Goal: Task Accomplishment & Management: Manage account settings

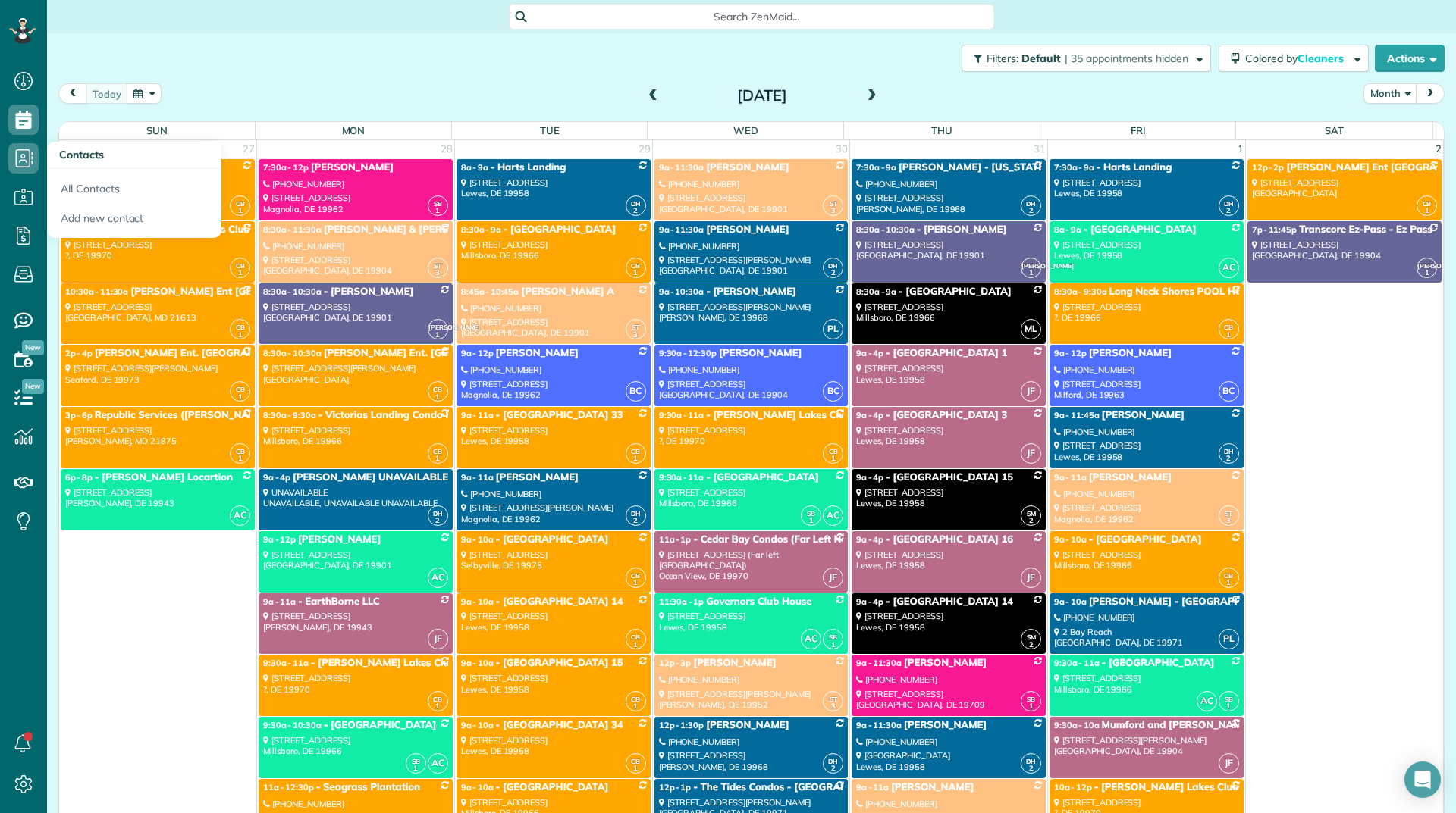
scroll to position [9626, 0]
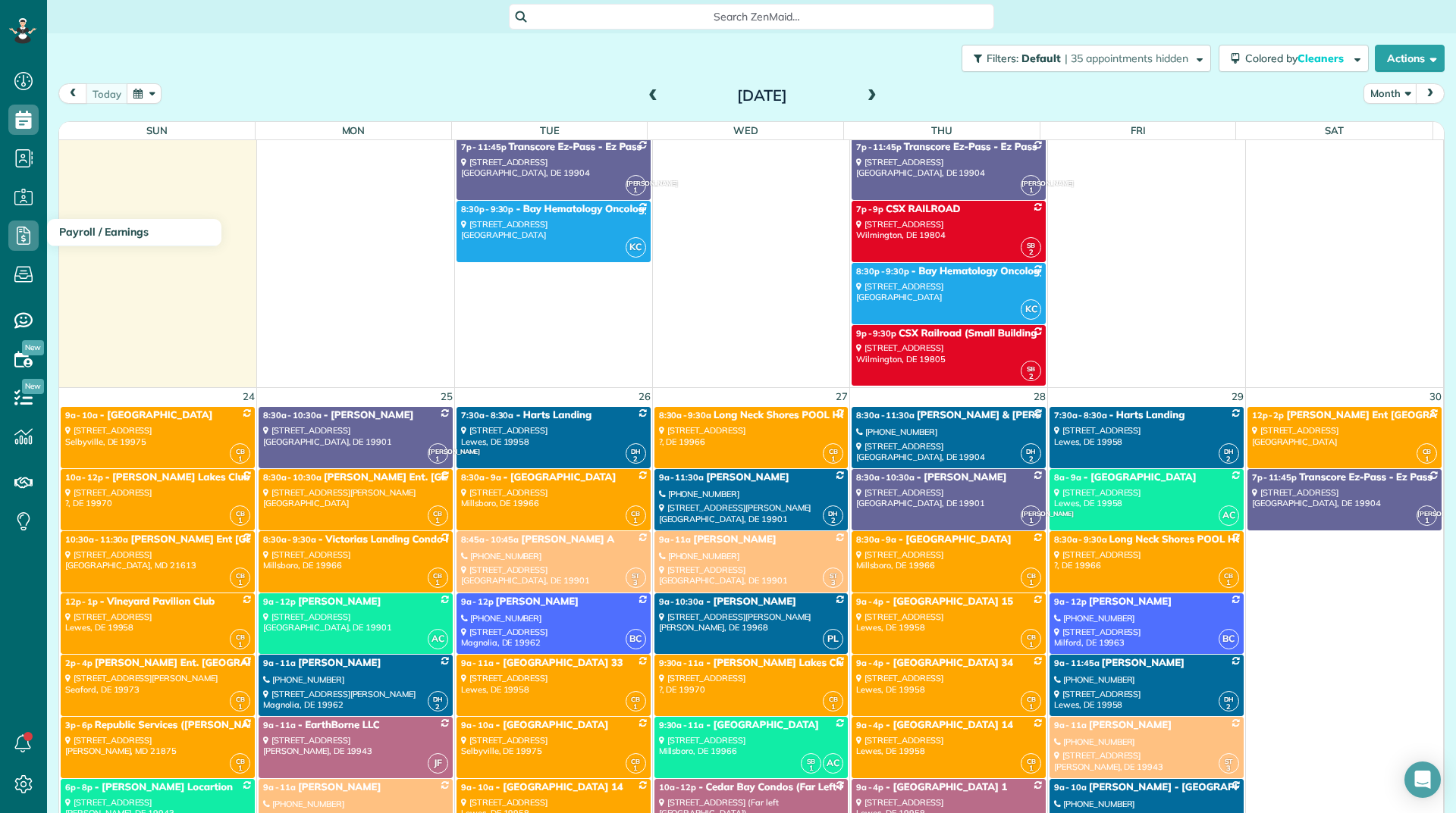
click at [49, 222] on h3 "Payroll / Earnings" at bounding box center [133, 232] width 174 height 27
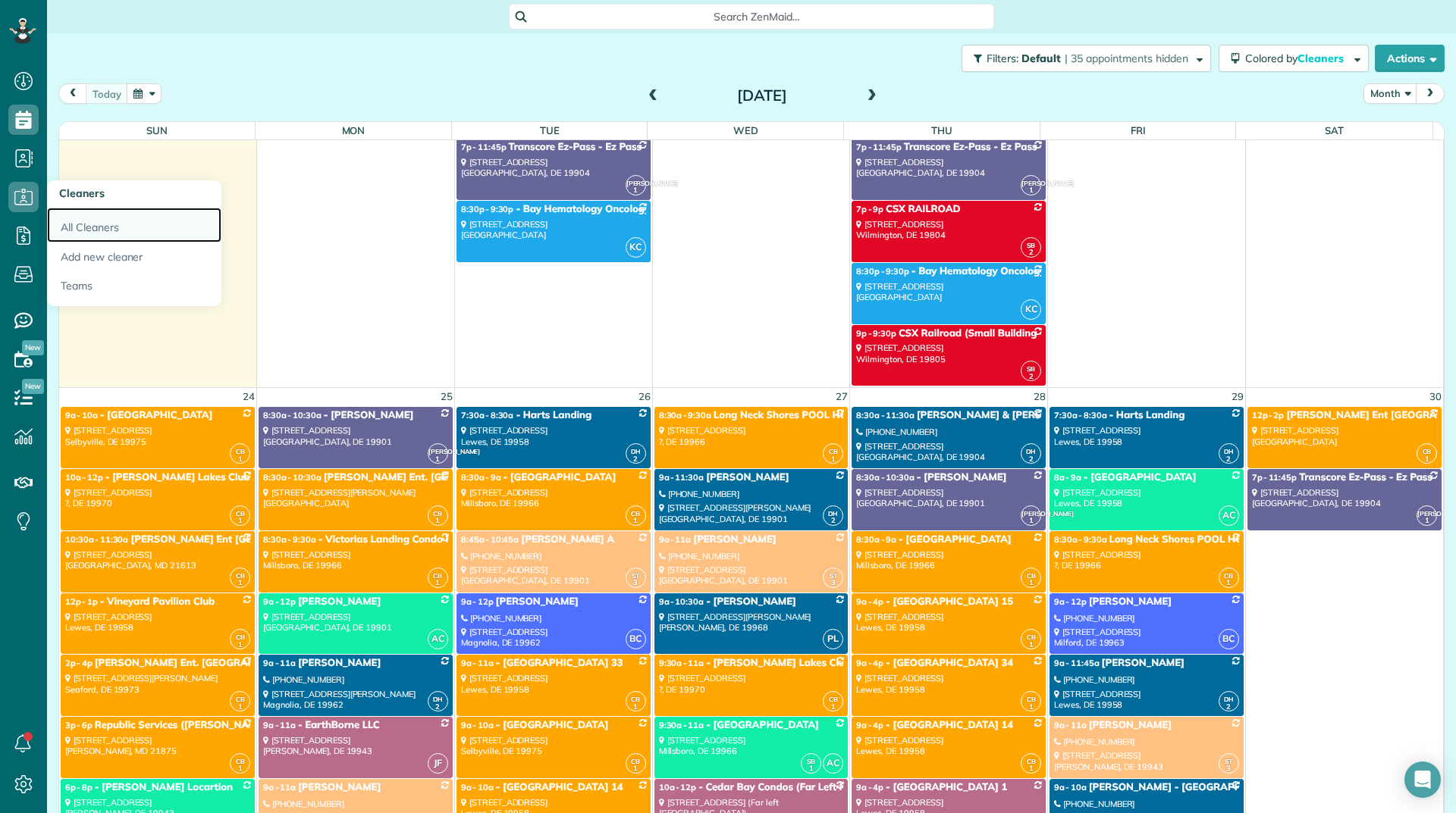
click at [85, 228] on link "All Cleaners" at bounding box center [133, 224] width 174 height 34
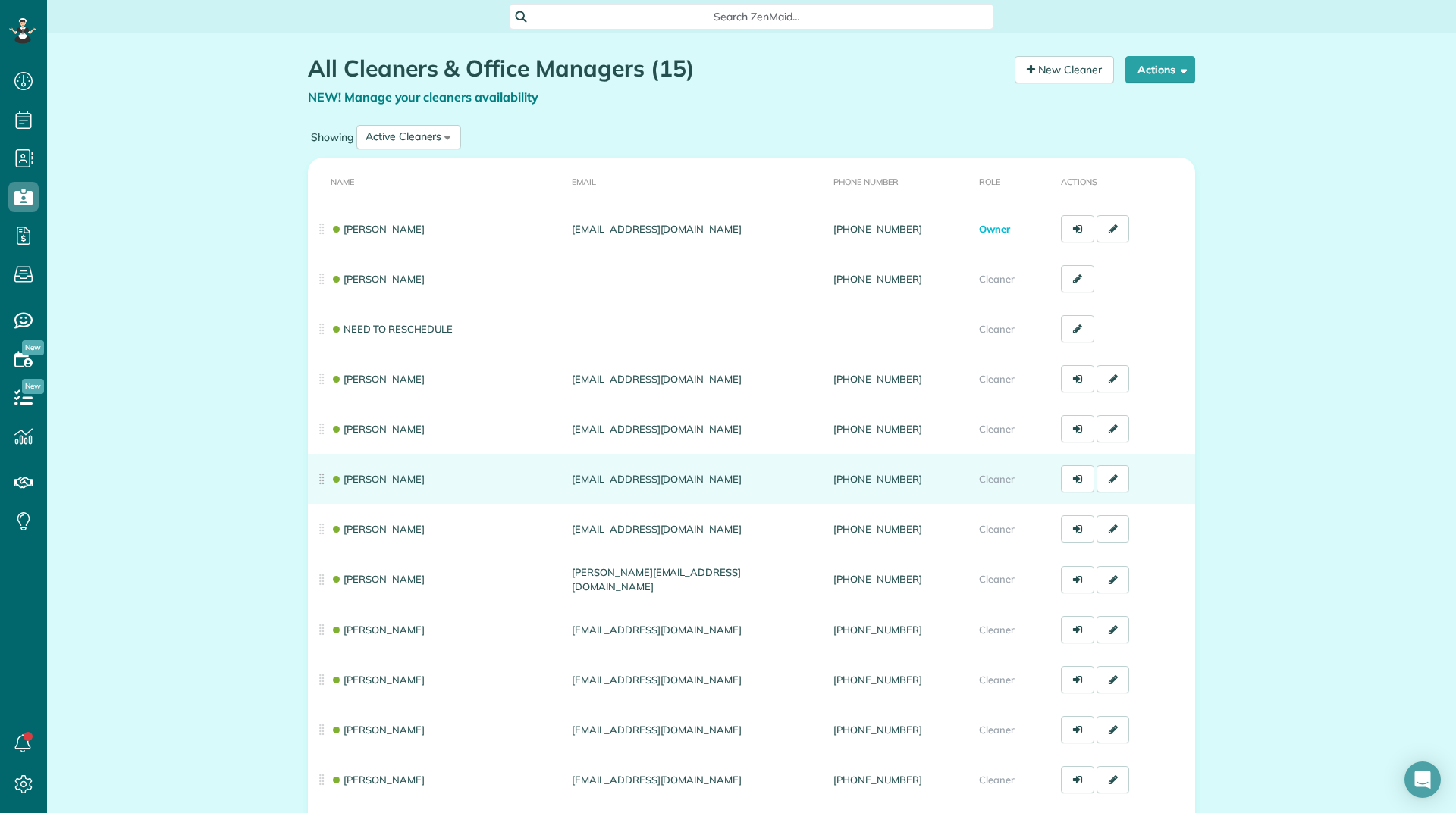
scroll to position [152, 0]
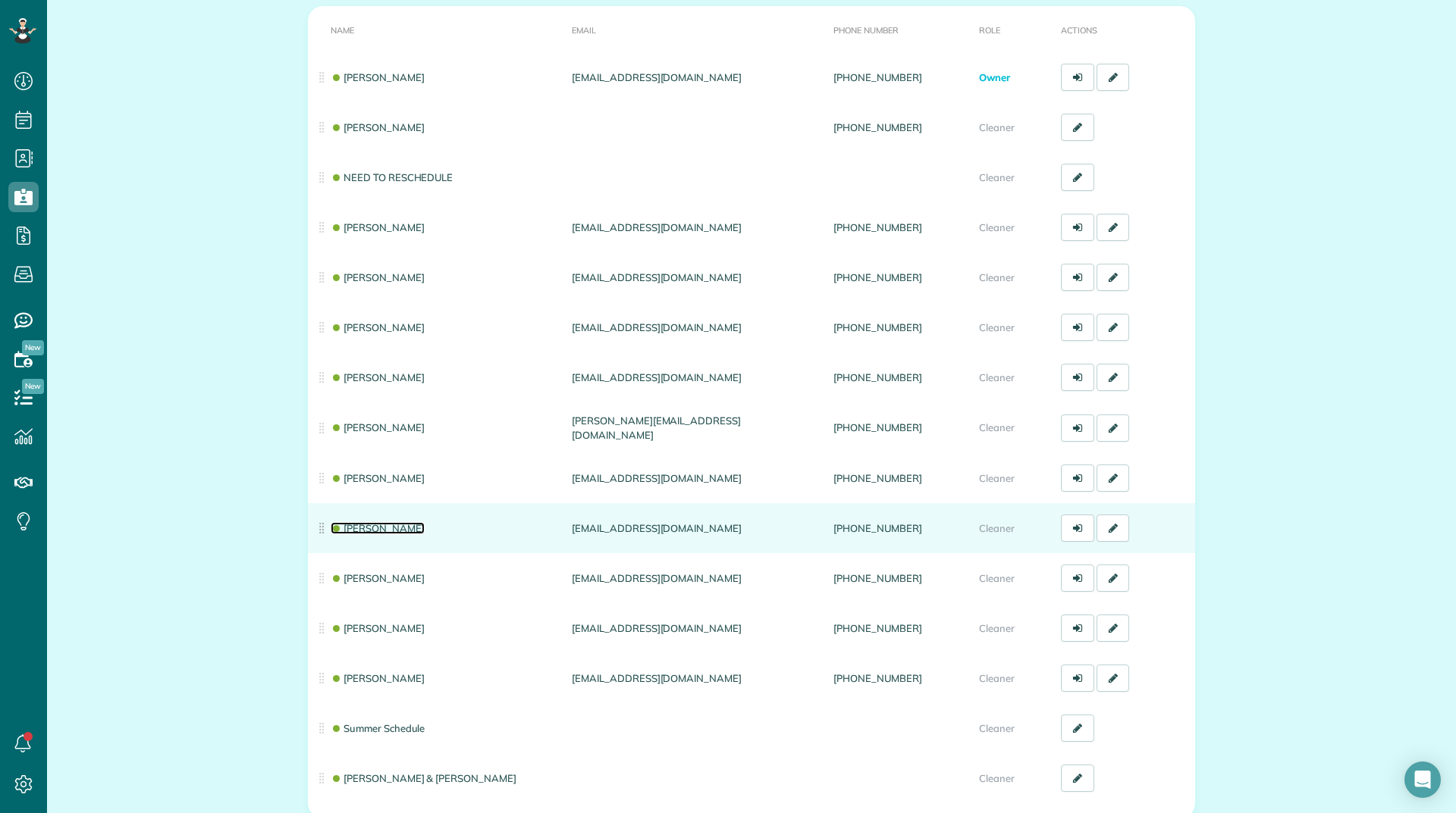
click at [362, 527] on link "Jackie Fiqueroa" at bounding box center [377, 529] width 94 height 12
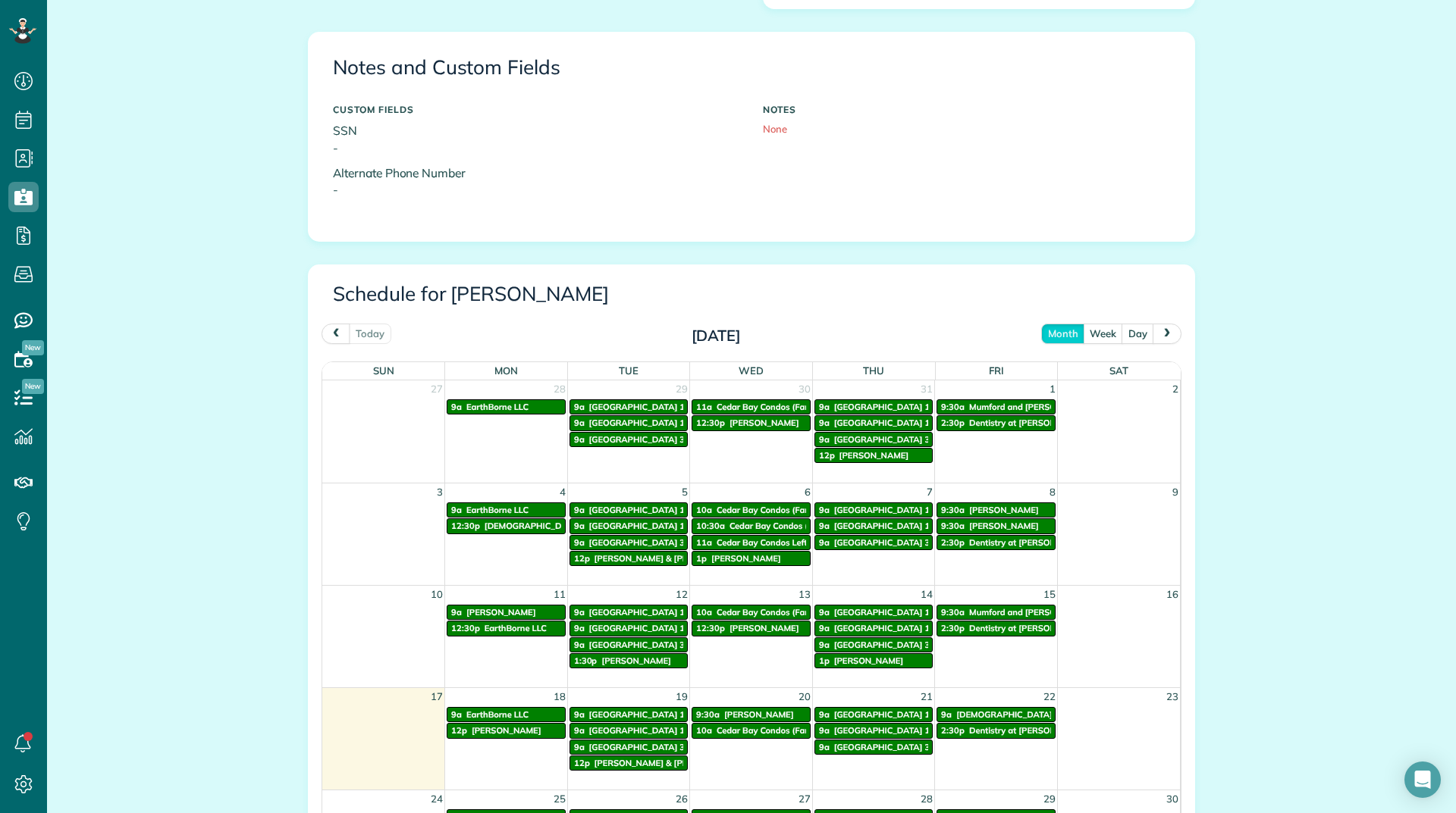
scroll to position [531, 0]
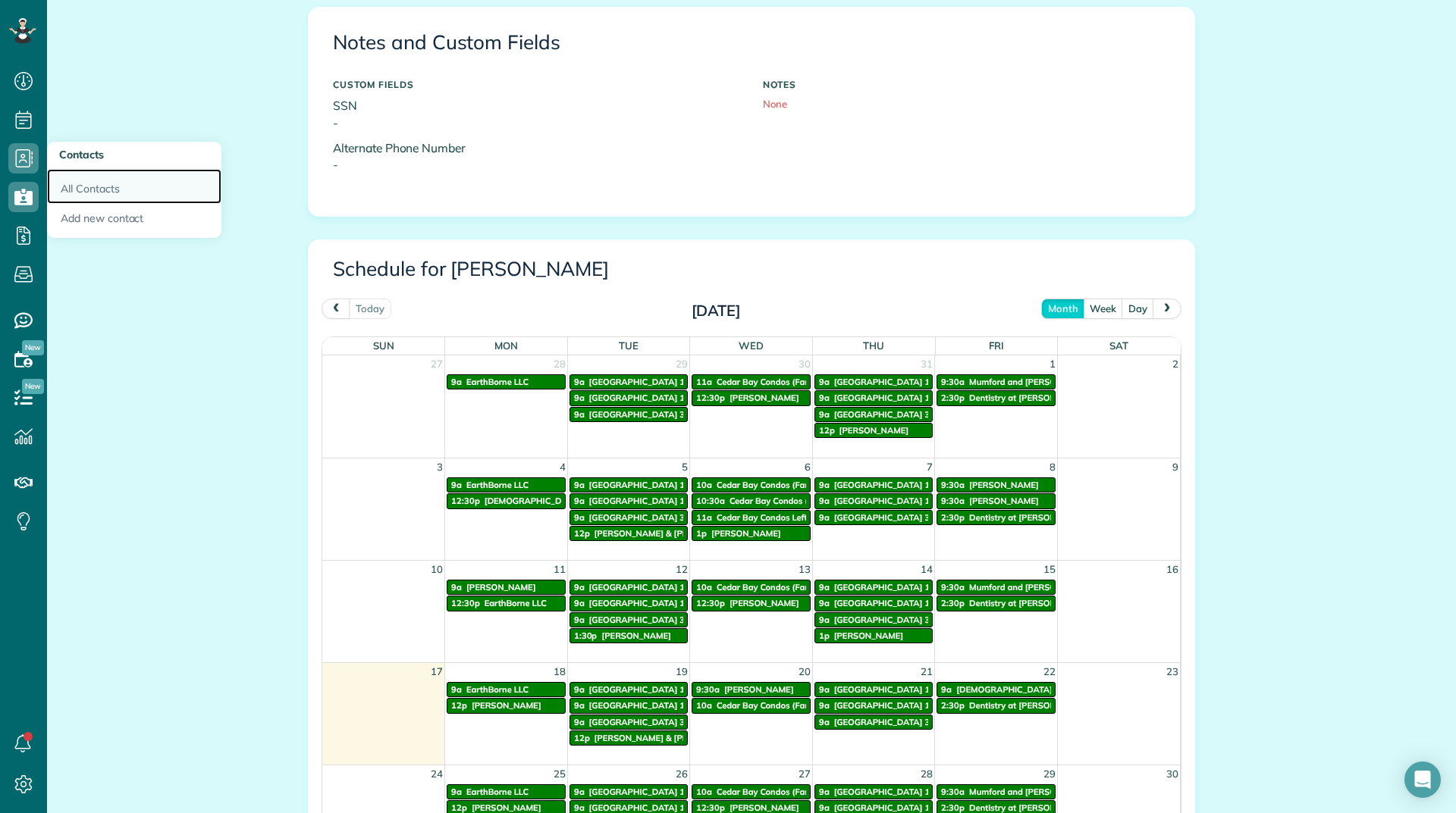
click at [67, 180] on link "All Contacts" at bounding box center [133, 185] width 174 height 34
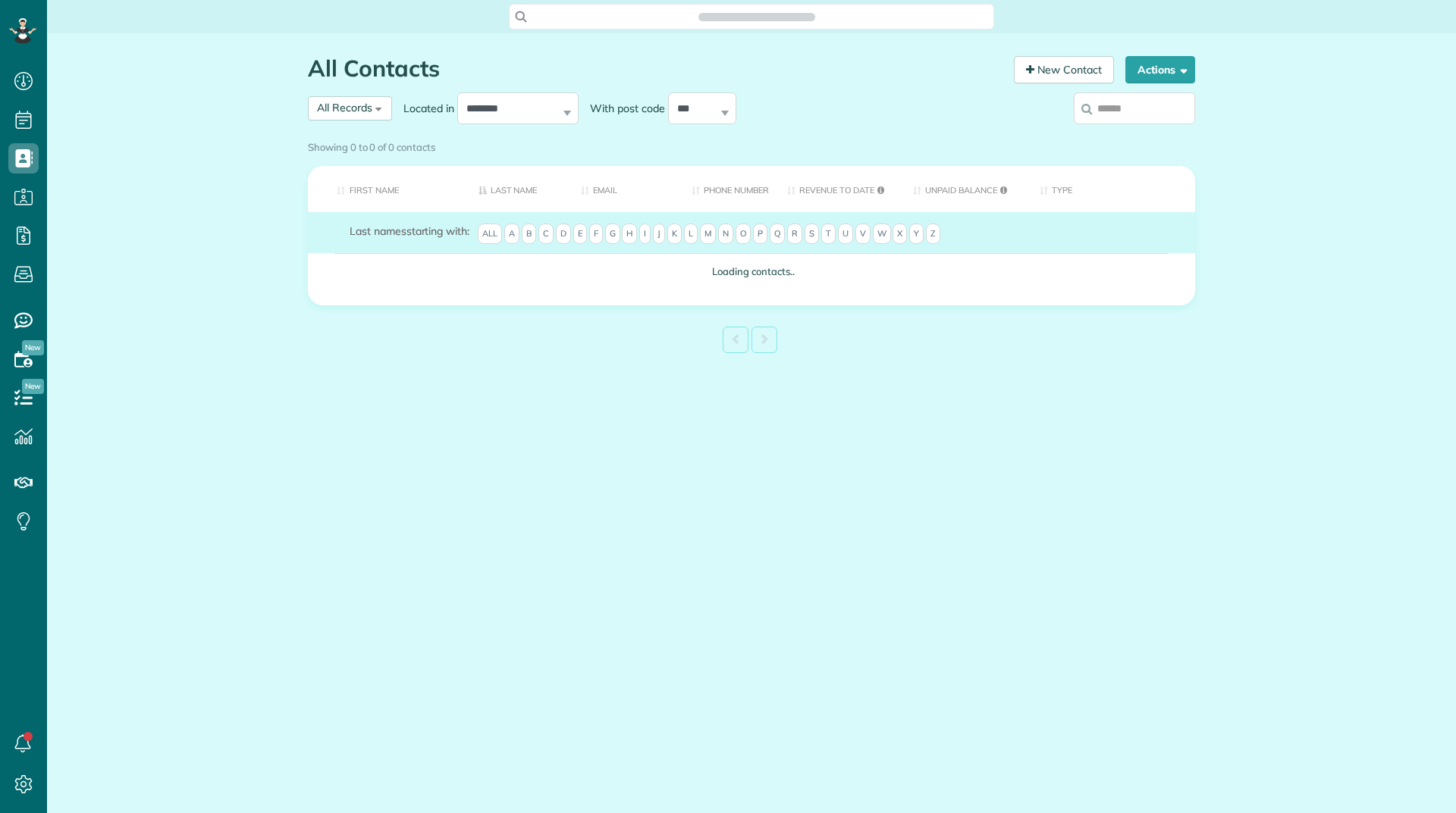
scroll to position [7, 7]
click at [1102, 109] on input "search" at bounding box center [1134, 109] width 121 height 32
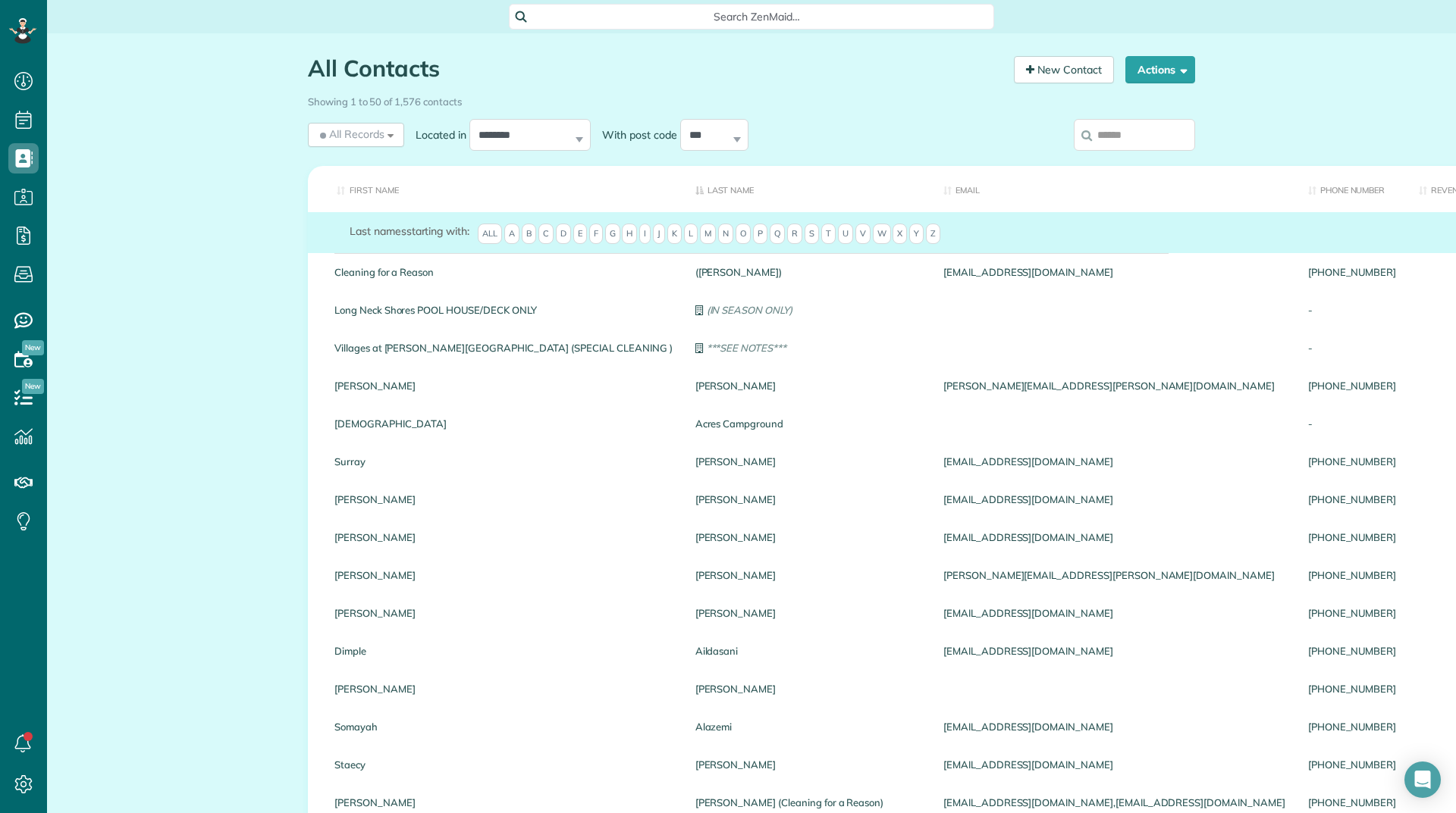
click at [1090, 144] on input "search" at bounding box center [1134, 135] width 121 height 32
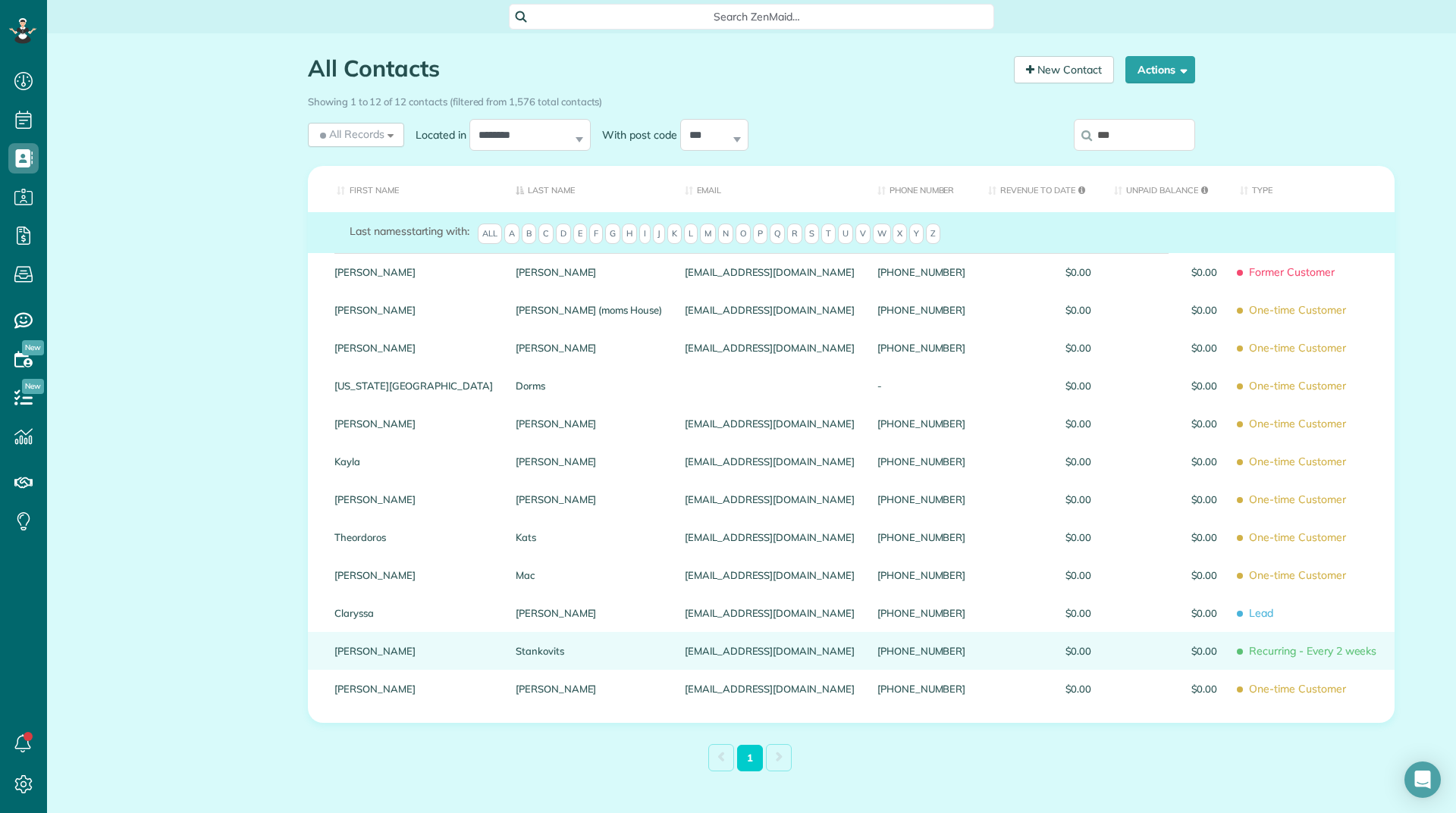
type input "***"
click at [341, 651] on link "Doreen" at bounding box center [413, 651] width 158 height 11
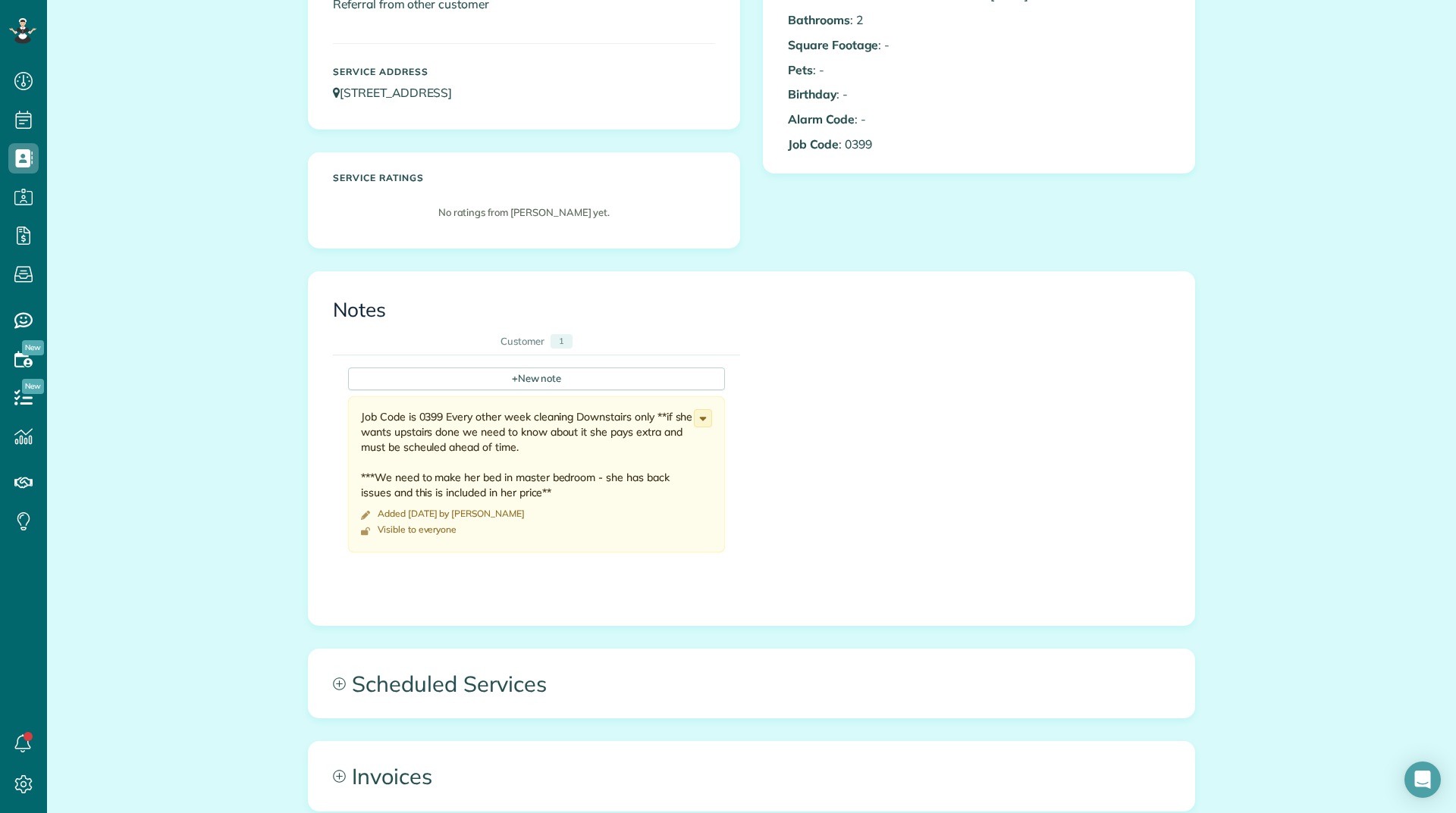
scroll to position [303, 0]
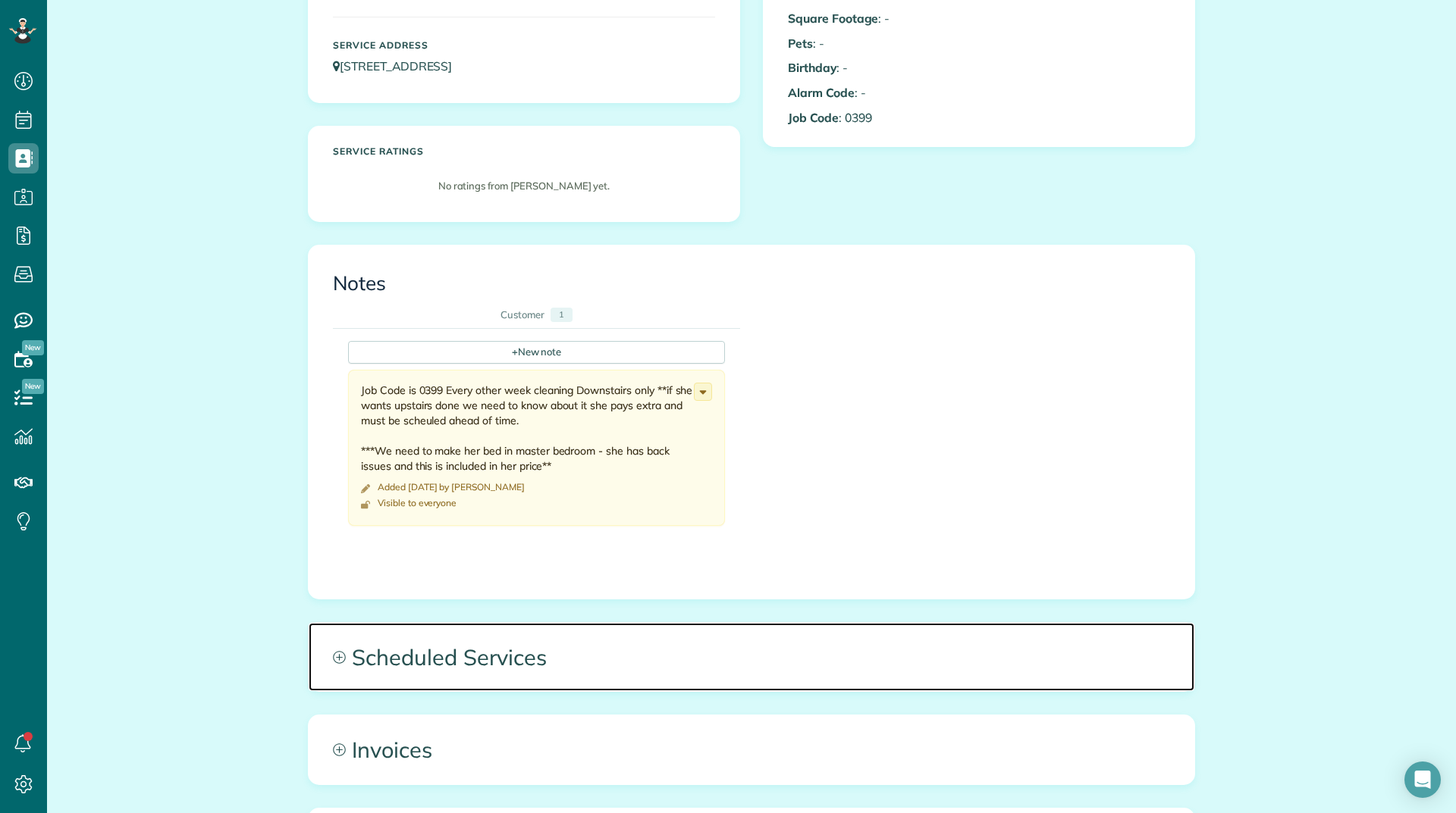
click at [501, 649] on span "Scheduled Services" at bounding box center [751, 657] width 886 height 68
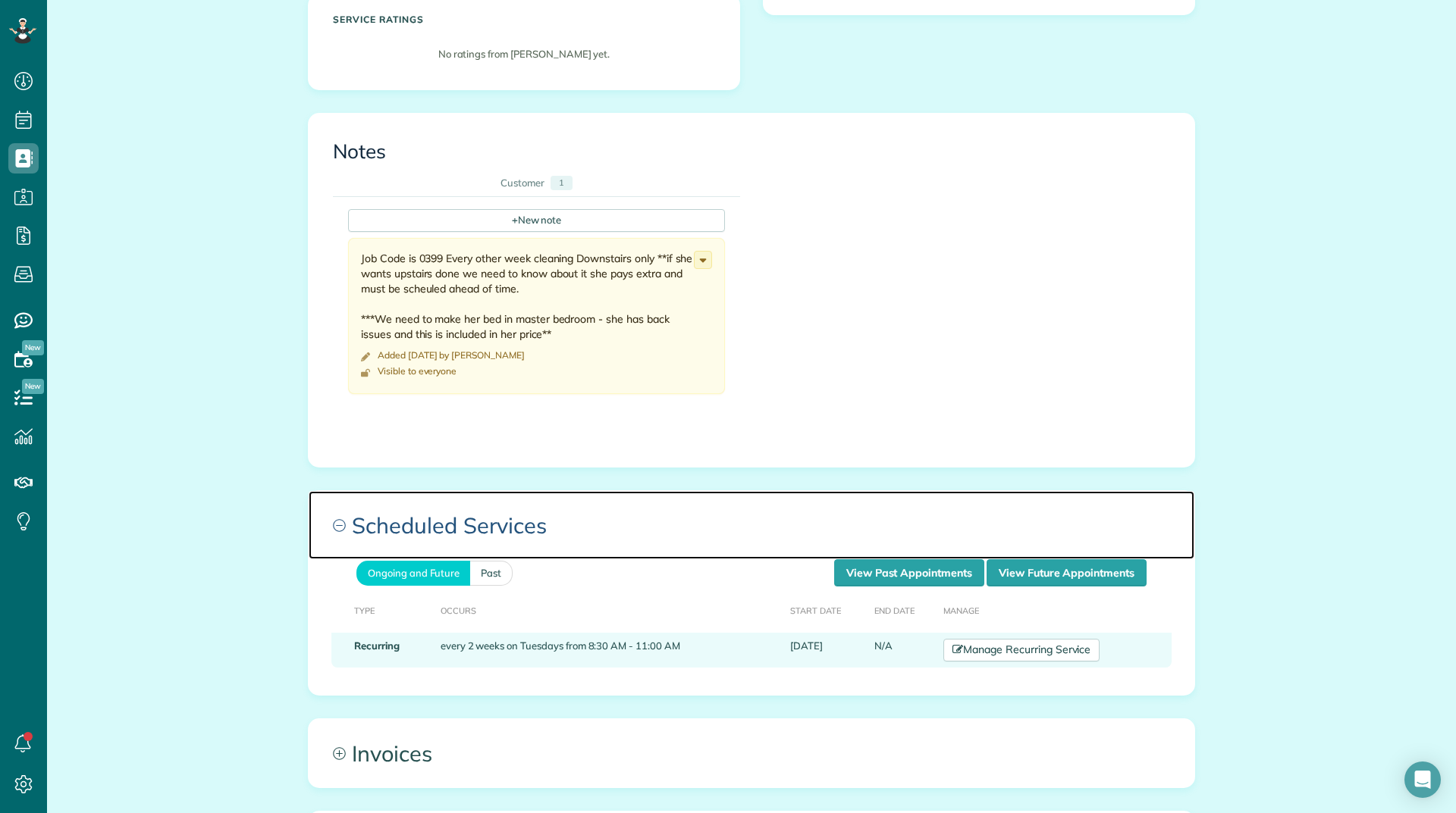
scroll to position [455, 0]
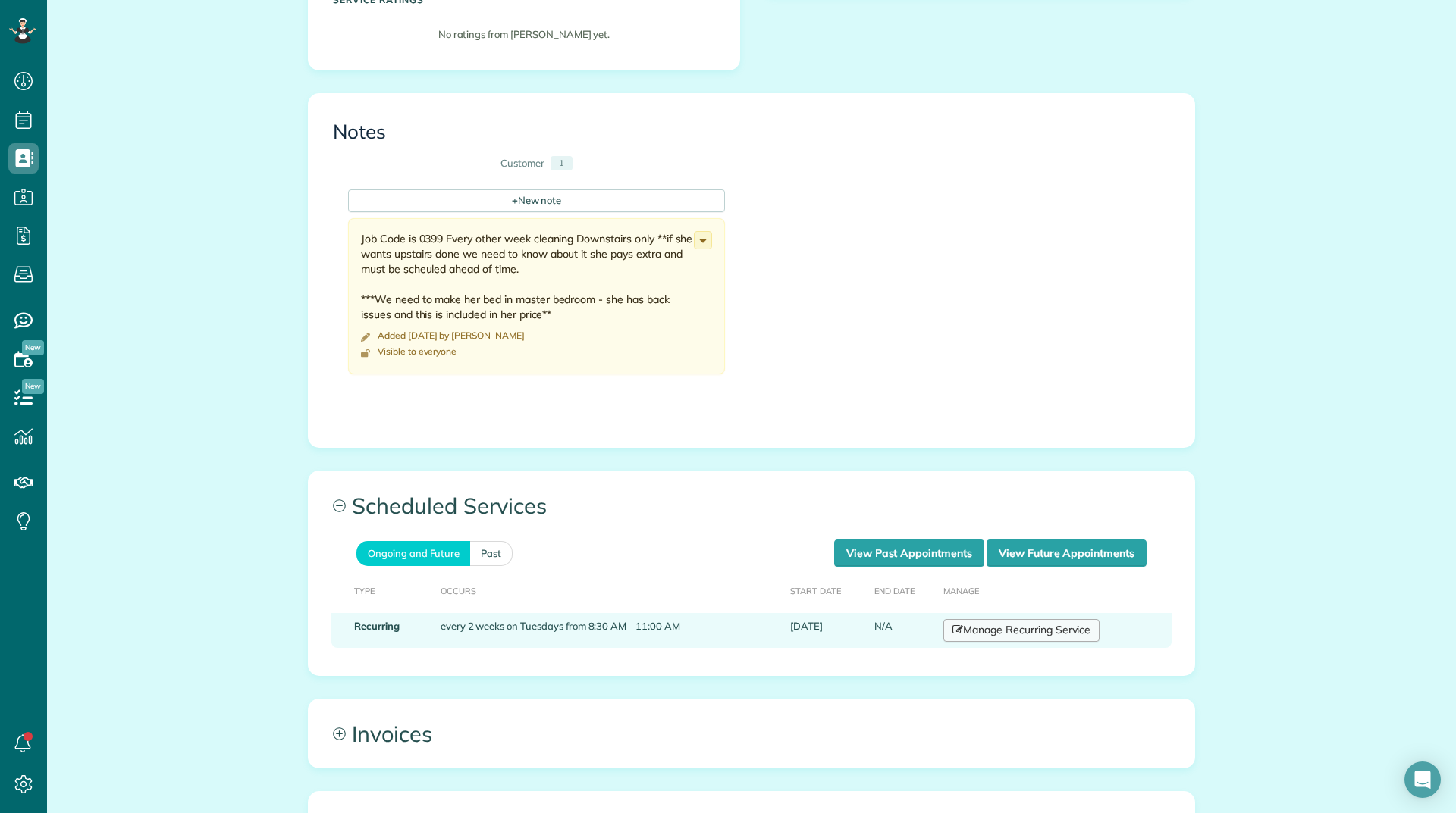
click at [1006, 625] on link "Manage Recurring Service" at bounding box center [1021, 631] width 156 height 23
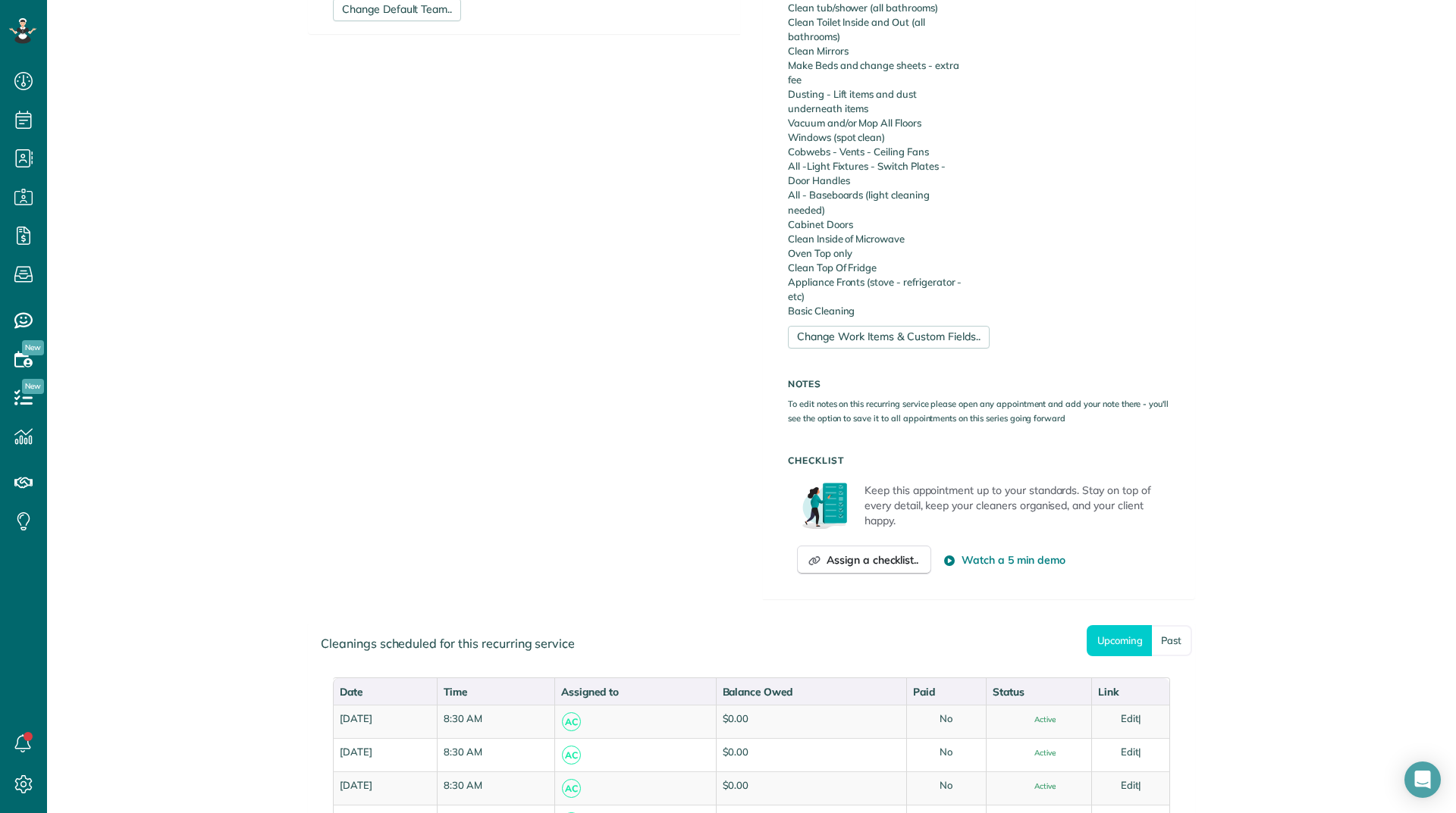
scroll to position [834, 0]
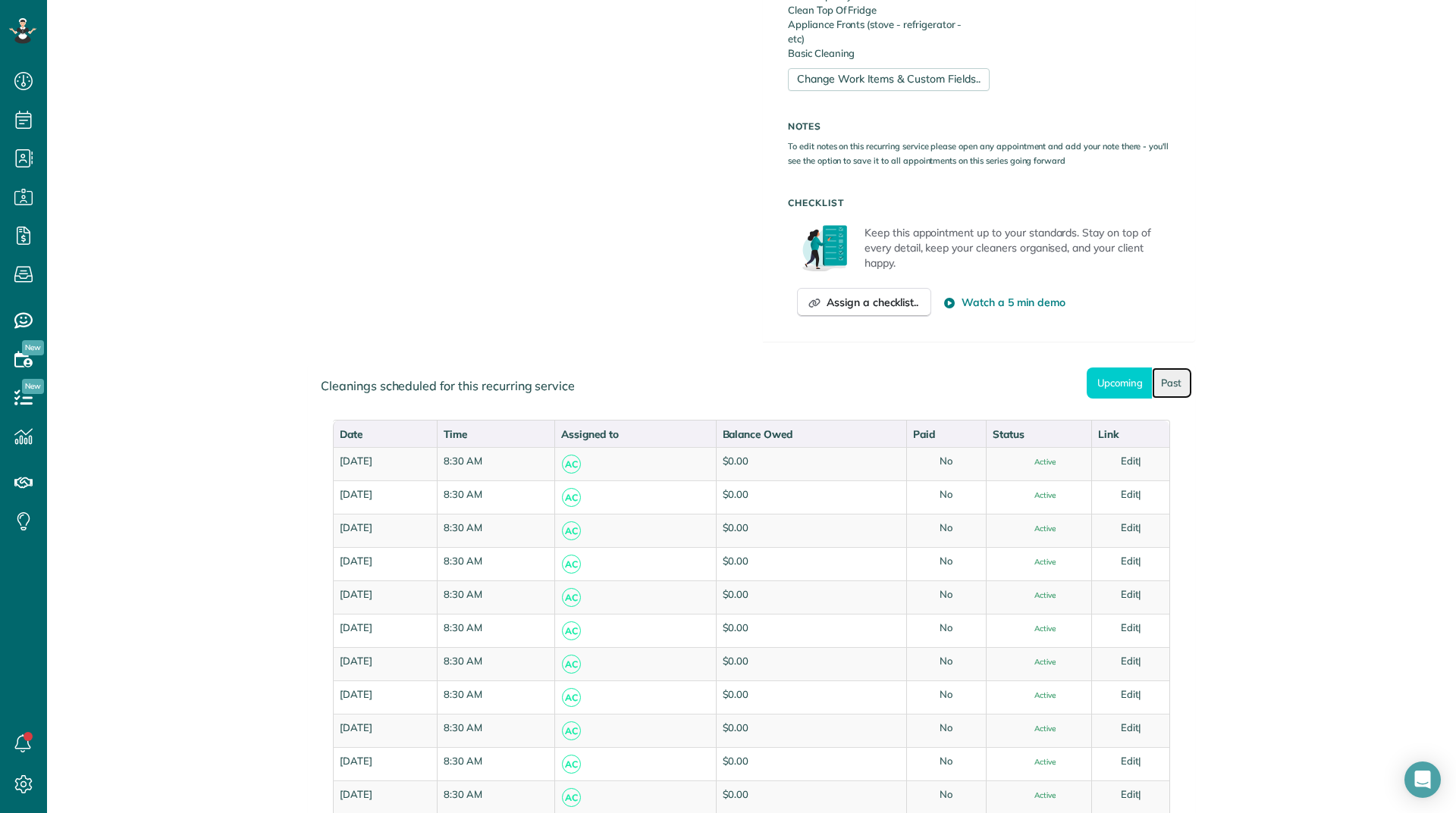
click at [1166, 384] on link "Past" at bounding box center [1172, 382] width 41 height 31
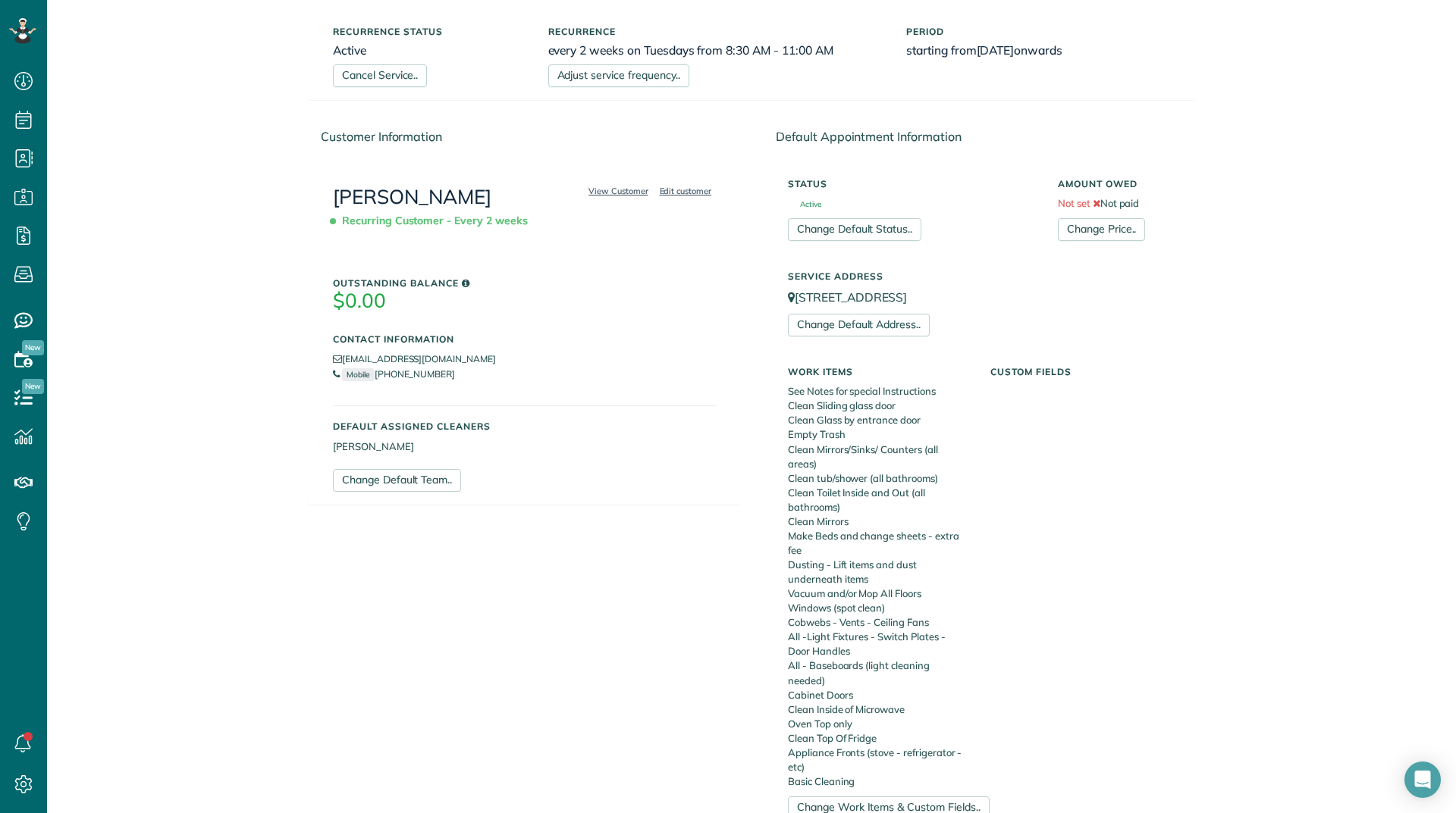
scroll to position [0, 0]
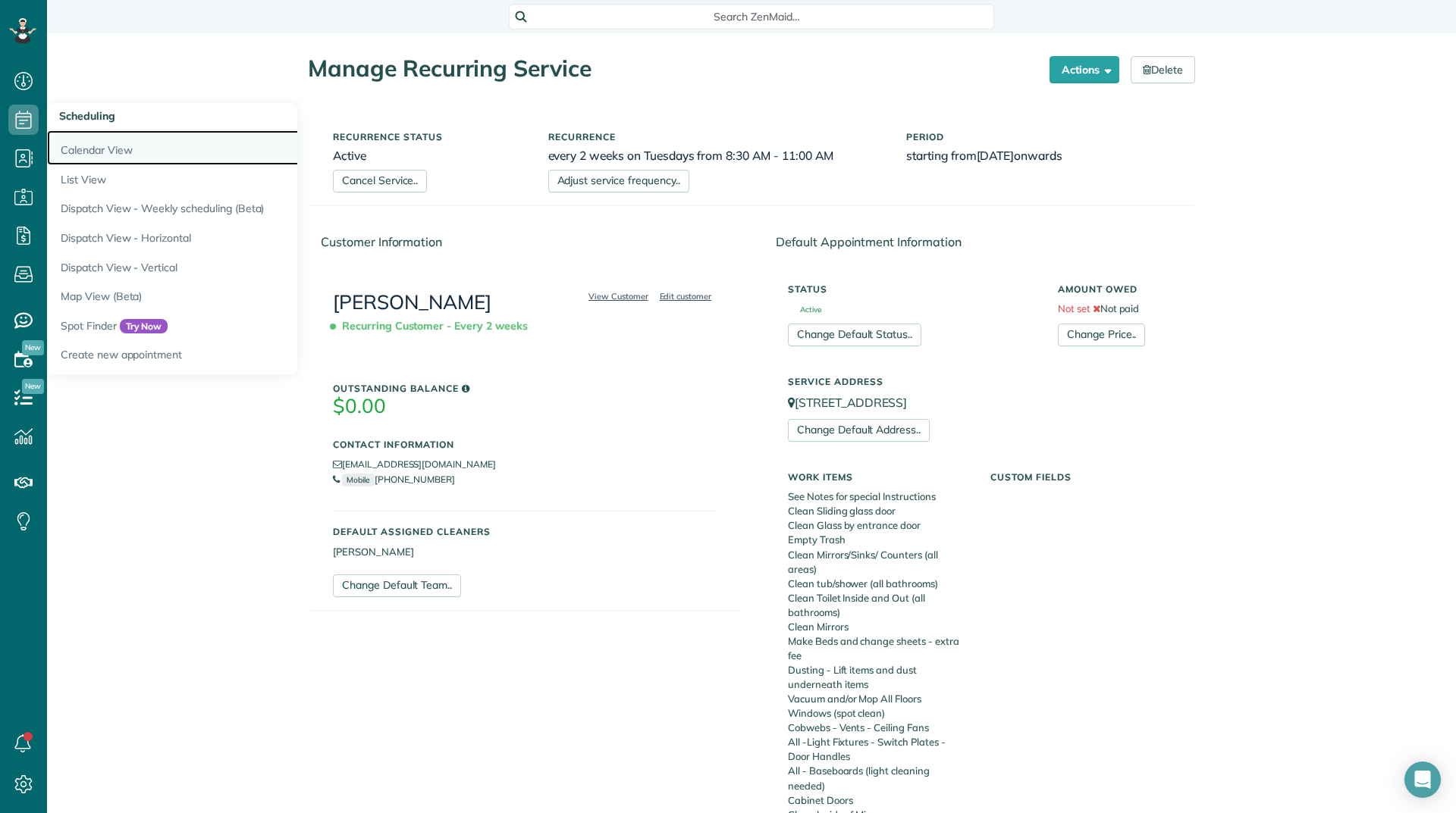
click at [72, 153] on link "Calendar View" at bounding box center [236, 147] width 379 height 34
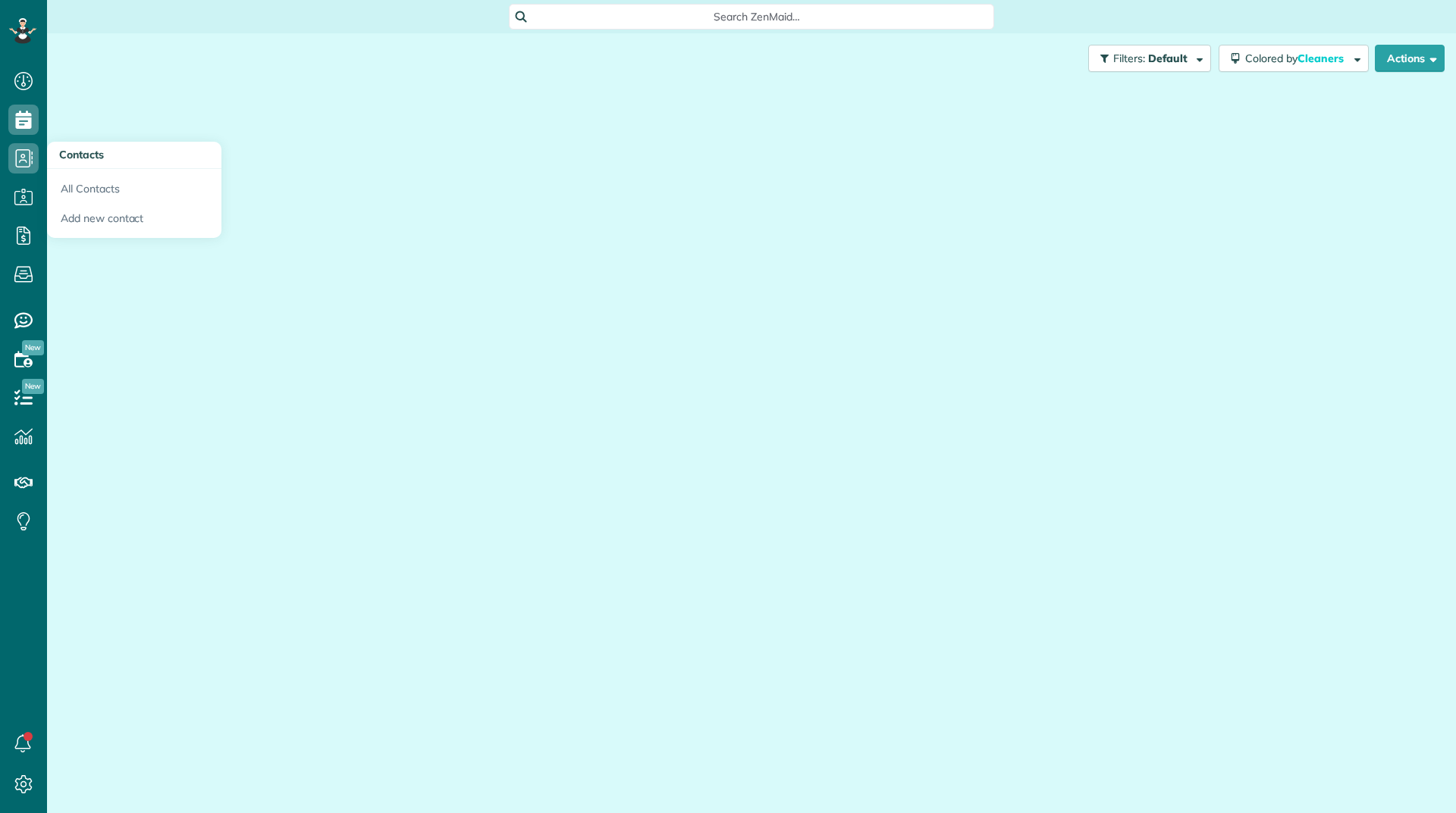
scroll to position [7, 7]
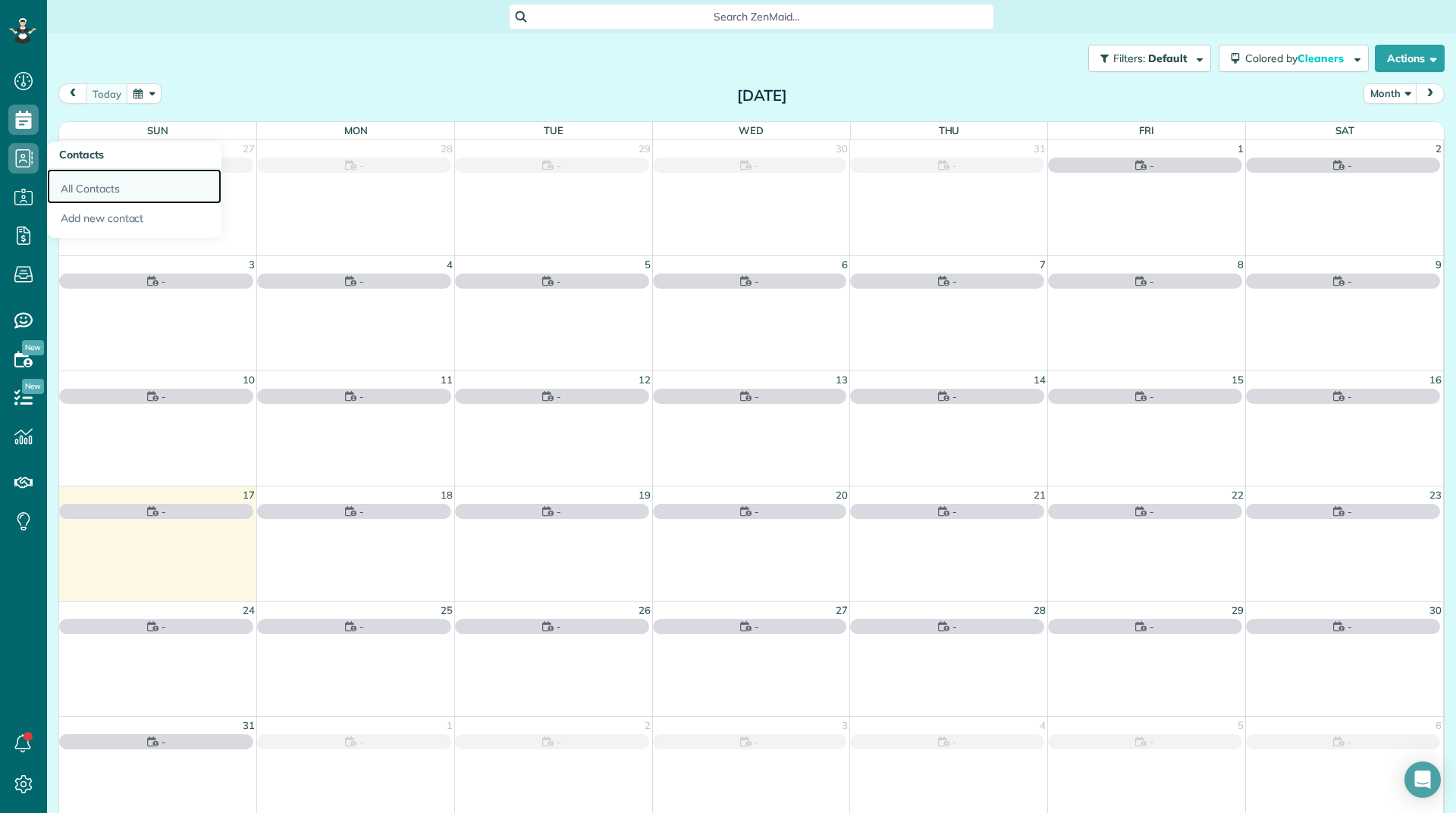
click at [67, 184] on link "All Contacts" at bounding box center [133, 185] width 174 height 34
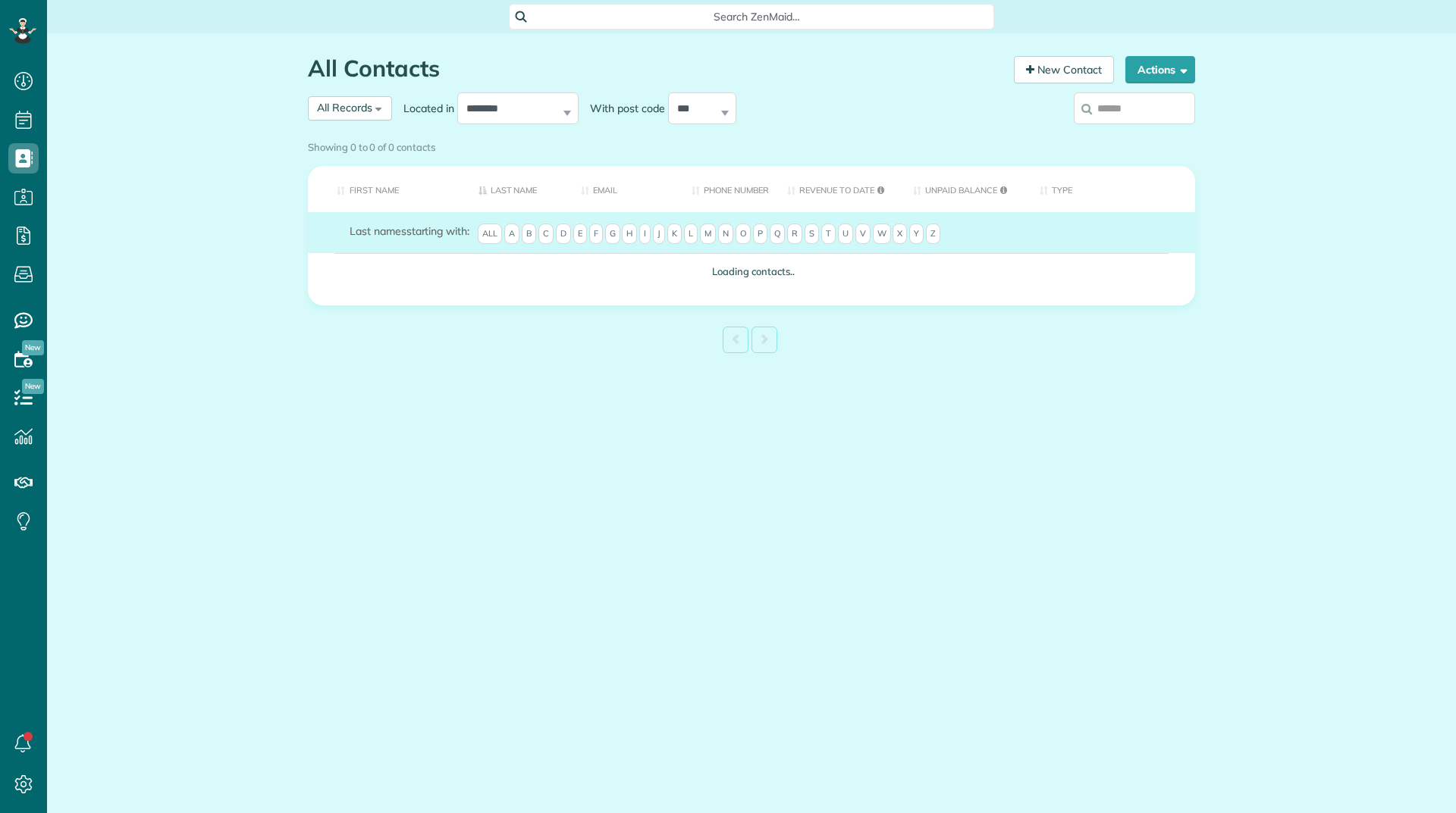
scroll to position [7, 7]
click at [1139, 134] on div "Showing 0 to 0 of 0 contacts" at bounding box center [751, 147] width 909 height 26
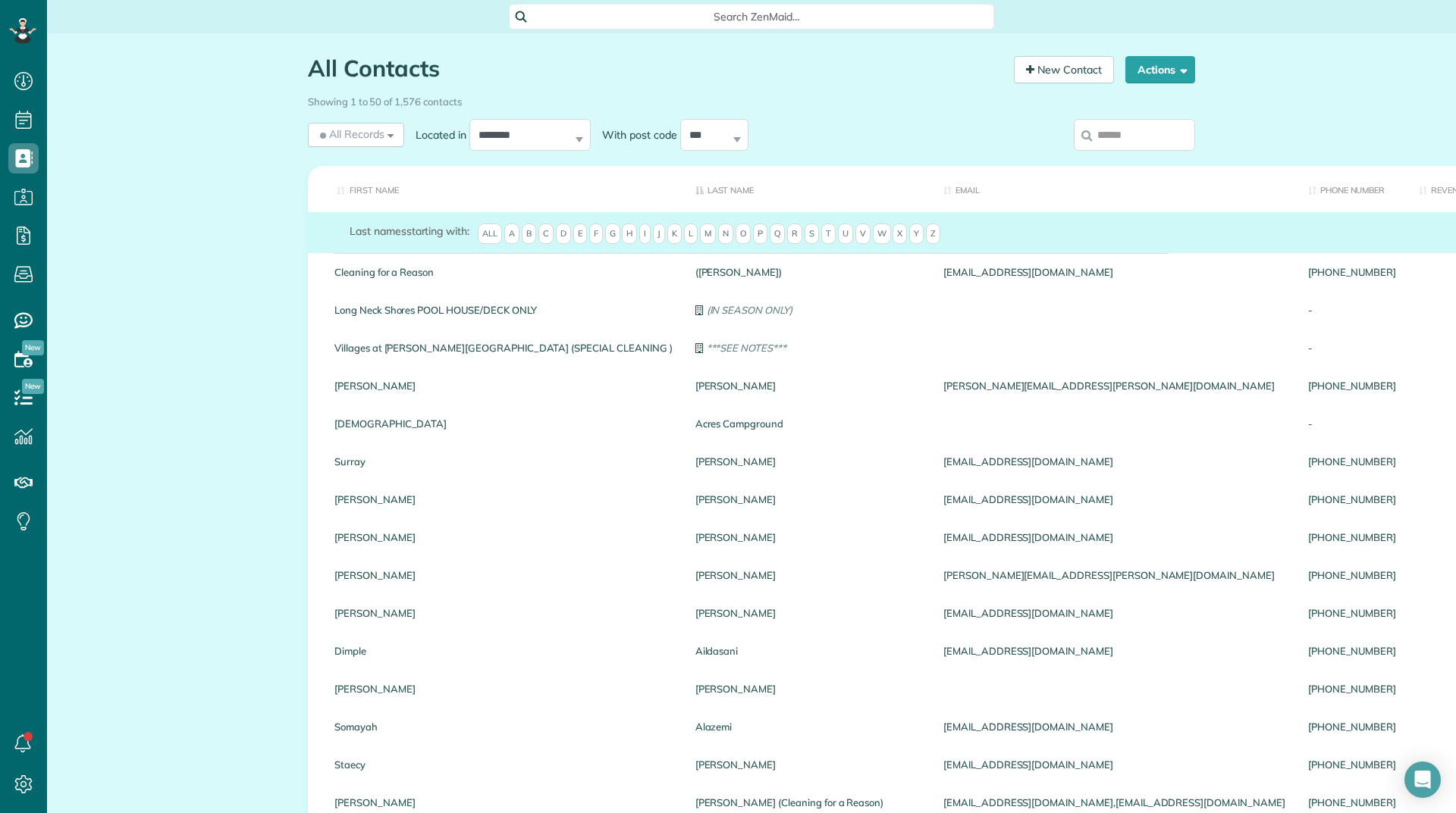
click at [1121, 137] on input "search" at bounding box center [1134, 135] width 121 height 32
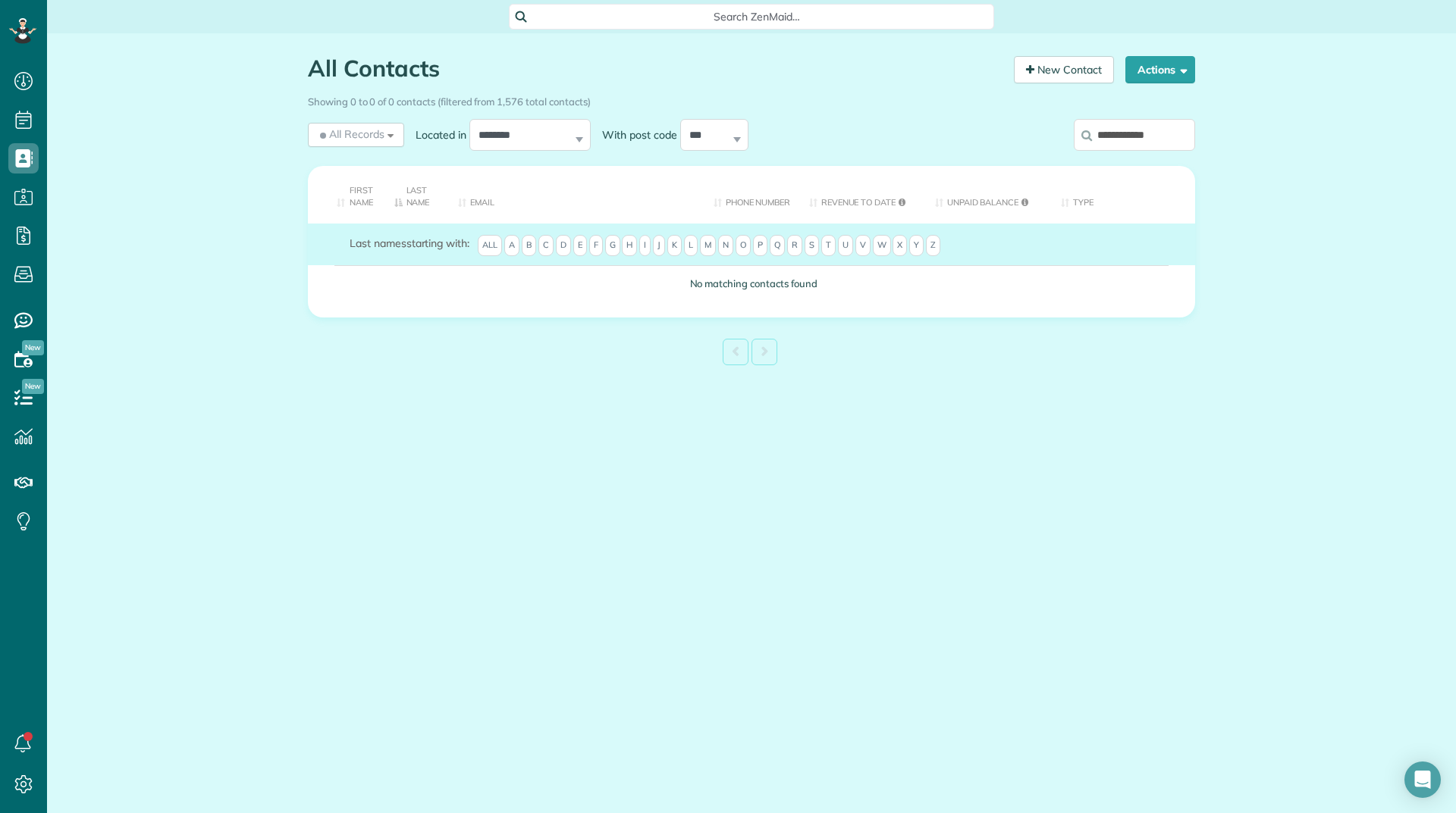
click at [1135, 139] on input "**********" at bounding box center [1134, 135] width 121 height 32
click at [1119, 139] on input "**********" at bounding box center [1134, 135] width 121 height 32
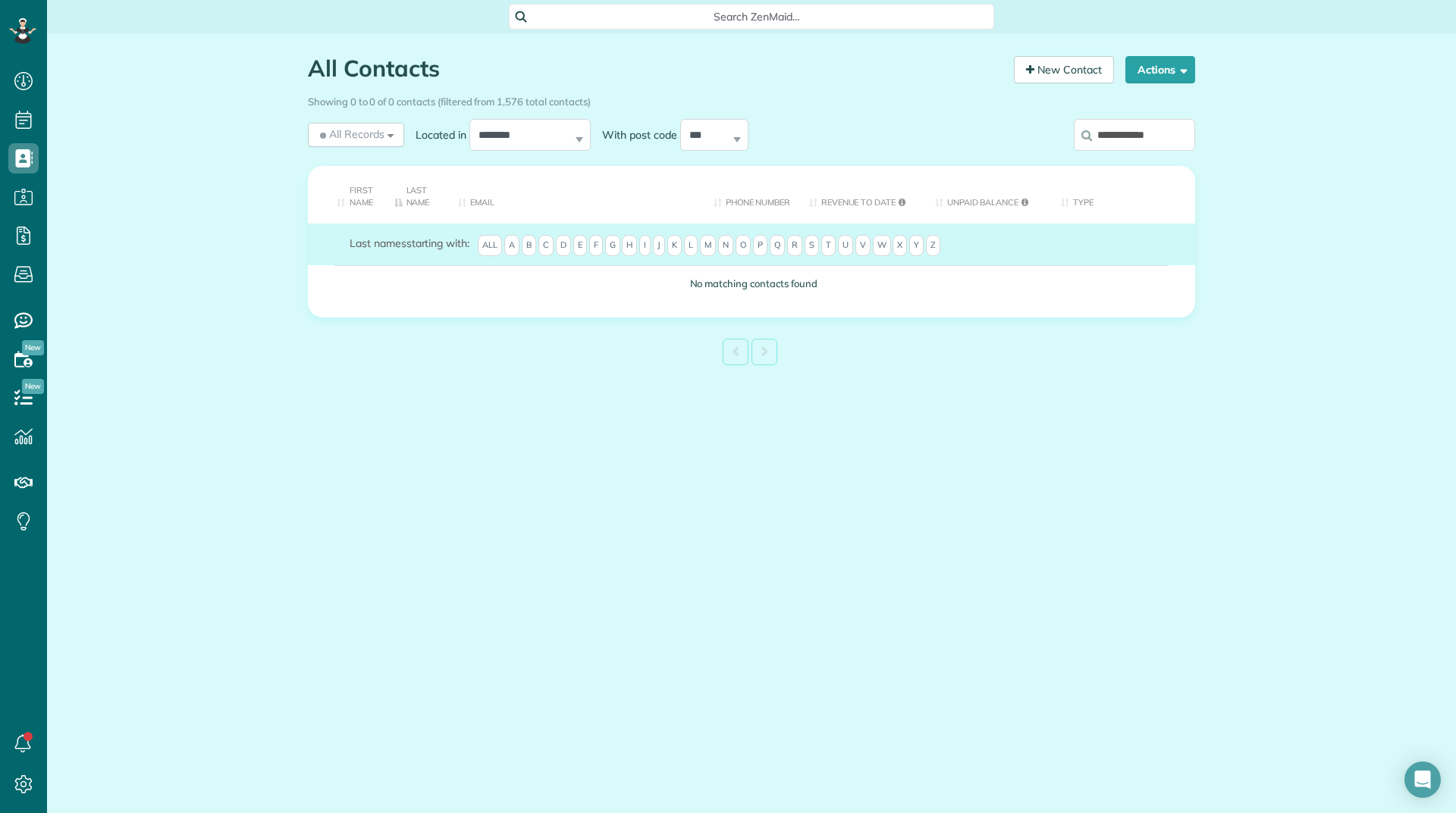
click at [1119, 139] on input "**********" at bounding box center [1134, 135] width 121 height 32
type input "**********"
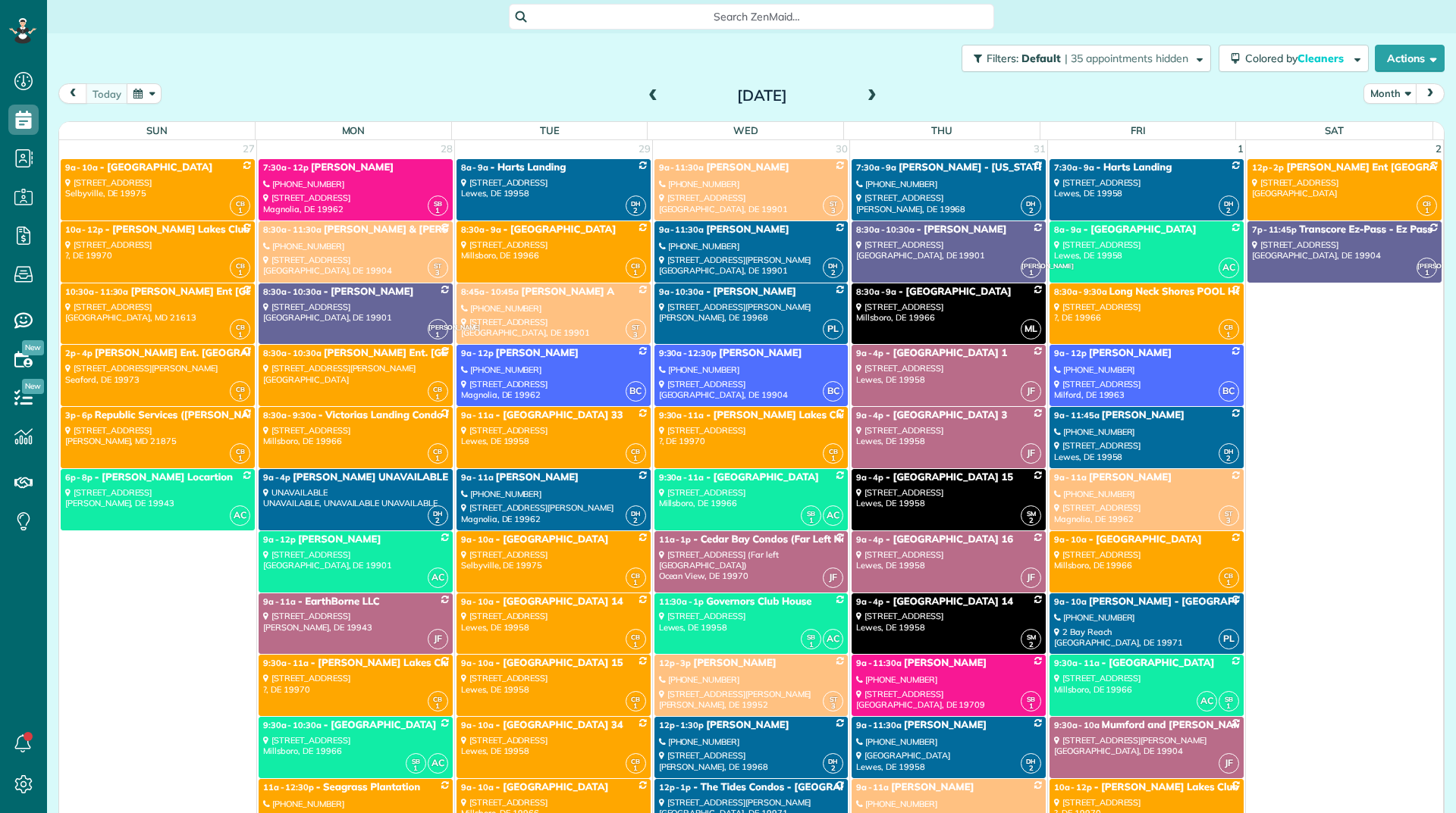
scroll to position [7, 7]
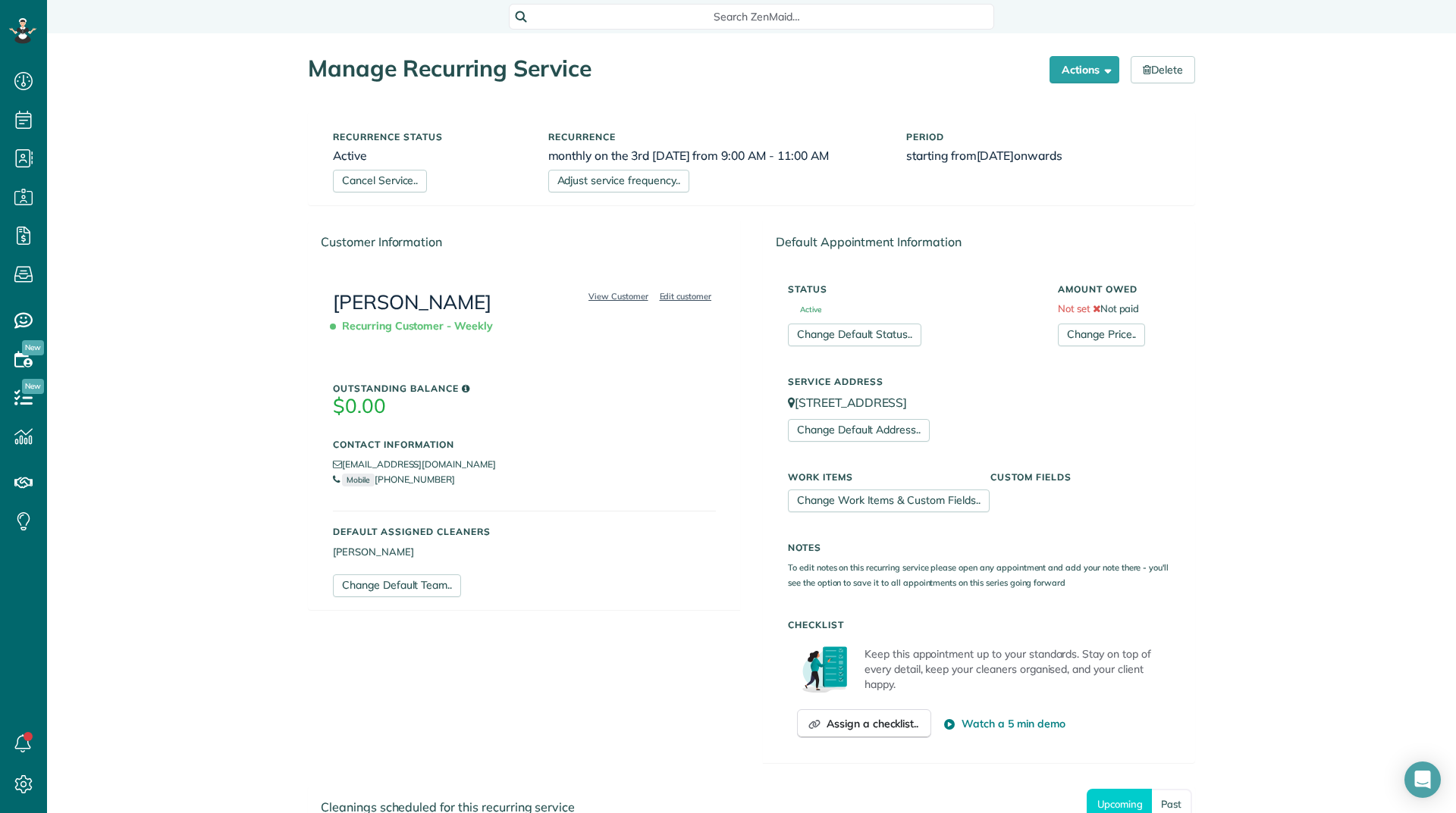
scroll to position [191, 0]
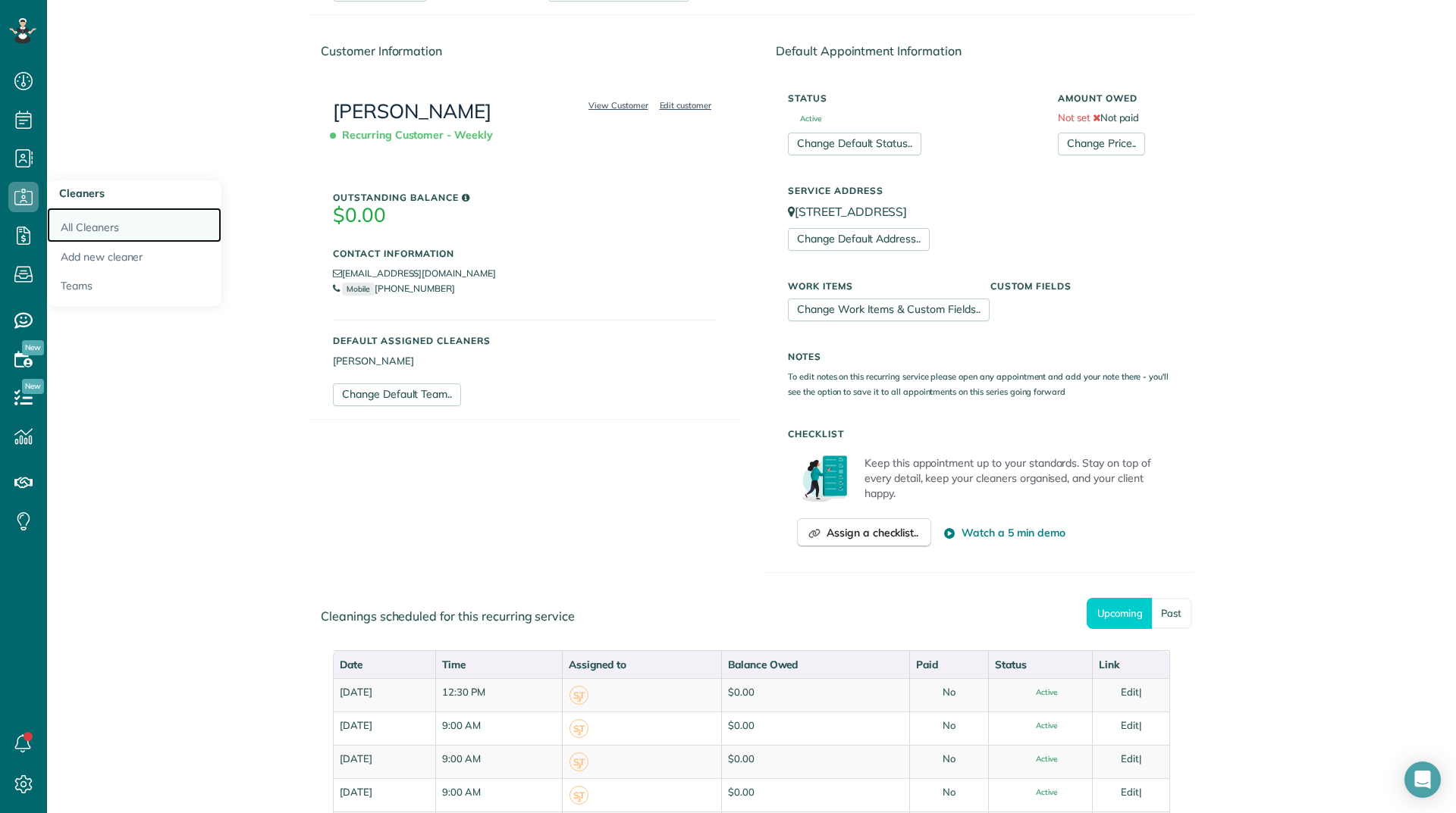
click at [78, 222] on link "All Cleaners" at bounding box center [133, 224] width 174 height 34
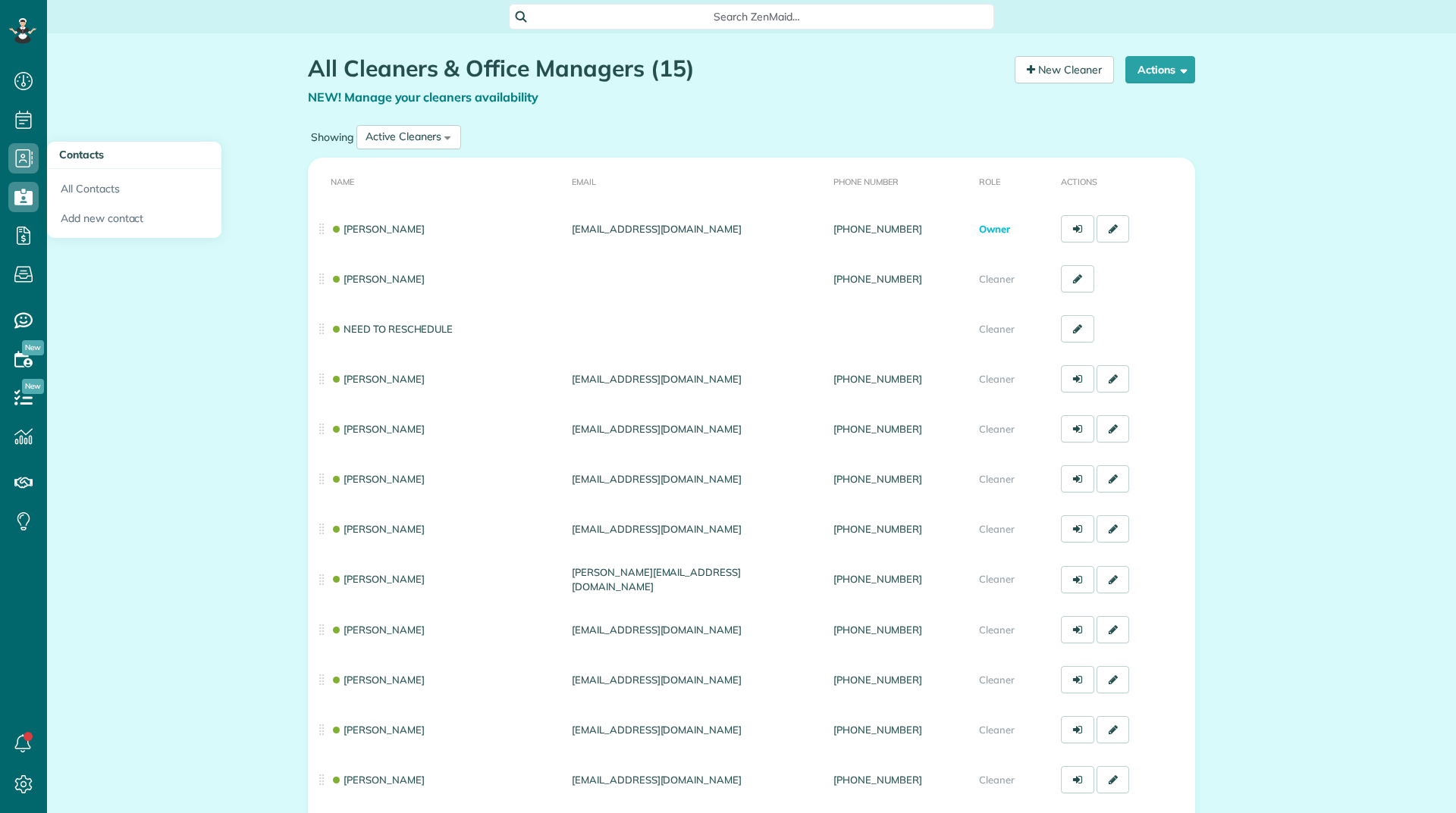
scroll to position [7, 7]
click at [79, 184] on link "All Contacts" at bounding box center [133, 185] width 174 height 34
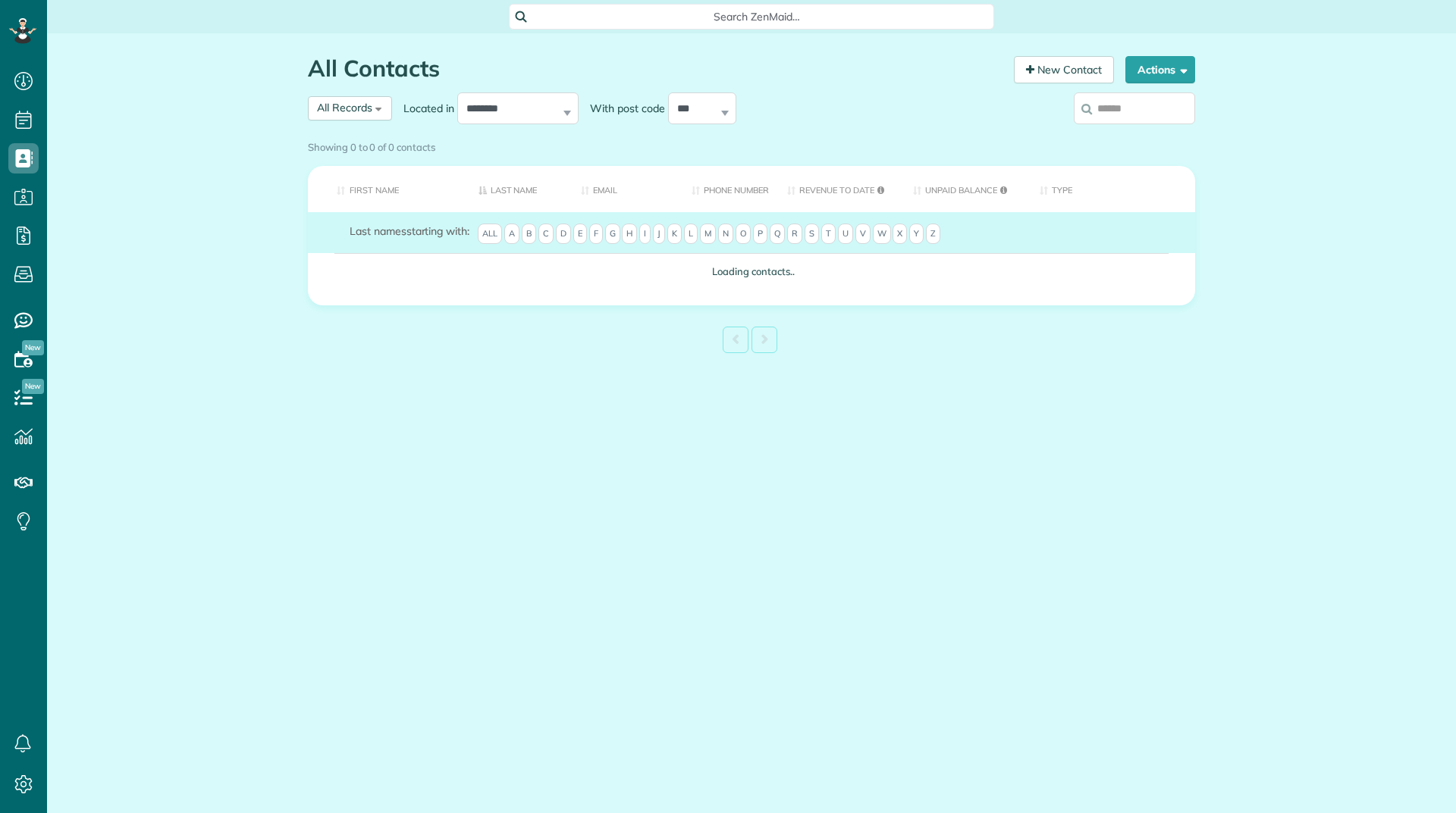
click at [1119, 134] on div "Showing 0 to 0 of 0 contacts" at bounding box center [751, 144] width 887 height 20
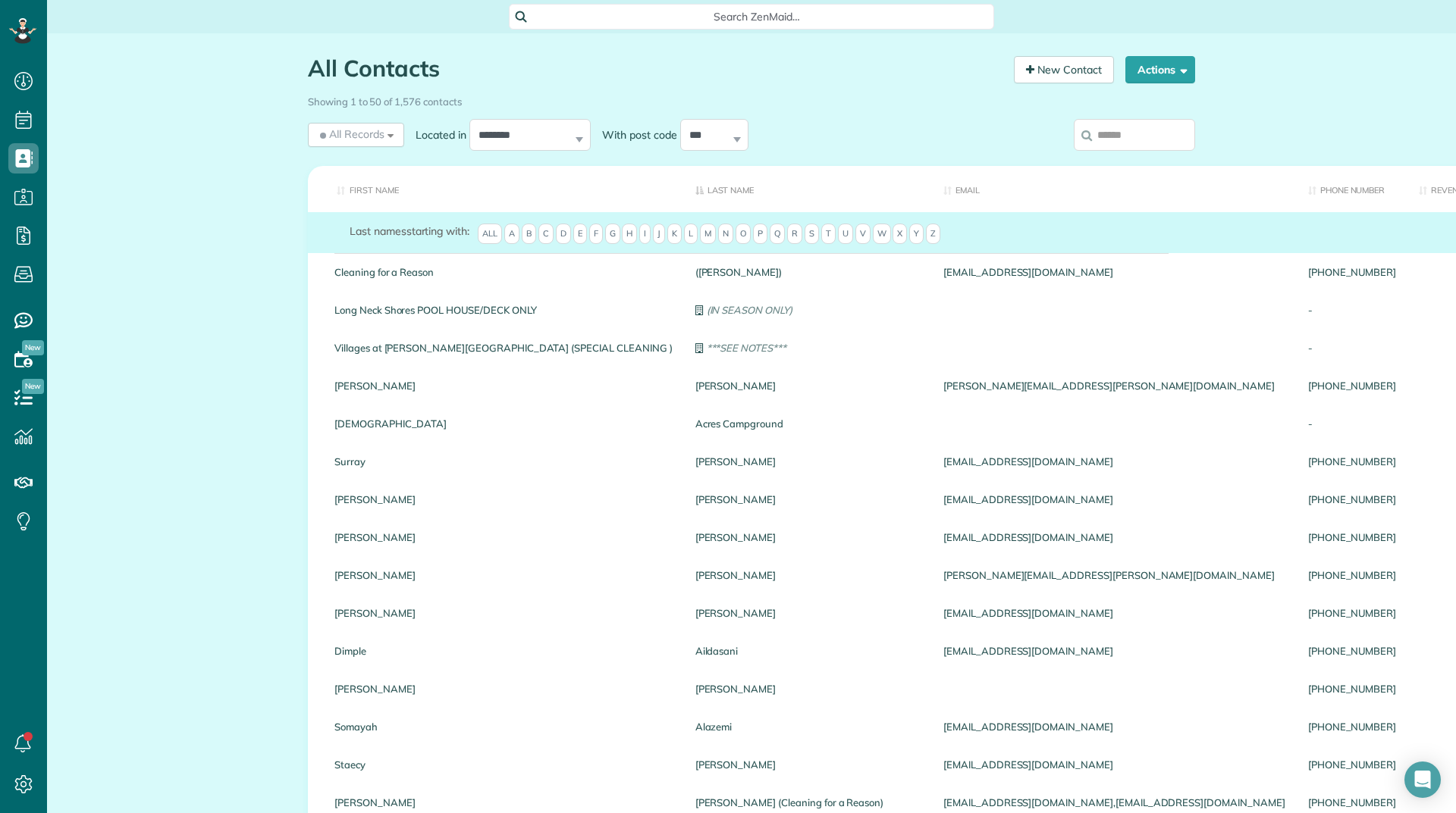
click at [1122, 134] on input "search" at bounding box center [1134, 135] width 121 height 32
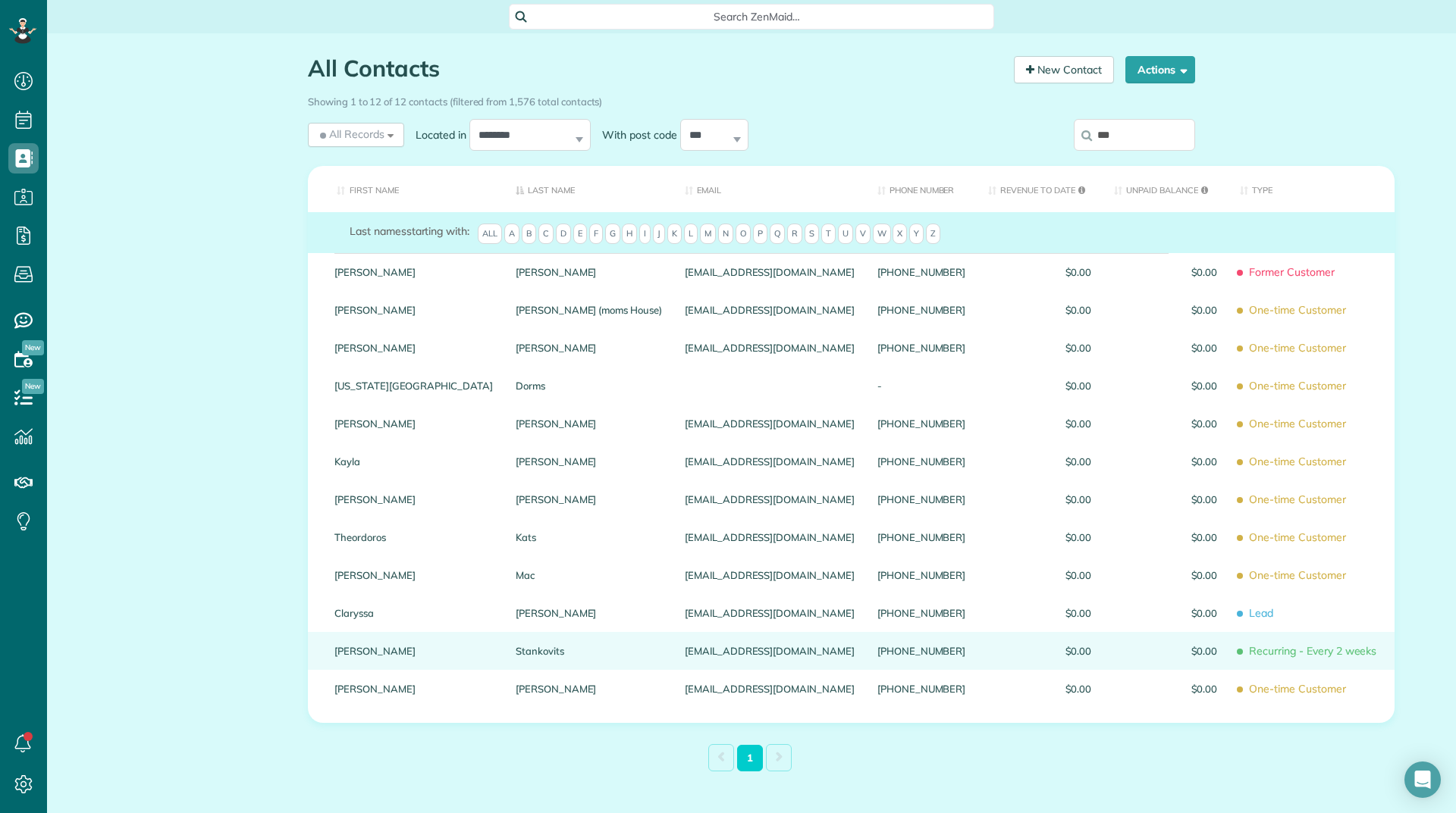
type input "***"
click at [338, 646] on link "Doreen" at bounding box center [413, 651] width 158 height 11
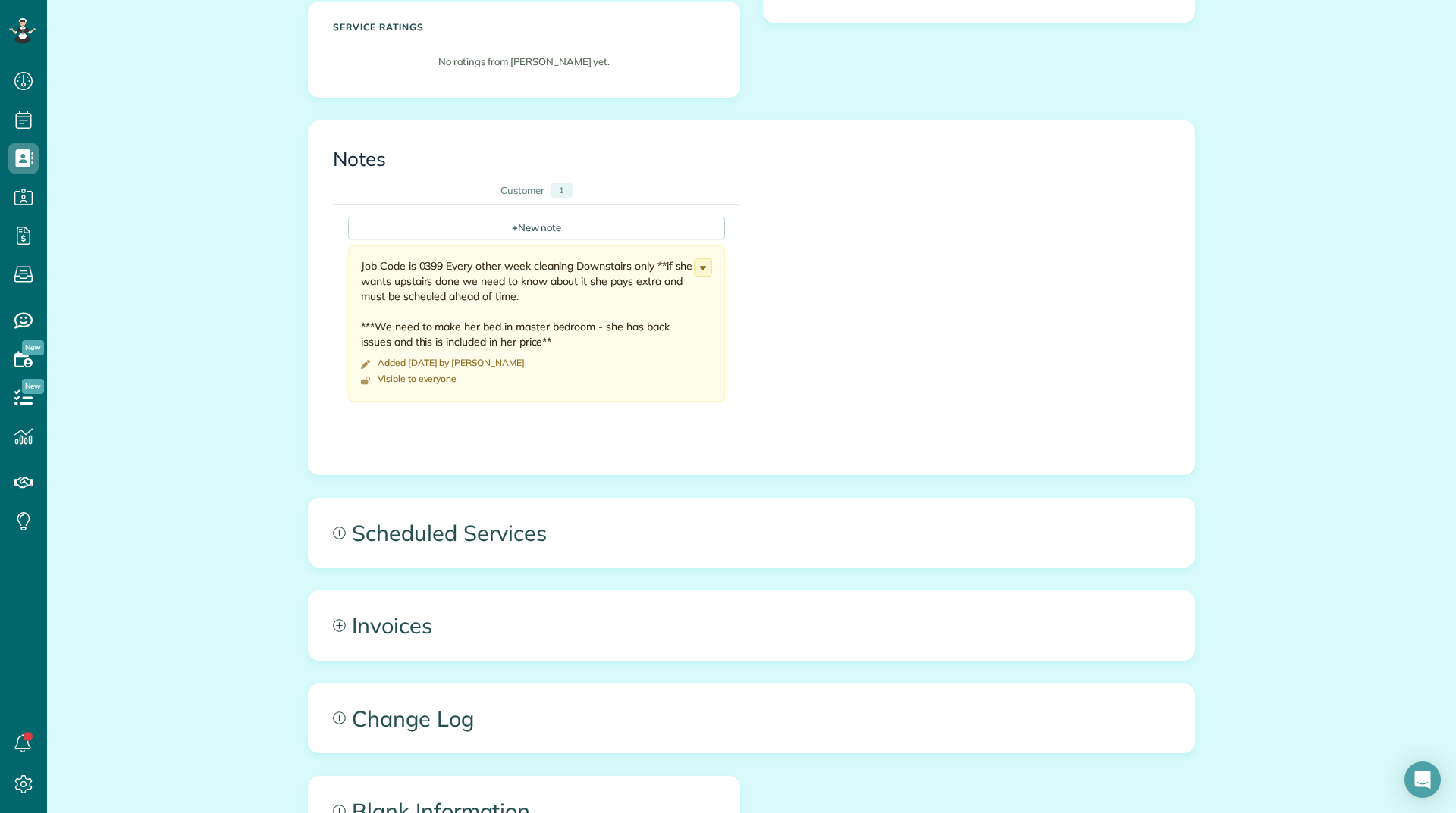
scroll to position [455, 0]
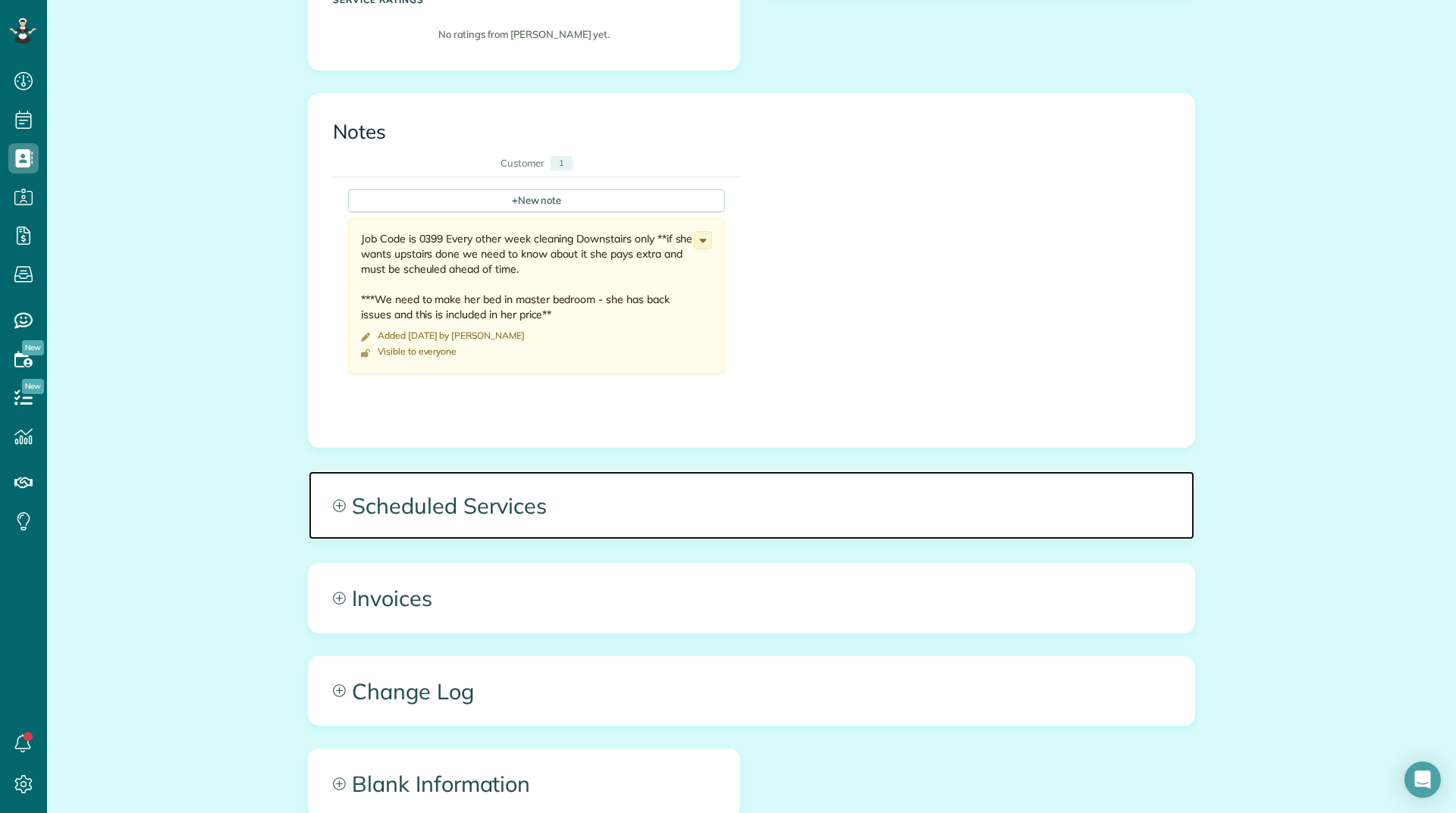
click at [400, 517] on span "Scheduled Services" at bounding box center [751, 505] width 886 height 68
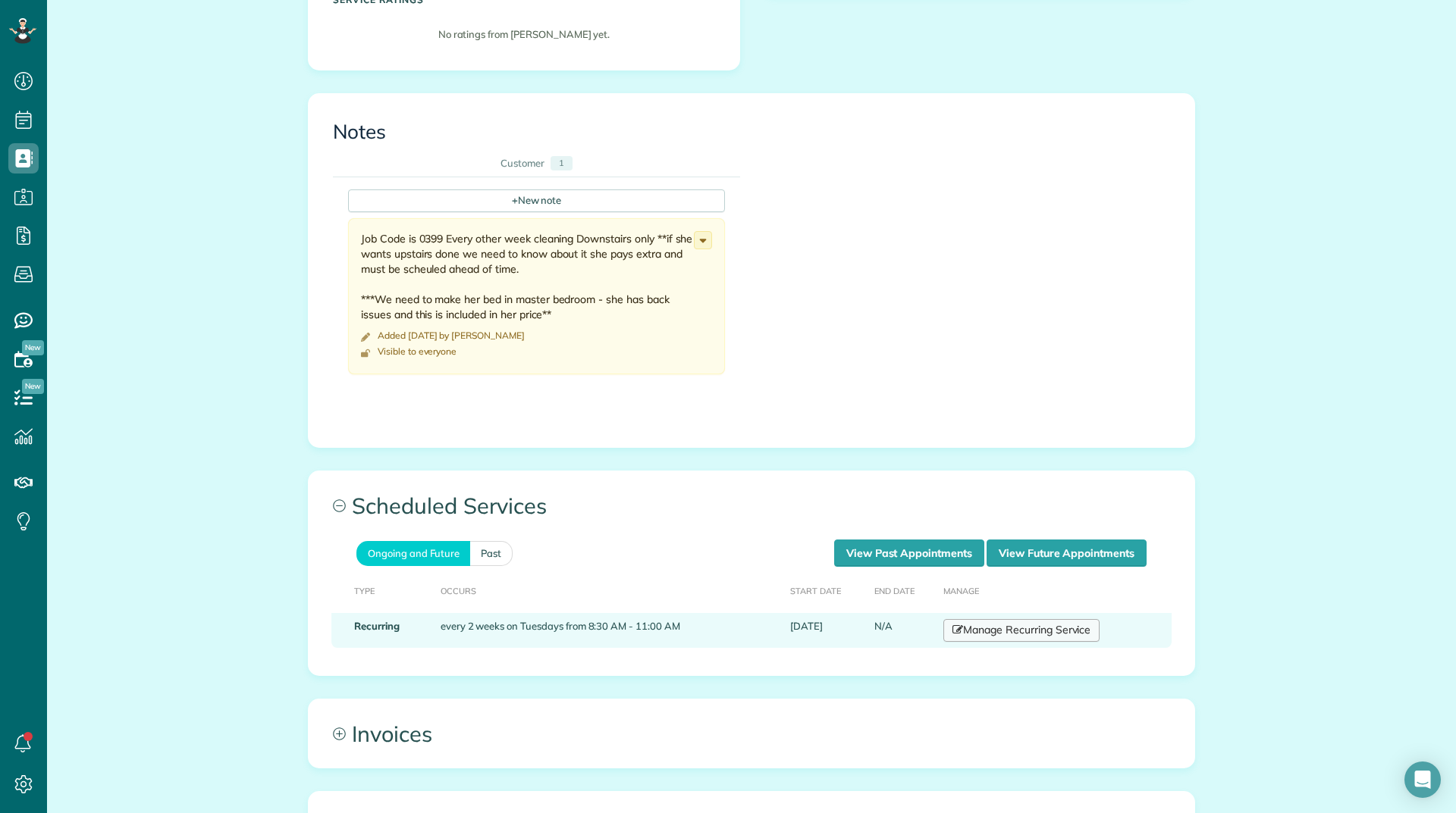
click at [1016, 639] on link "Manage Recurring Service" at bounding box center [1021, 631] width 156 height 23
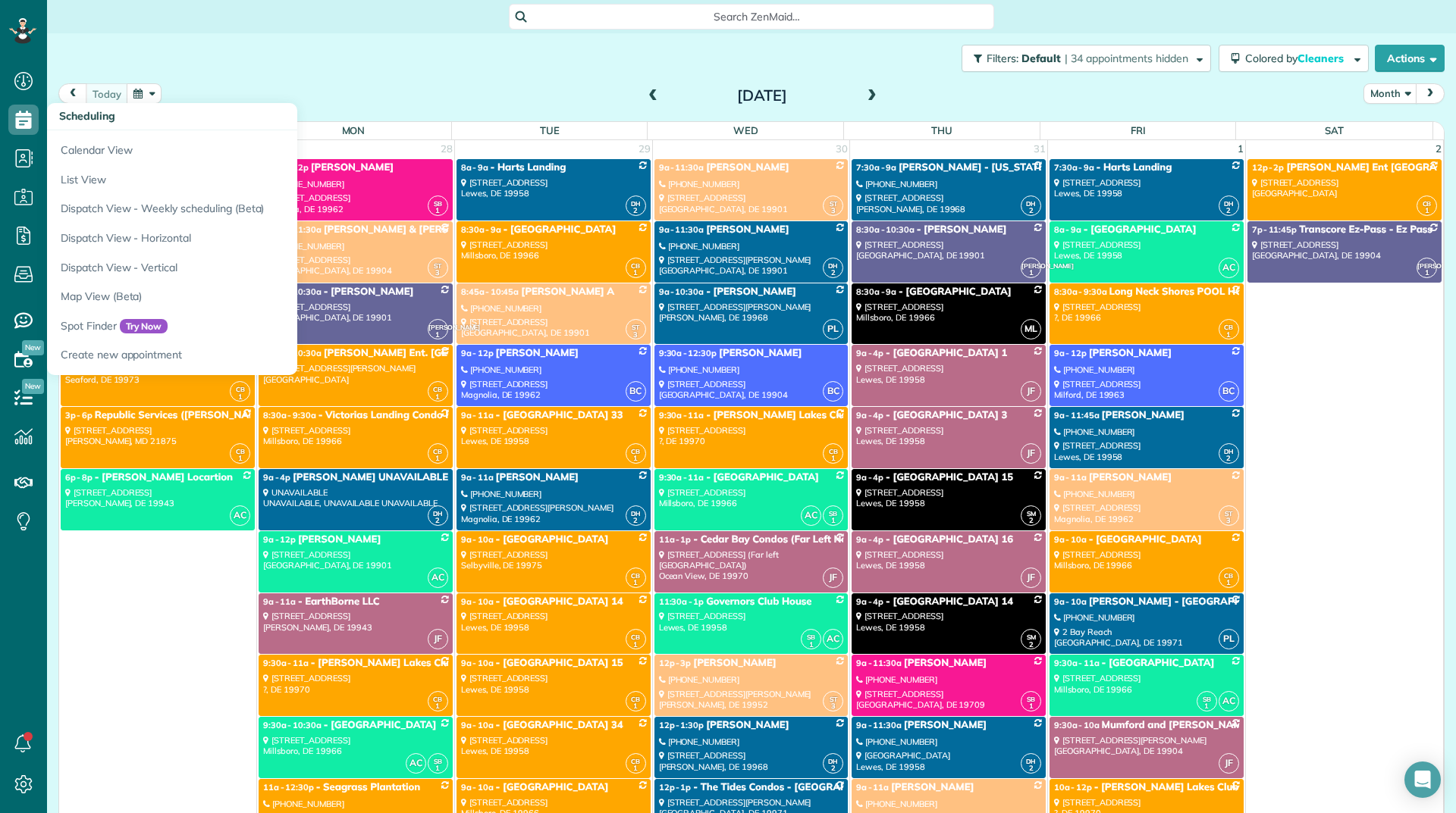
scroll to position [6974, 0]
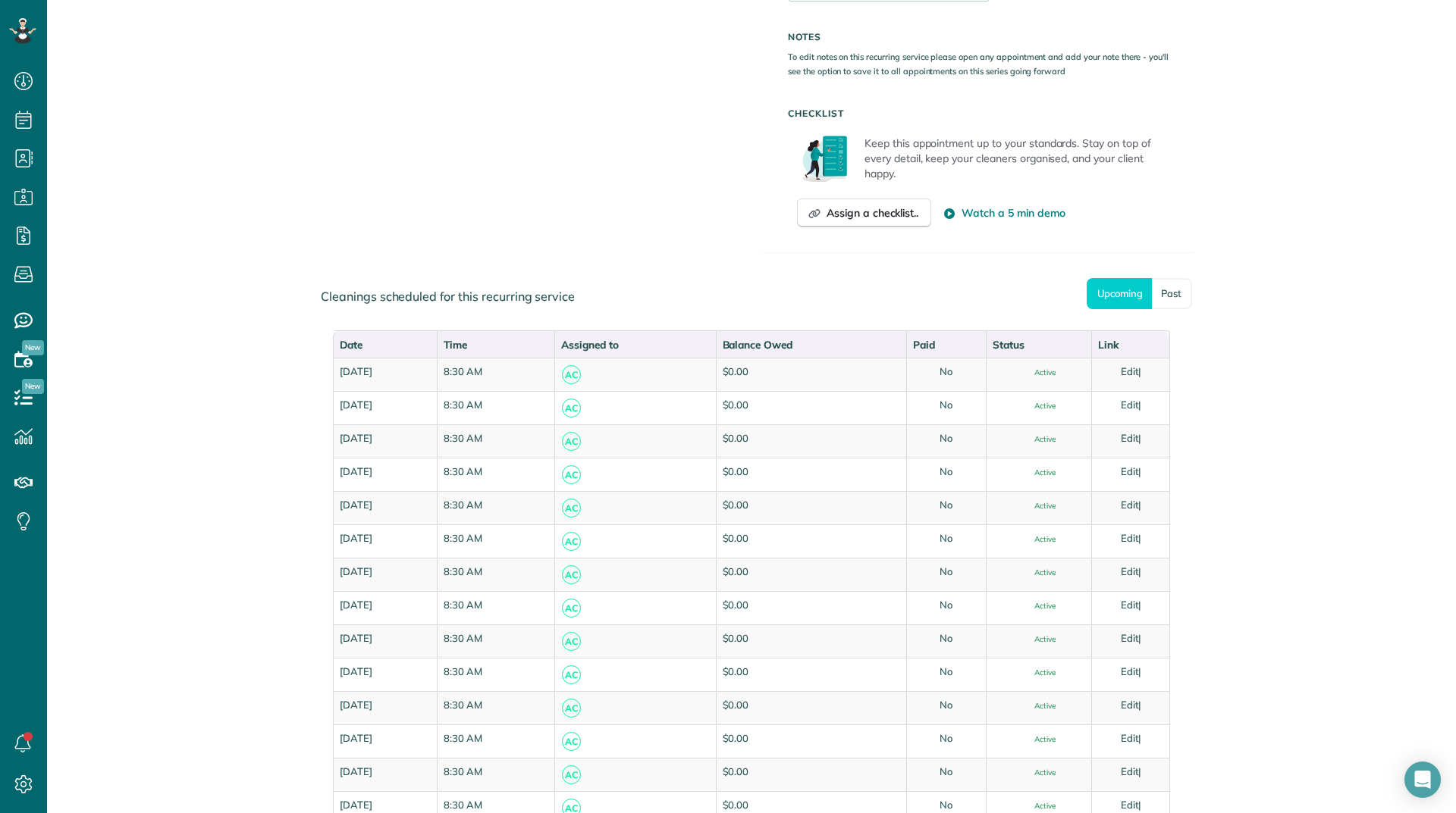
scroll to position [909, 0]
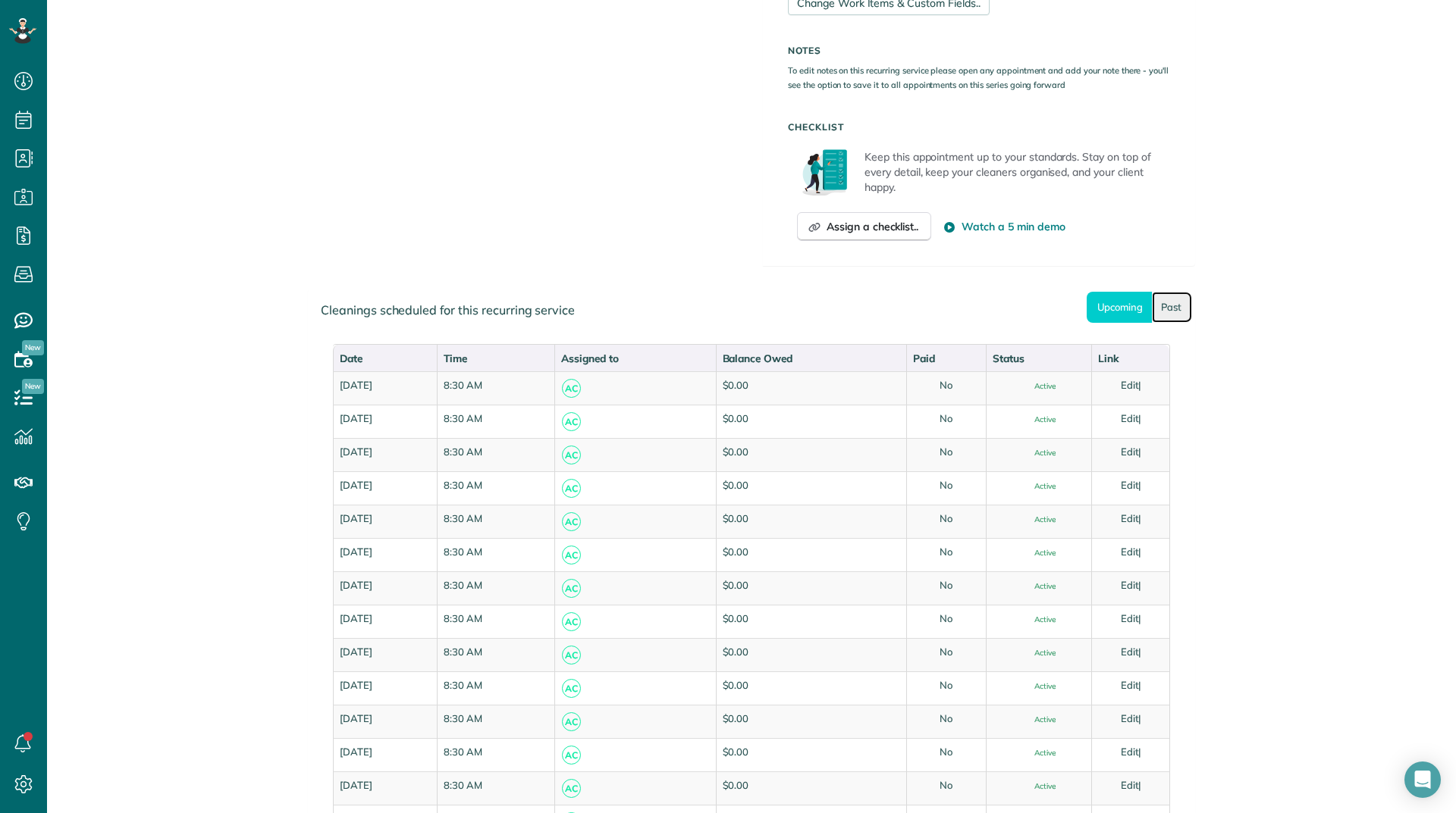
click at [1174, 304] on link "Past" at bounding box center [1172, 307] width 41 height 31
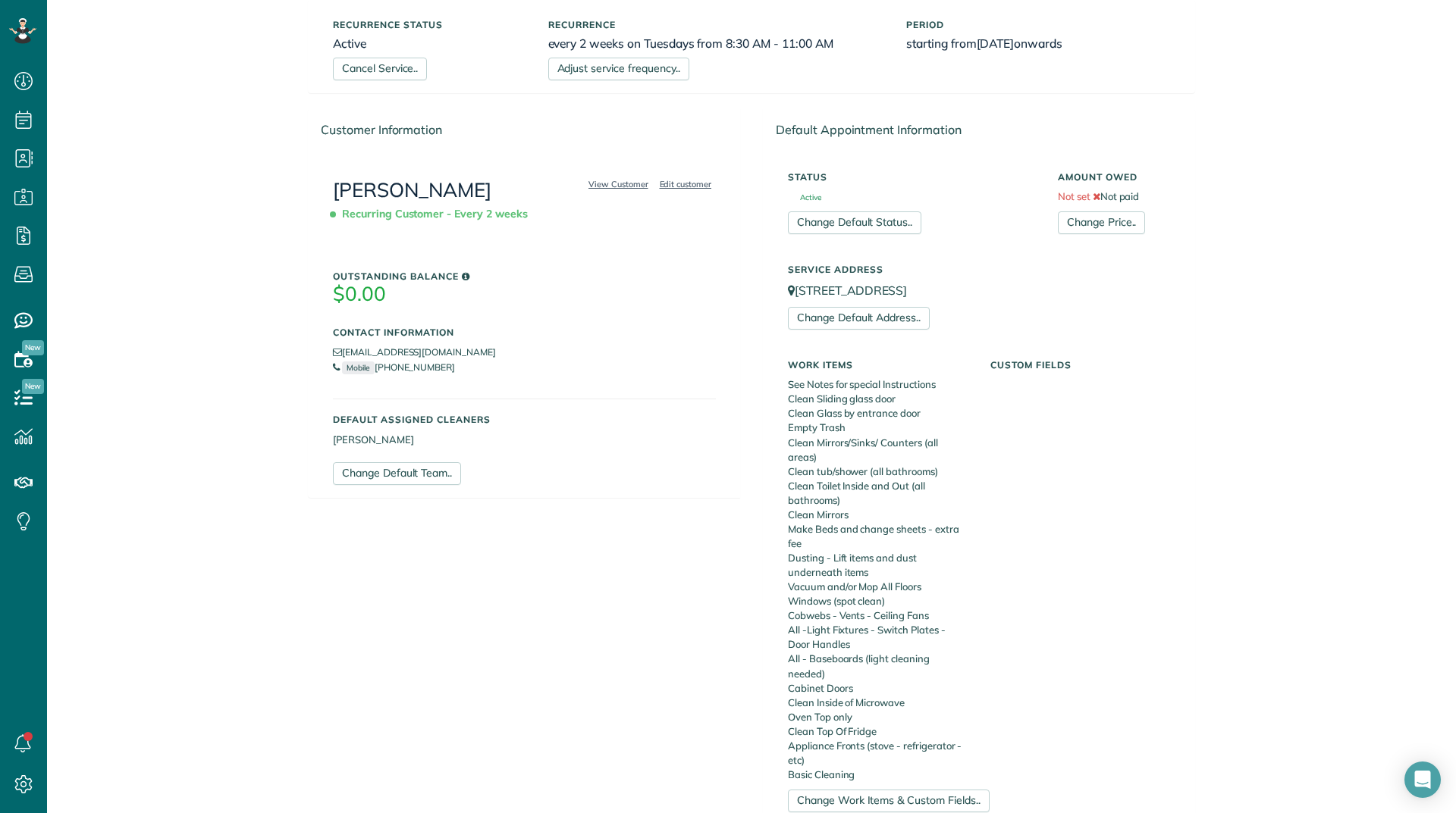
scroll to position [0, 0]
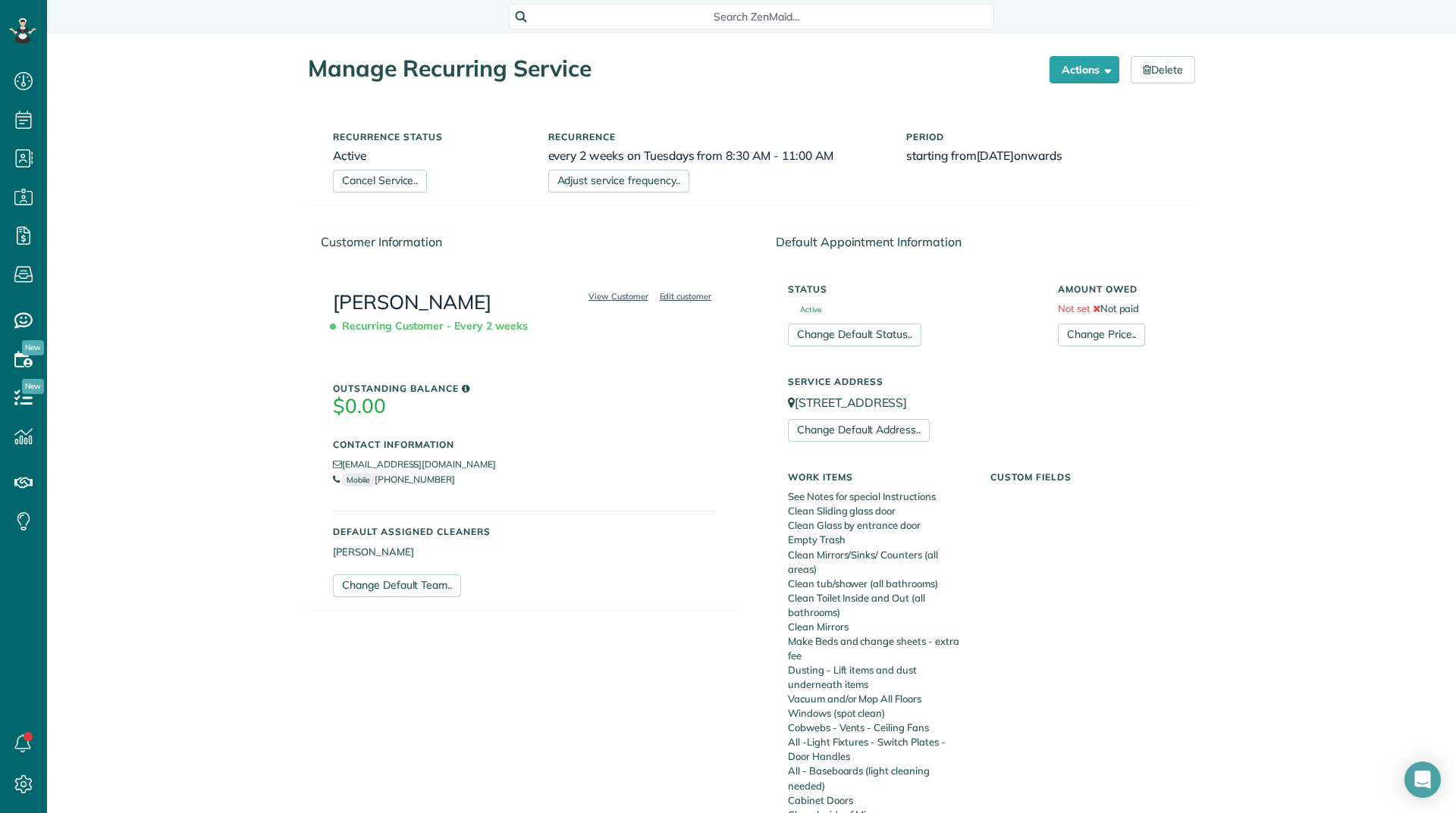
click at [435, 464] on li "[EMAIL_ADDRESS][DOMAIN_NAME]" at bounding box center [524, 464] width 383 height 15
copy ul "[EMAIL_ADDRESS][DOMAIN_NAME]"
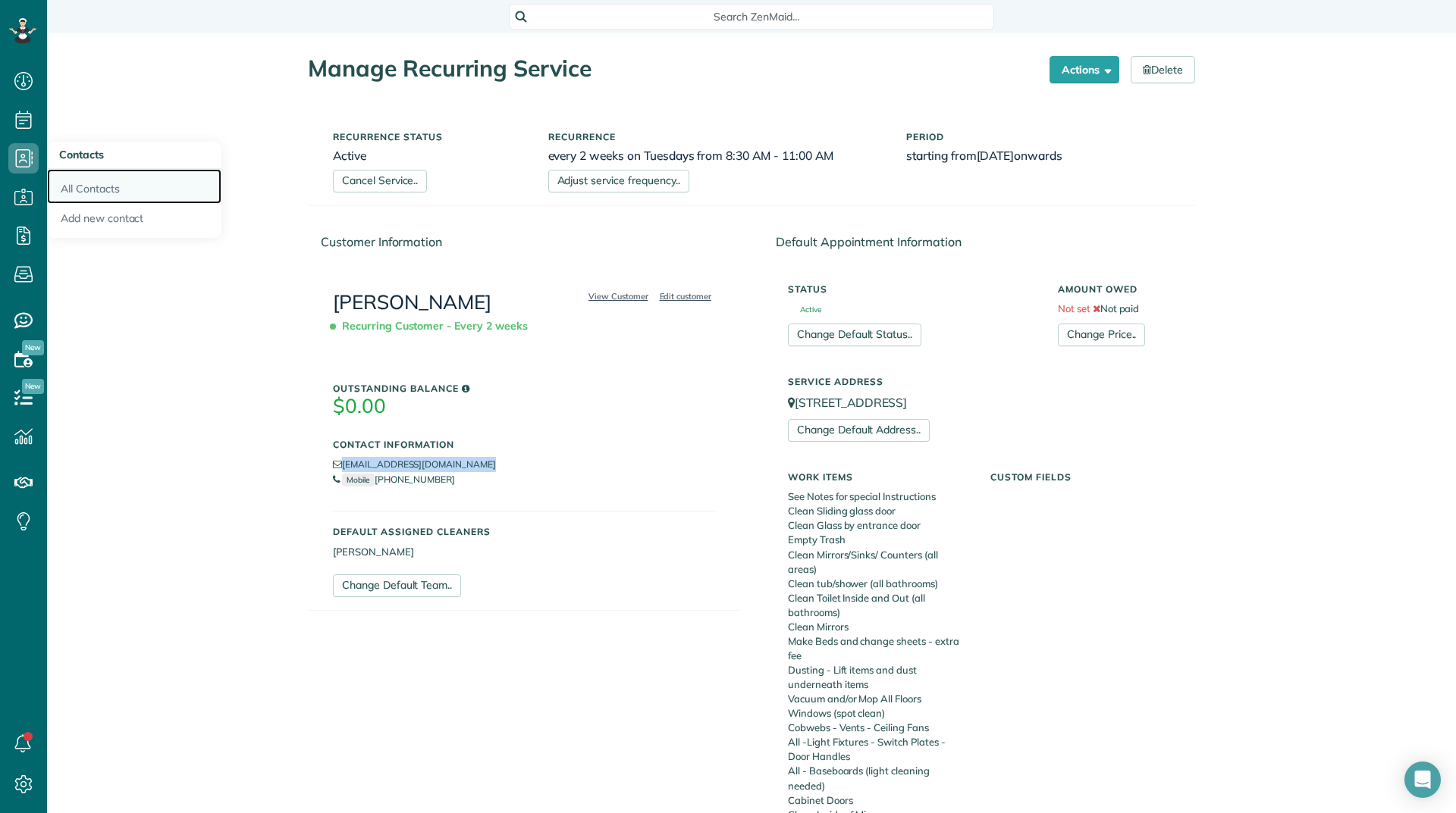
click at [101, 192] on link "All Contacts" at bounding box center [133, 185] width 174 height 34
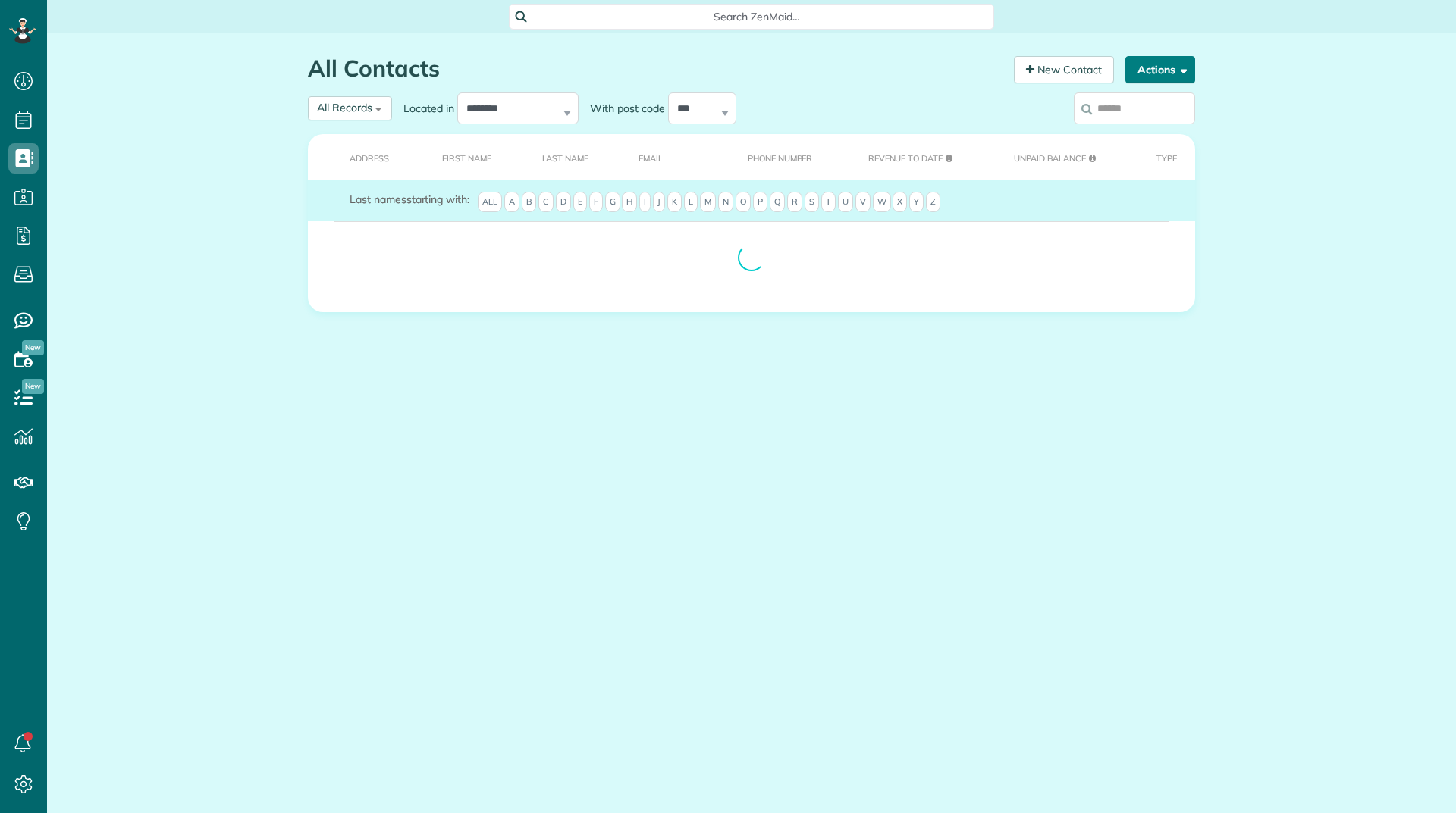
scroll to position [7, 7]
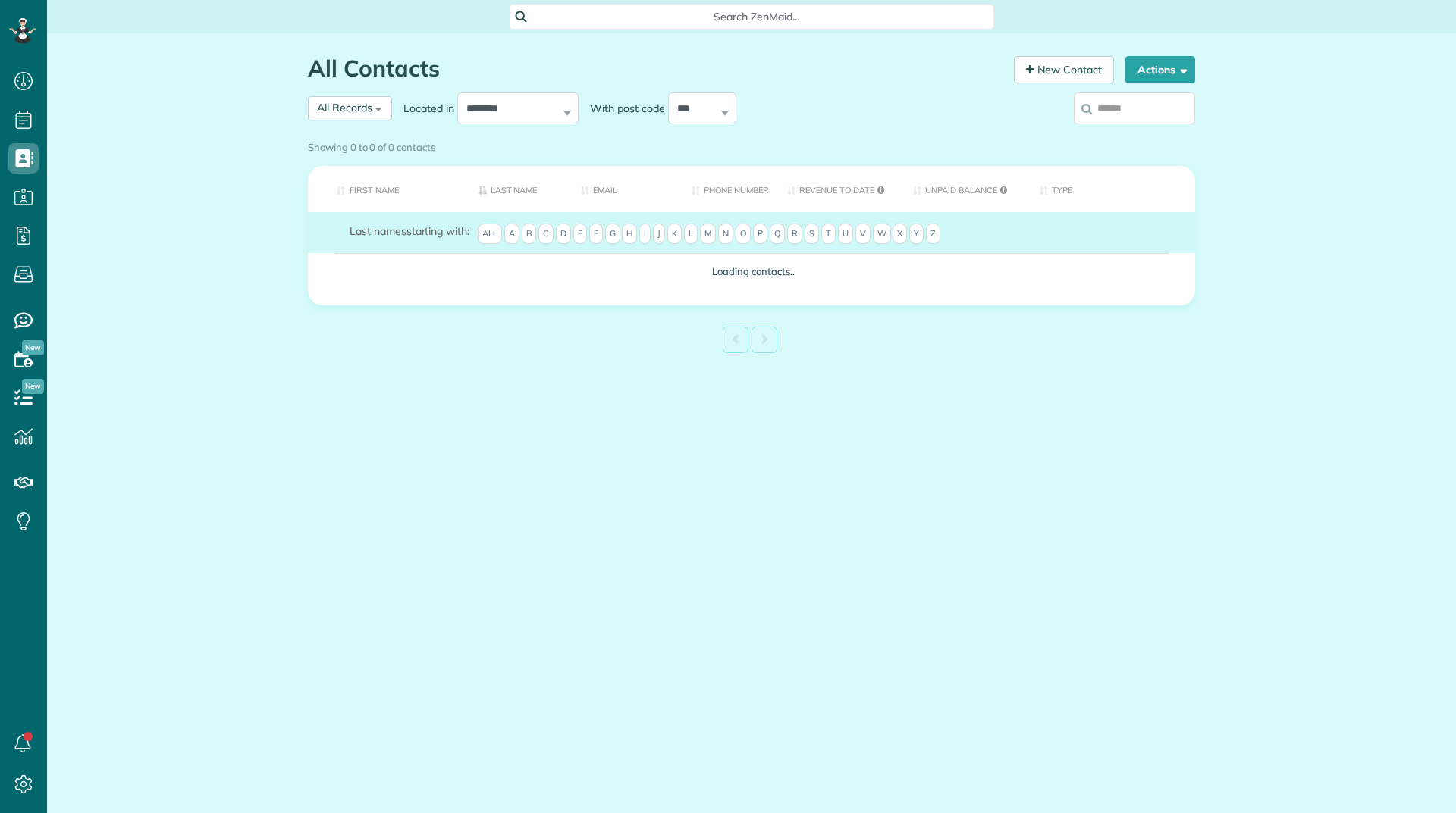
click at [1149, 134] on div "Showing 0 to 0 of 0 contacts" at bounding box center [751, 144] width 887 height 20
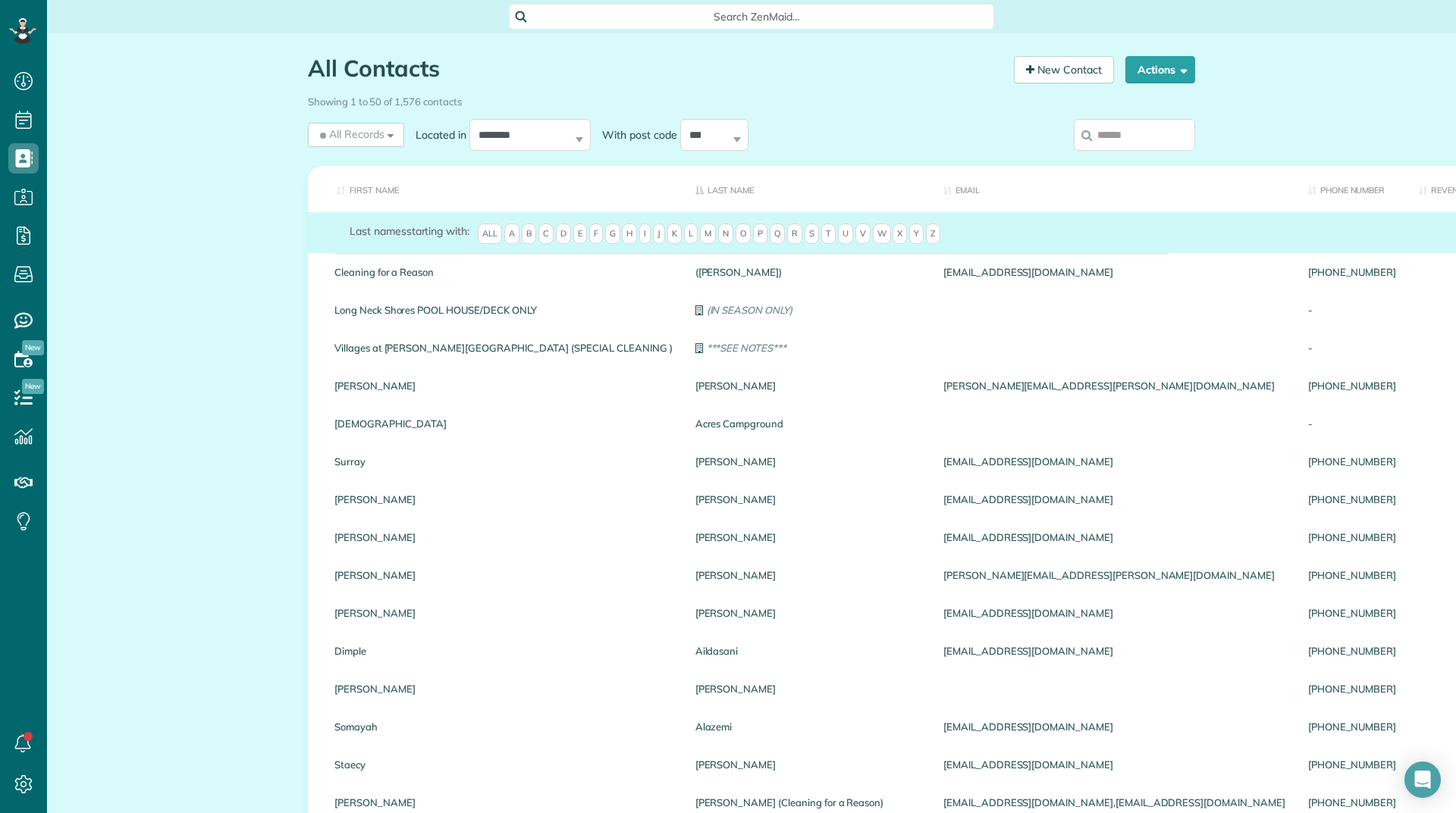
click at [1118, 136] on input "search" at bounding box center [1134, 135] width 121 height 32
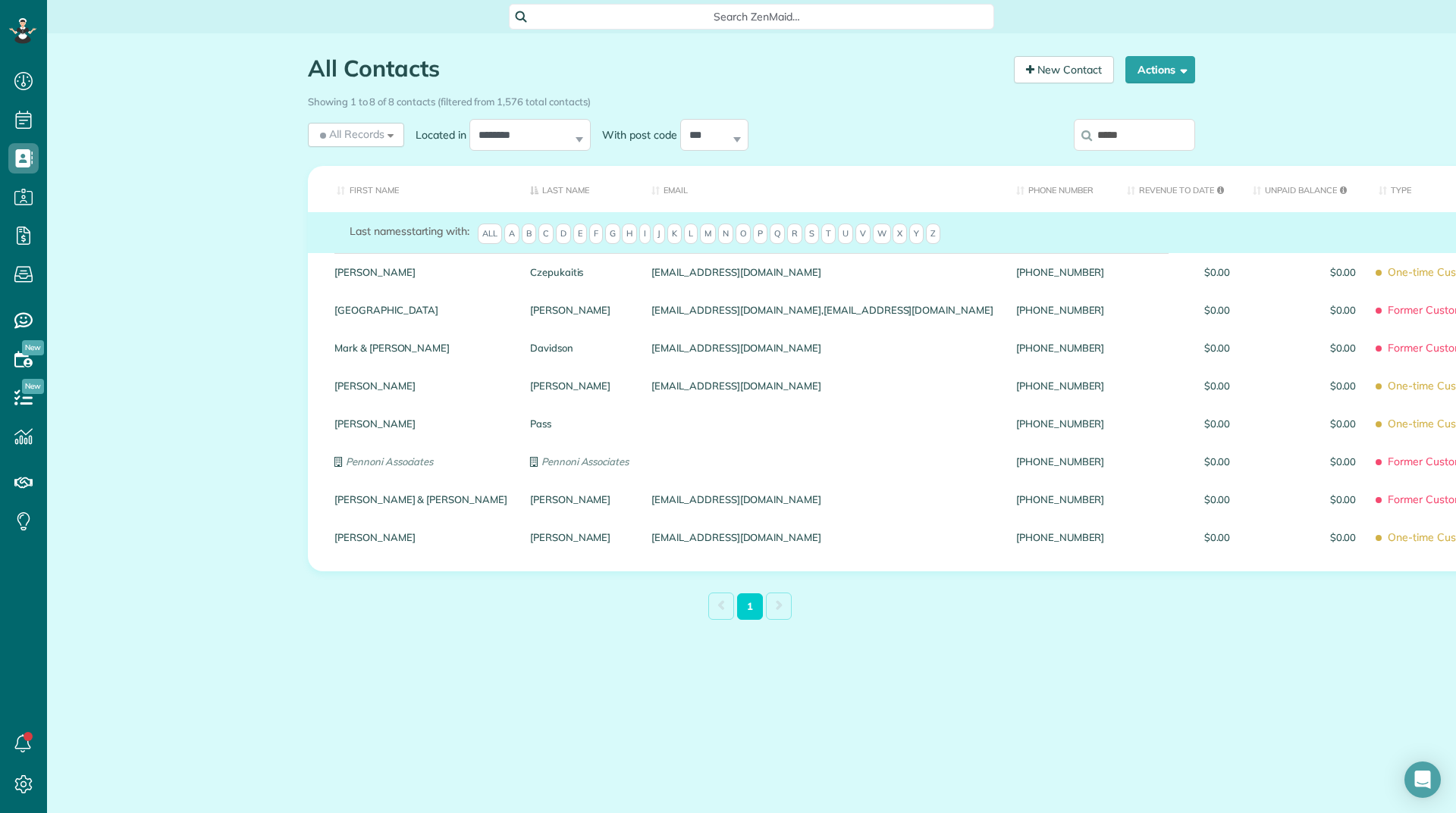
click at [1139, 138] on input "*****" at bounding box center [1134, 135] width 121 height 32
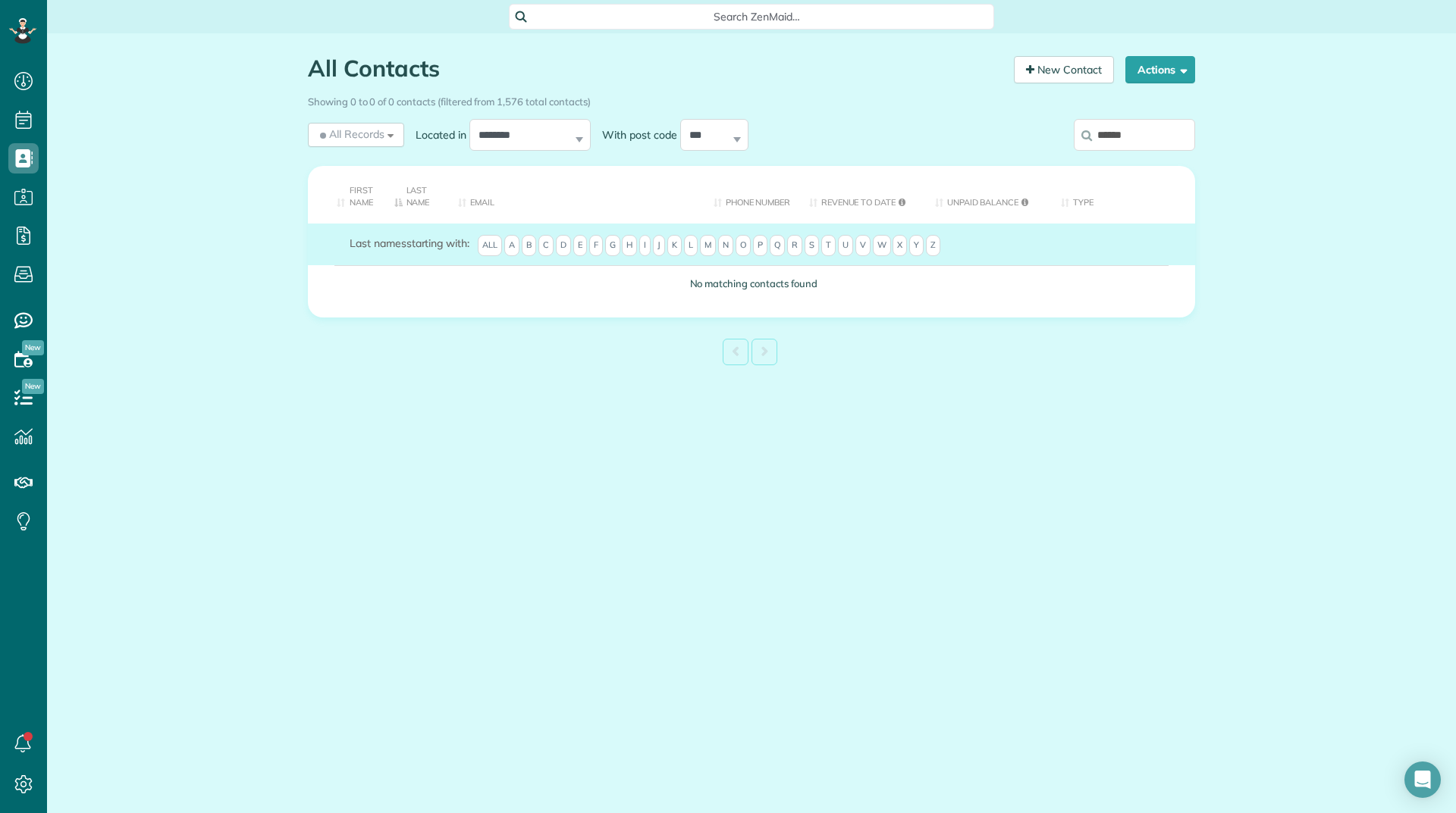
type input "******"
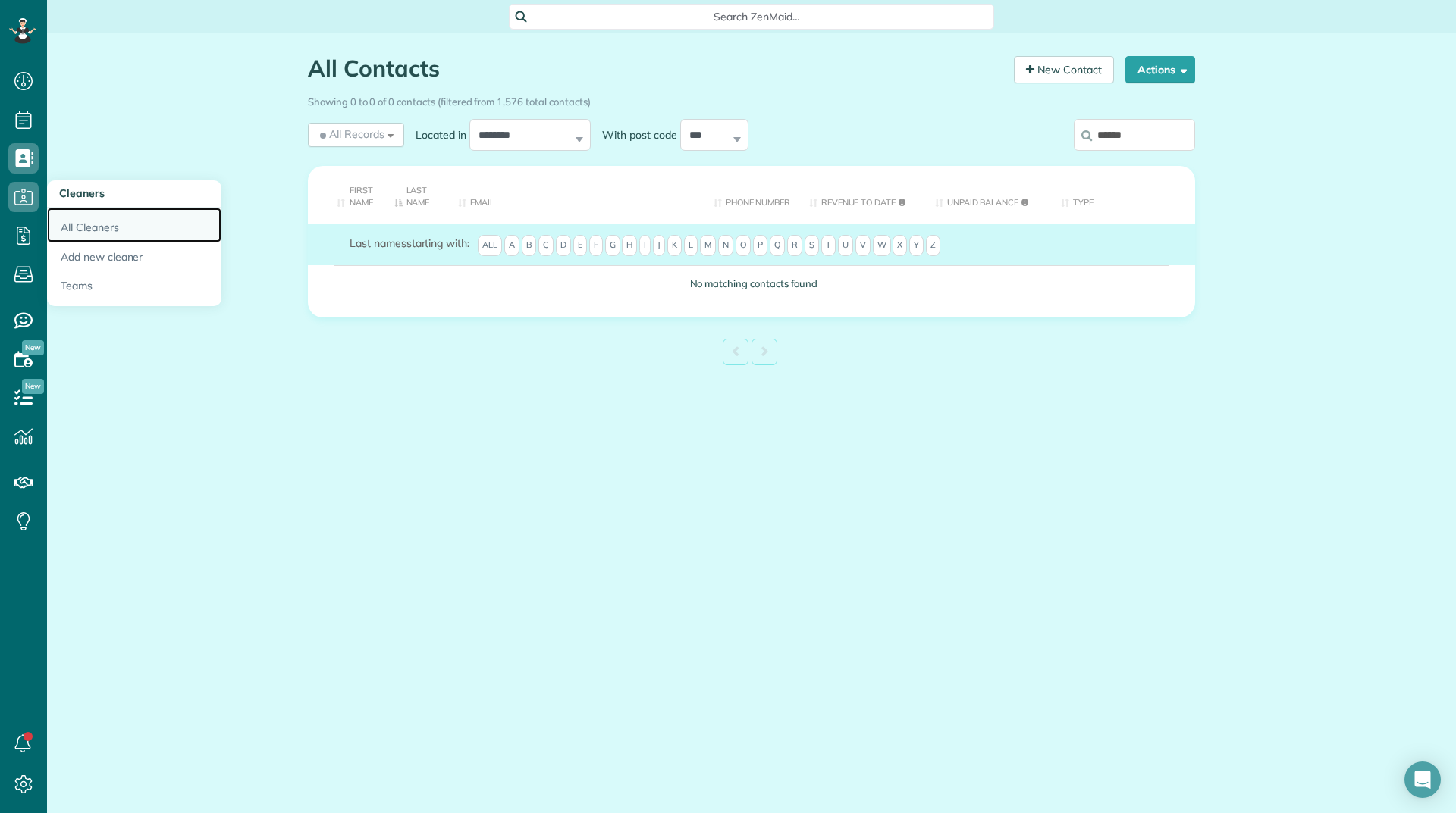
click at [72, 222] on link "All Cleaners" at bounding box center [133, 224] width 174 height 34
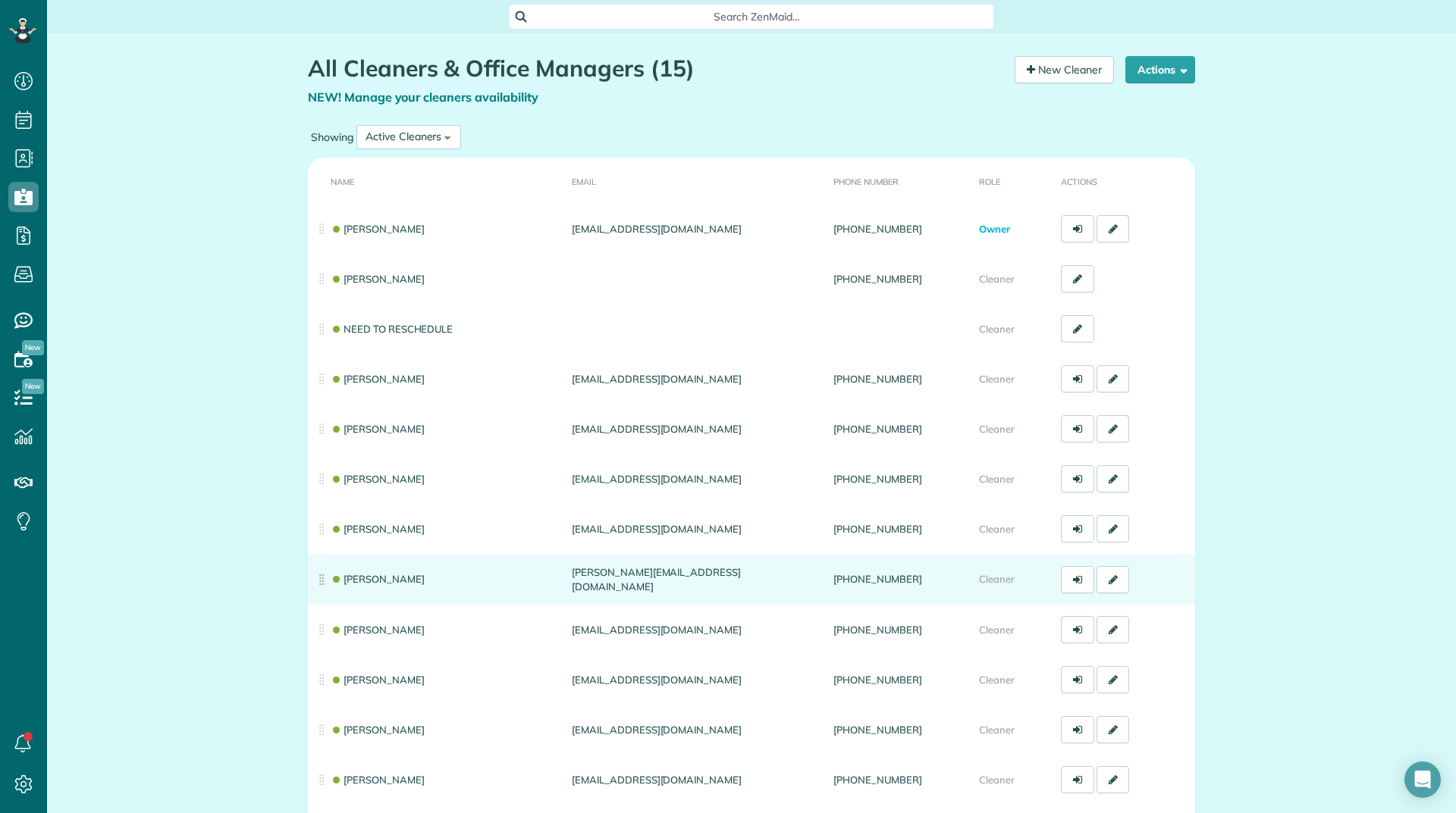
click at [377, 571] on td "[PERSON_NAME]" at bounding box center [437, 580] width 258 height 51
click at [374, 575] on link "[PERSON_NAME]" at bounding box center [377, 579] width 94 height 12
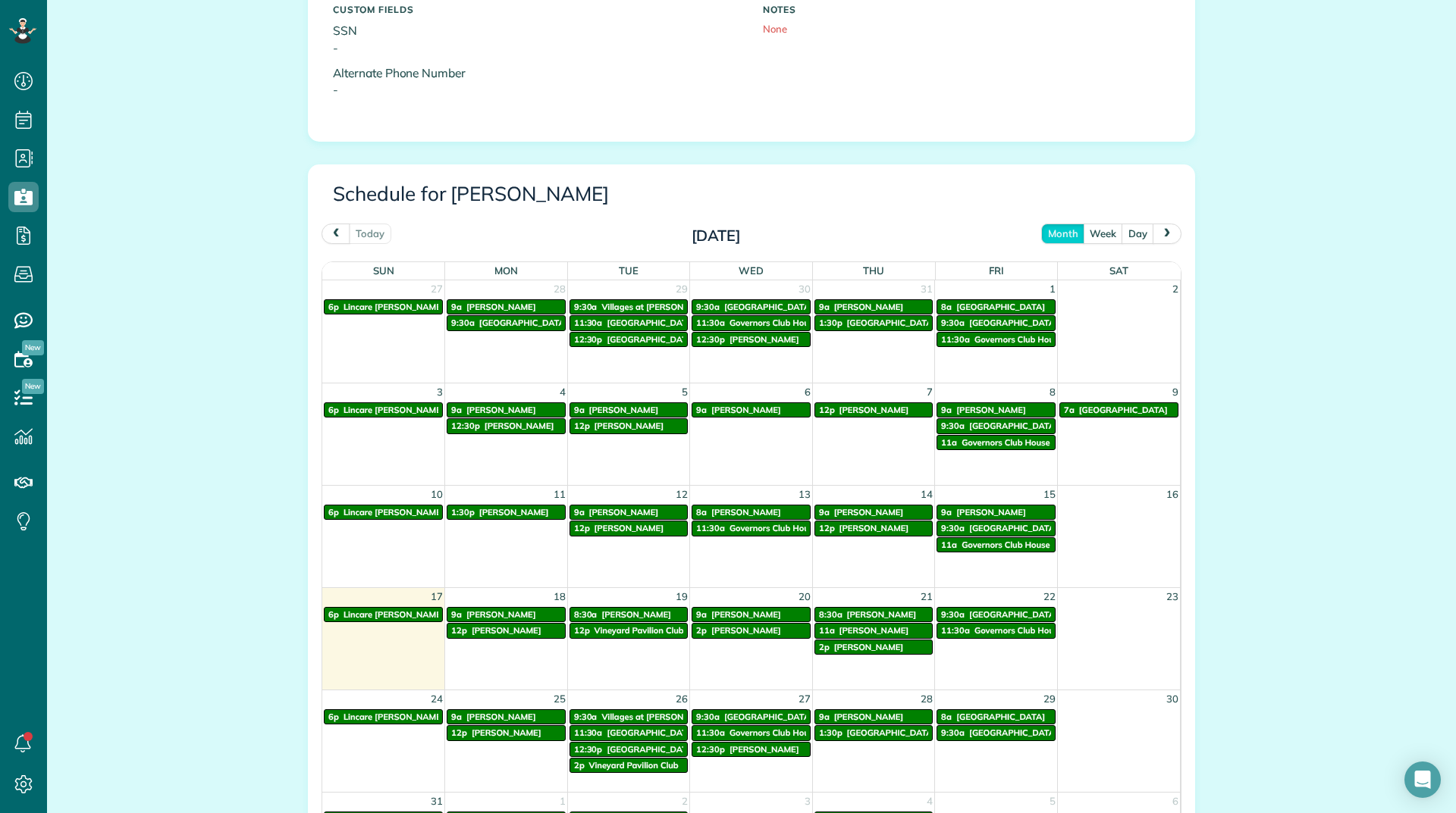
scroll to position [606, 0]
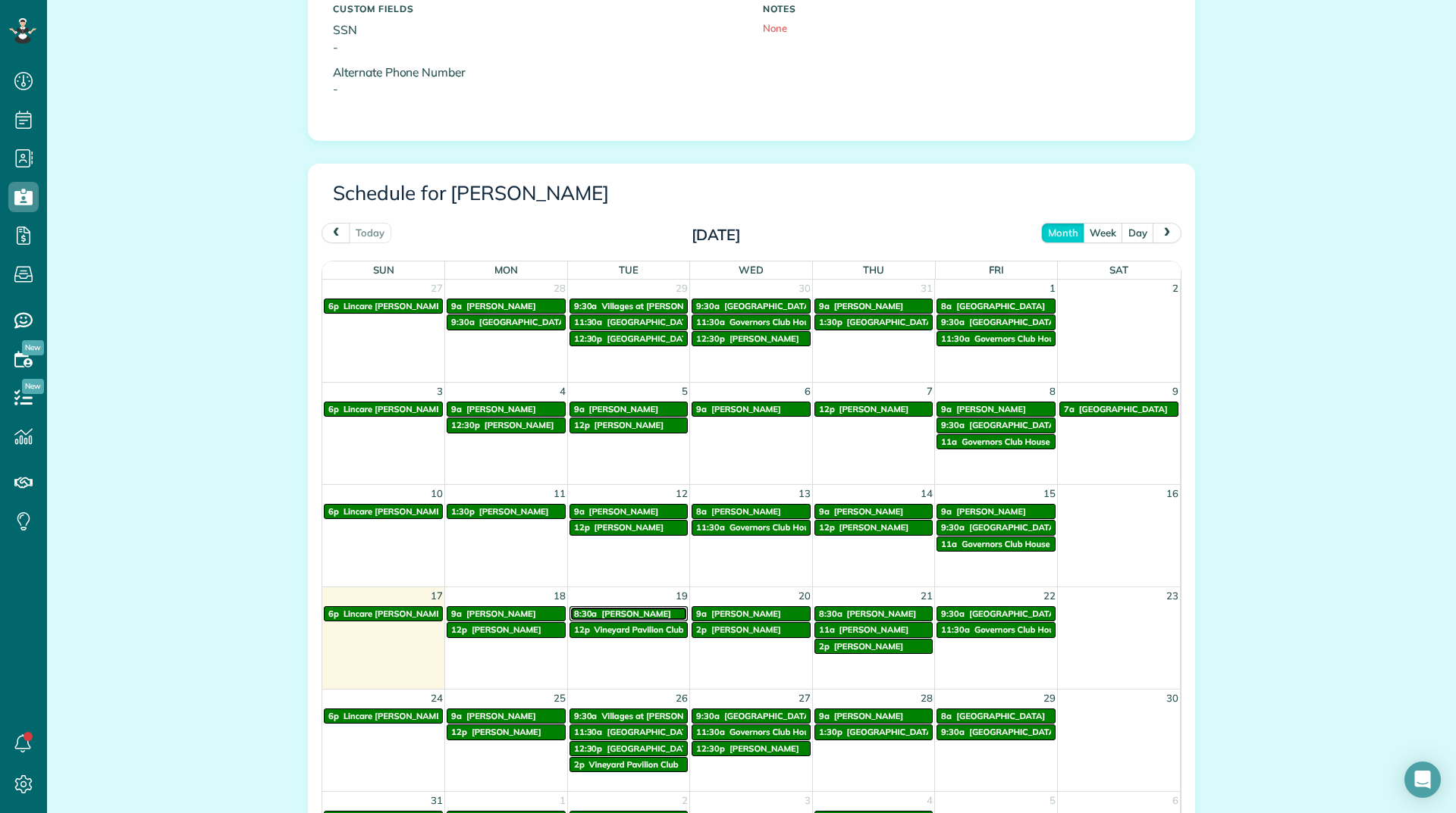
click at [606, 614] on span "[PERSON_NAME]" at bounding box center [636, 614] width 70 height 11
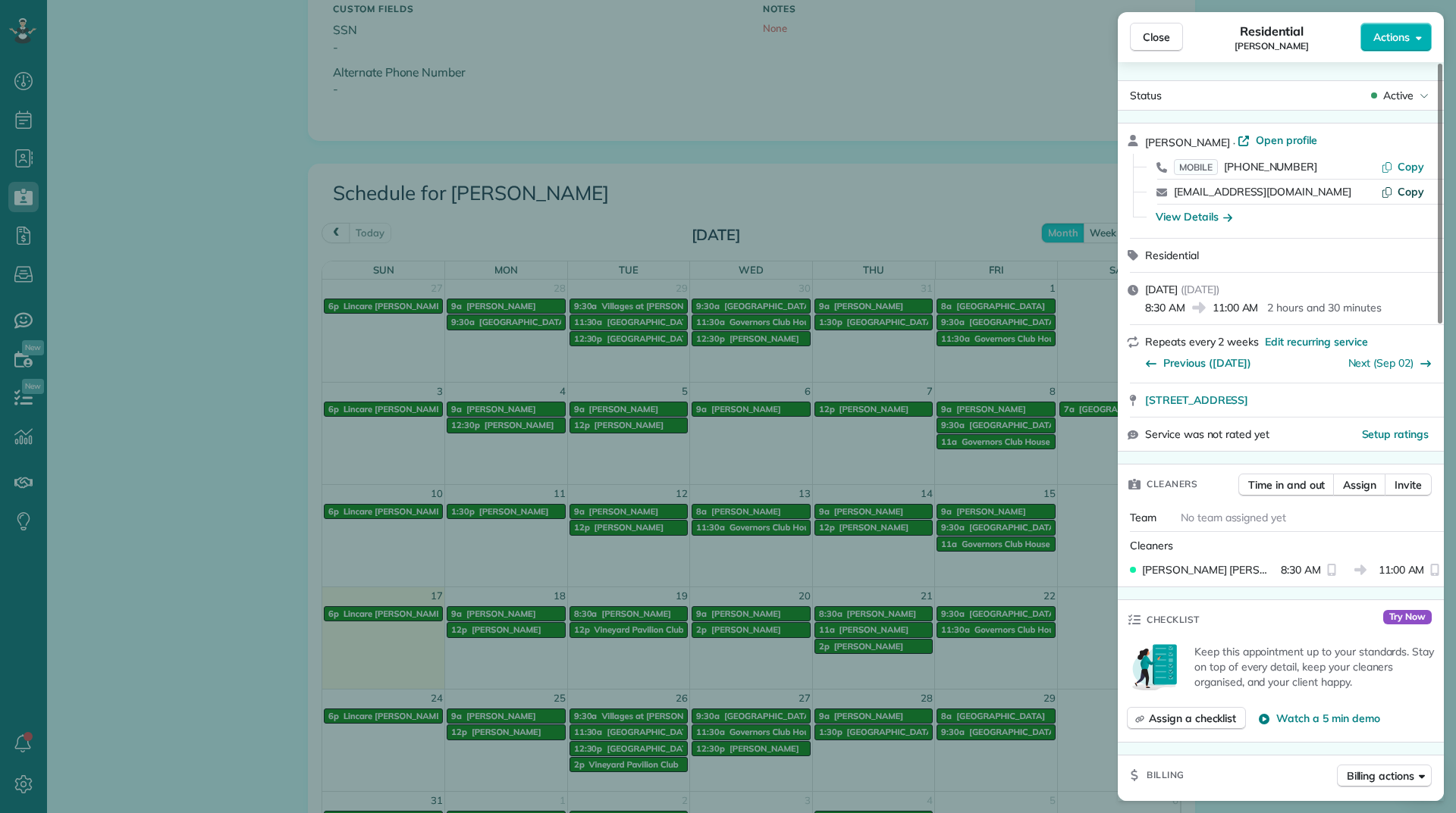
click at [1414, 189] on span "Copy" at bounding box center [1411, 192] width 26 height 13
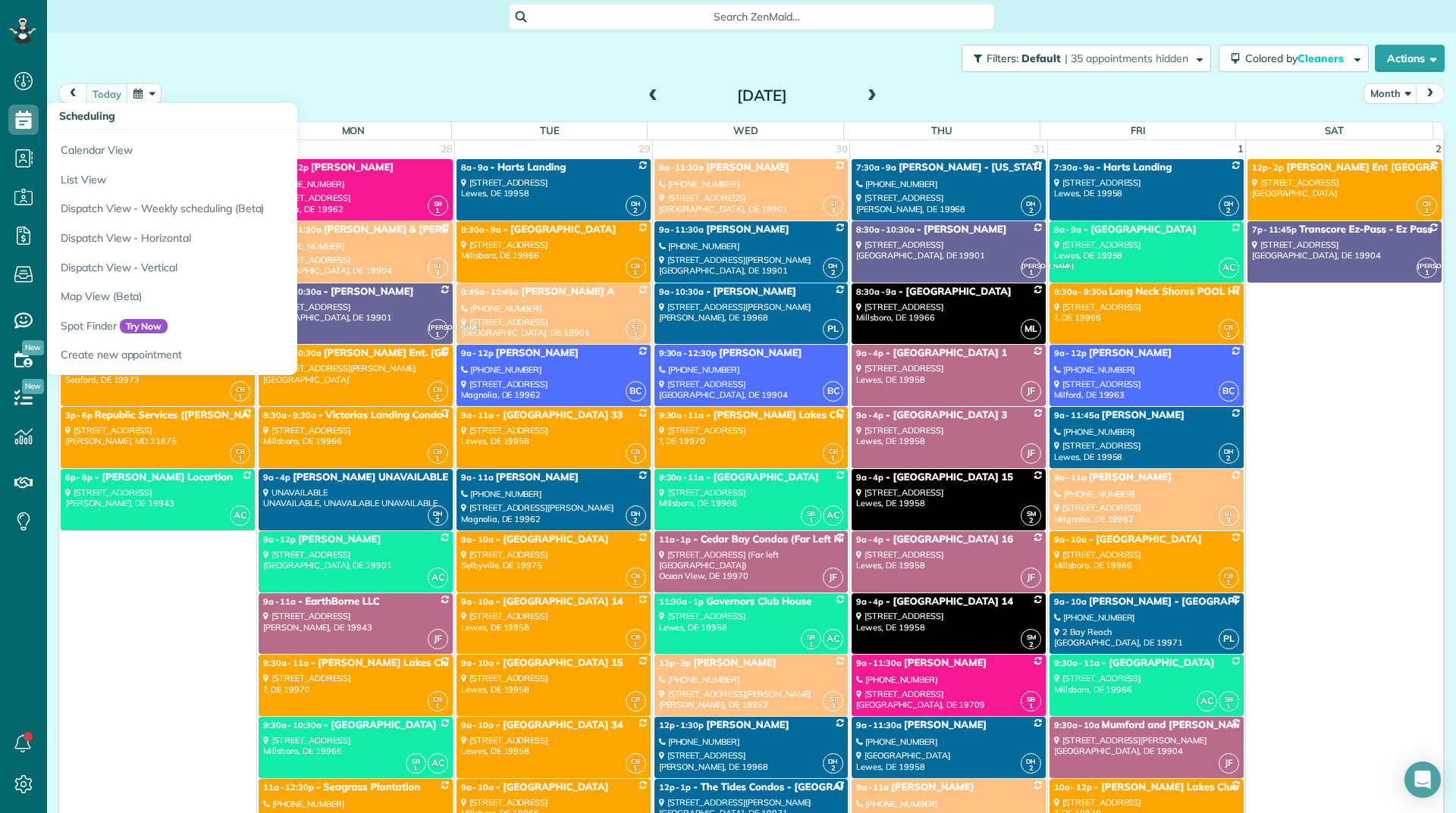
scroll to position [7, 7]
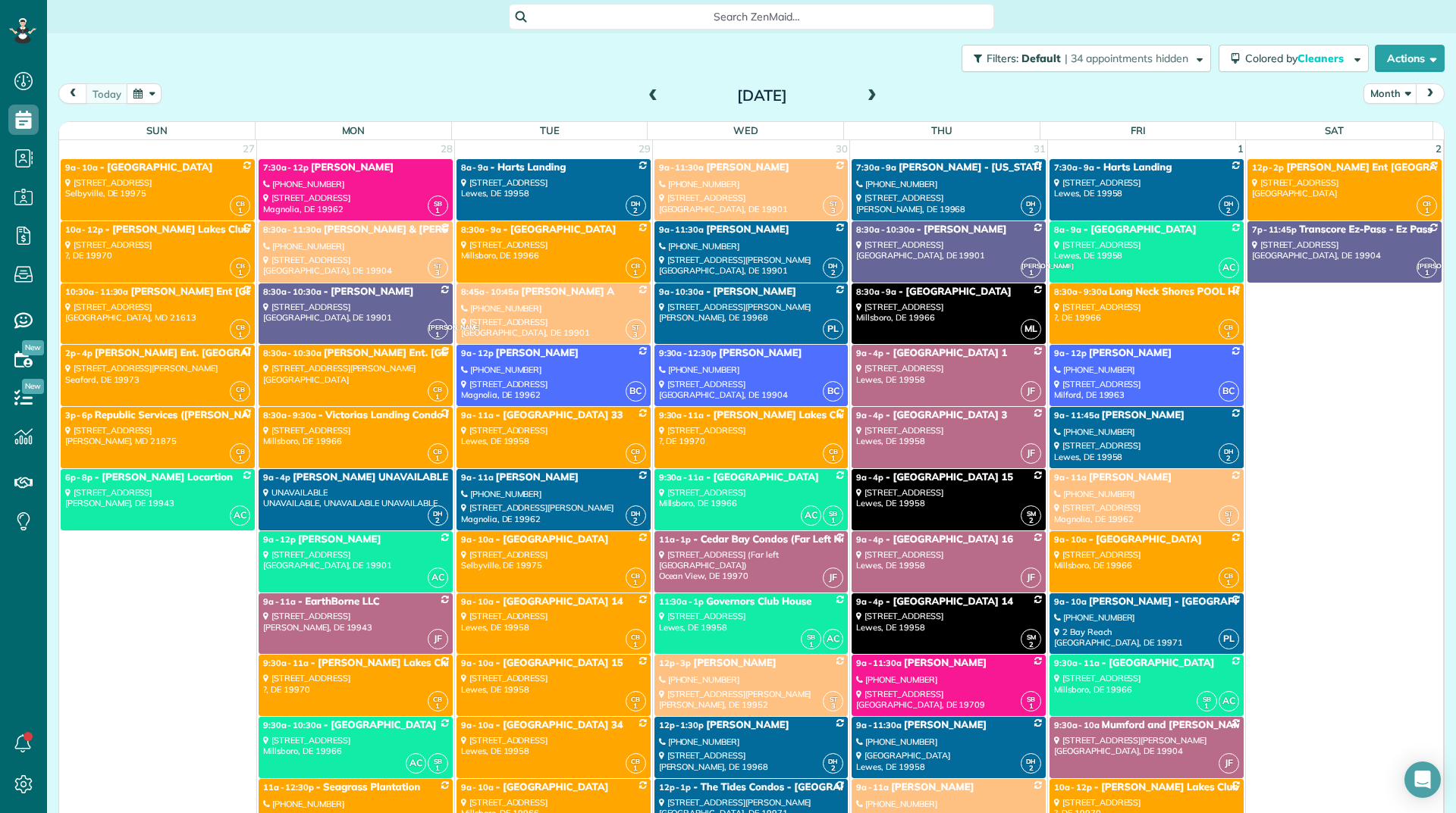
scroll to position [6974, 0]
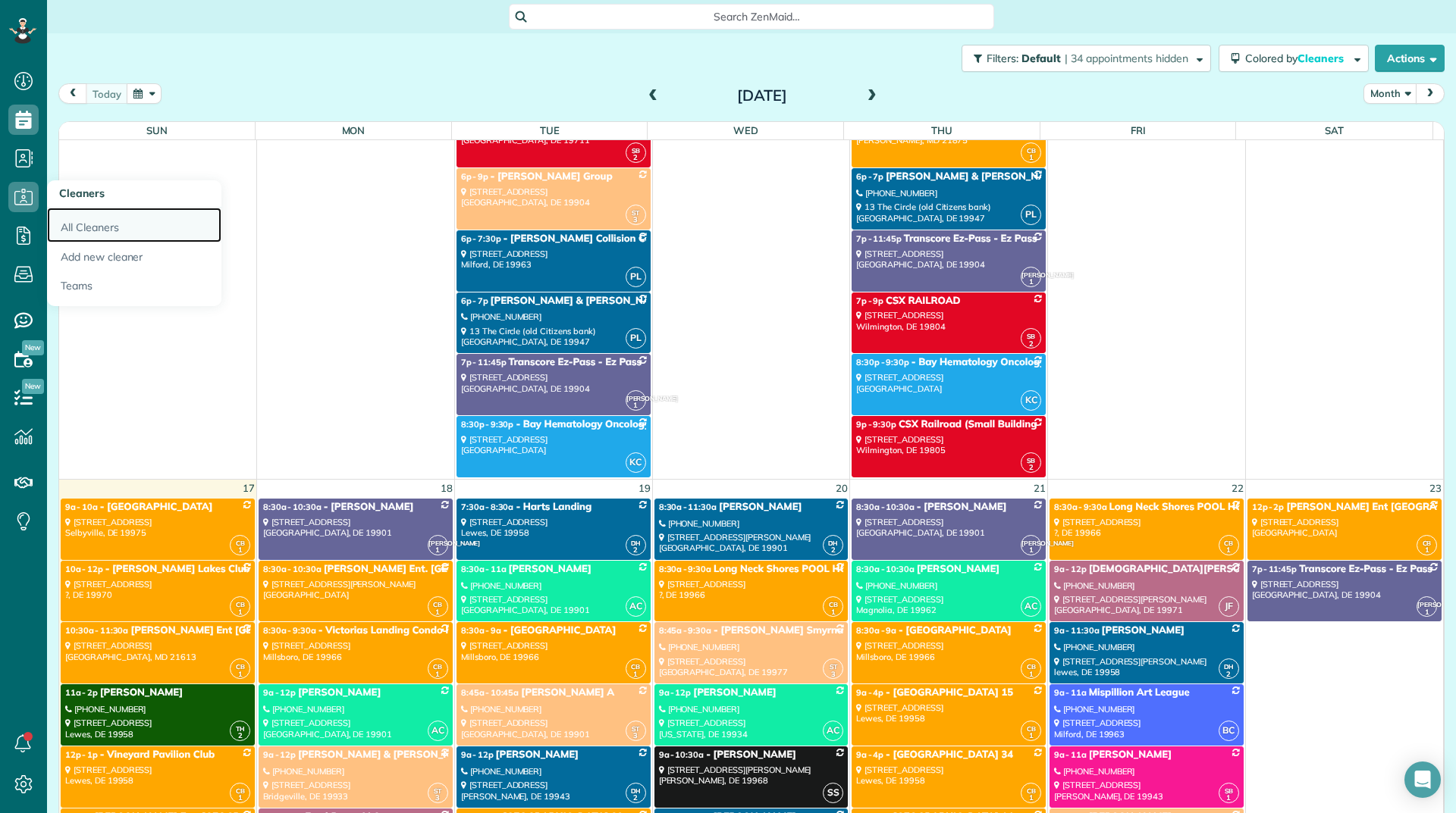
click at [73, 219] on link "All Cleaners" at bounding box center [133, 224] width 174 height 34
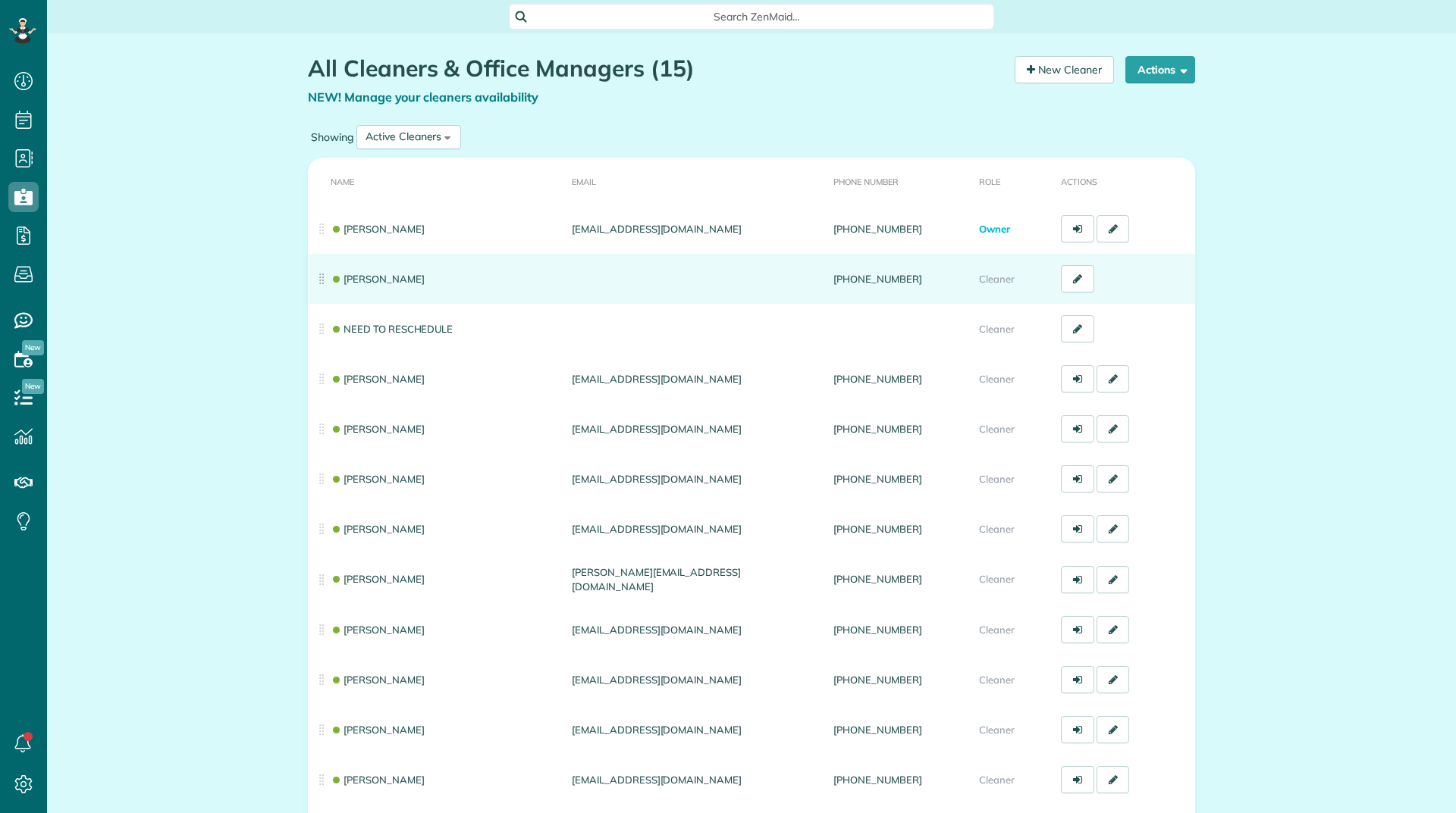
scroll to position [7, 7]
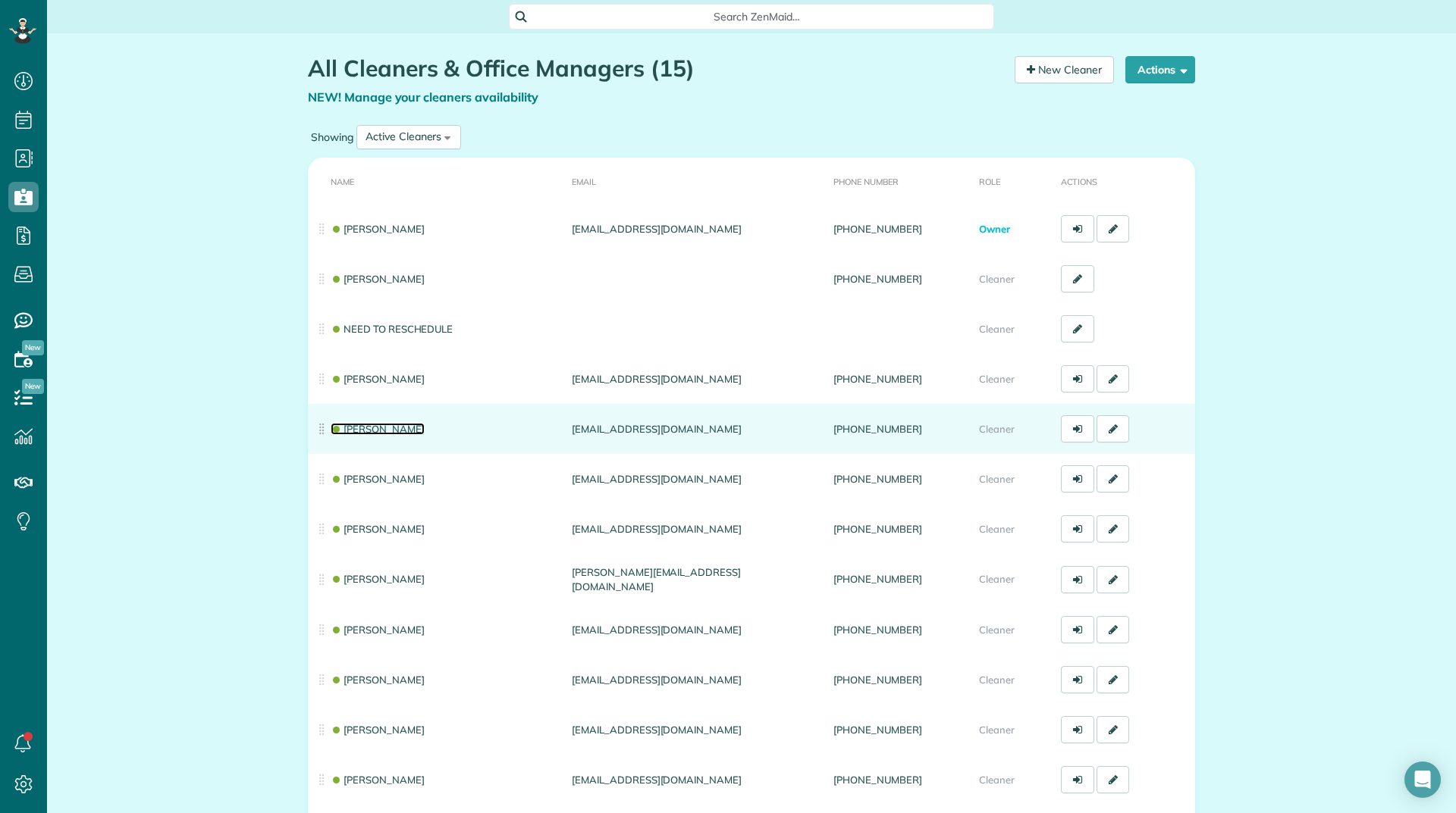
click at [351, 424] on link "Brittany Craig" at bounding box center [377, 429] width 94 height 12
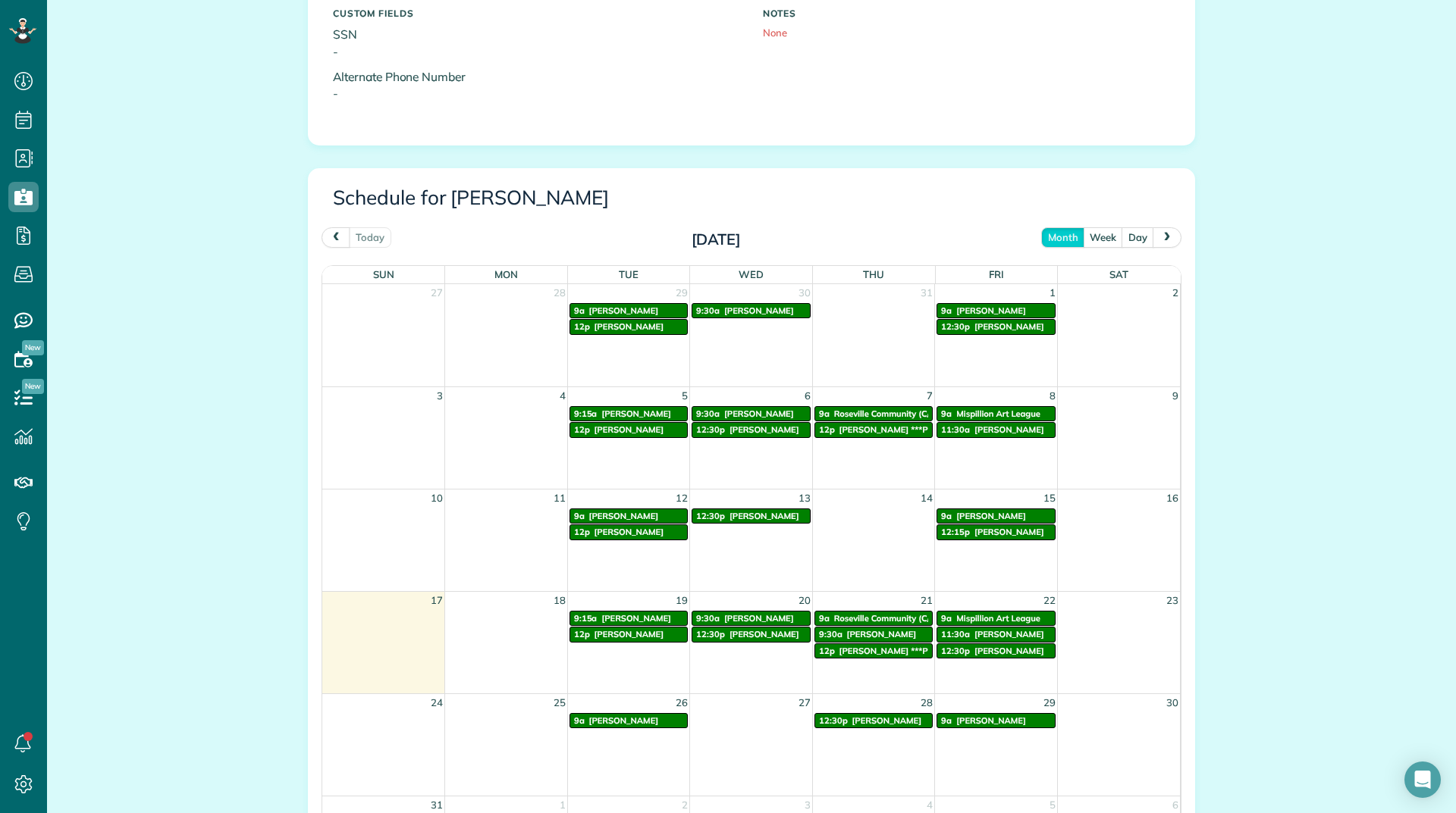
scroll to position [606, 0]
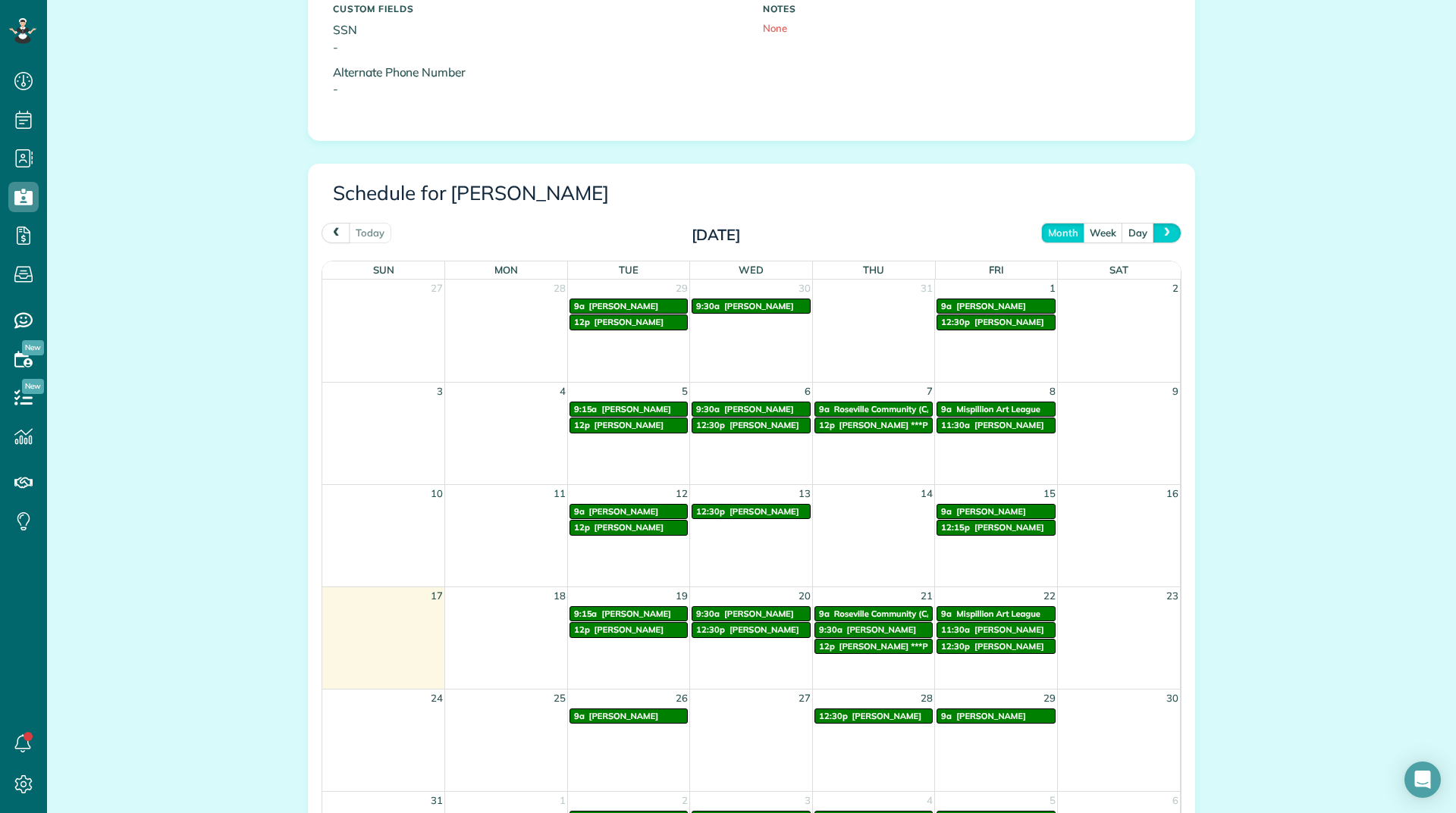
click at [1169, 227] on button "next" at bounding box center [1166, 232] width 29 height 20
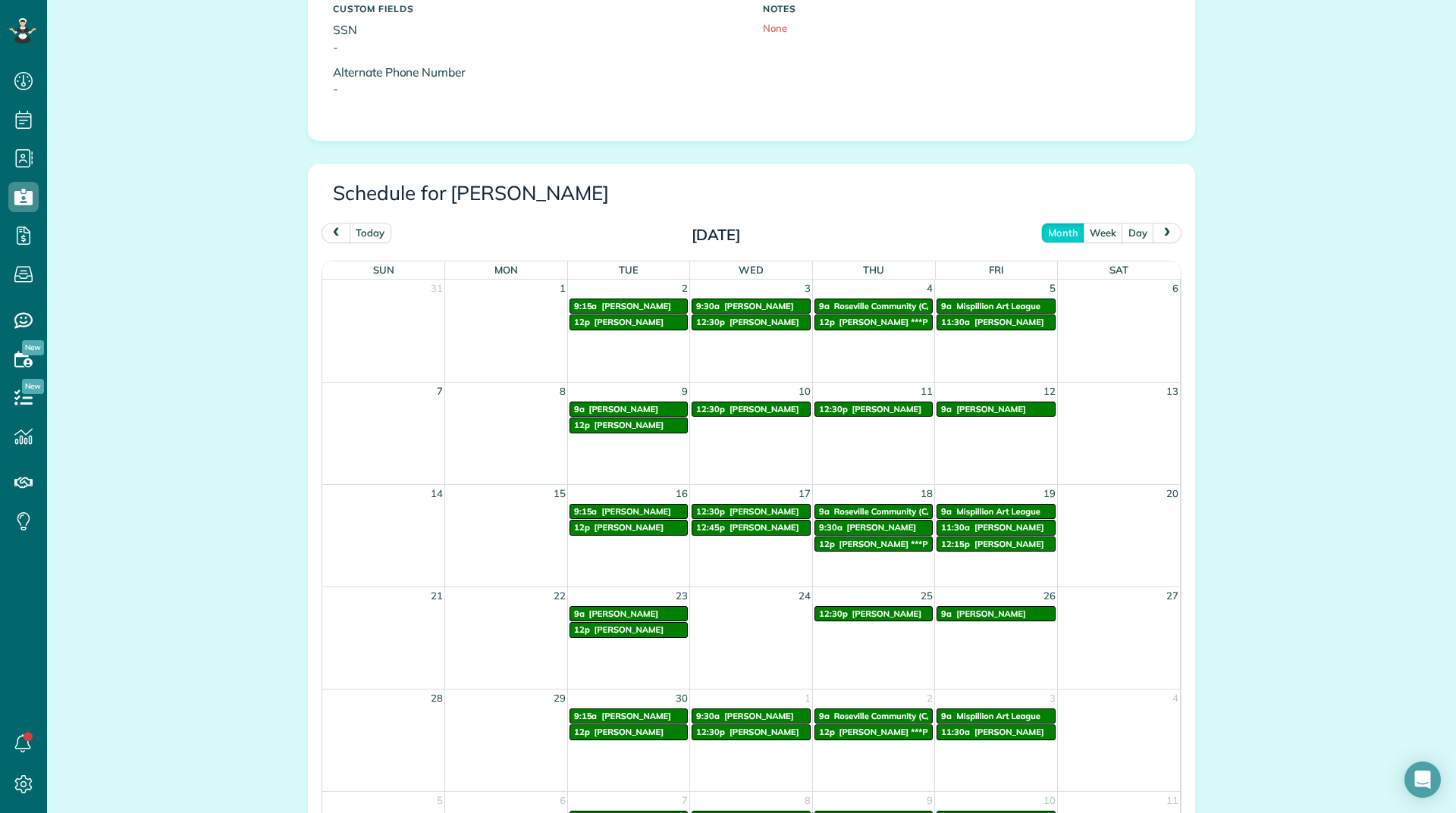
click at [321, 229] on button "prev" at bounding box center [336, 232] width 29 height 20
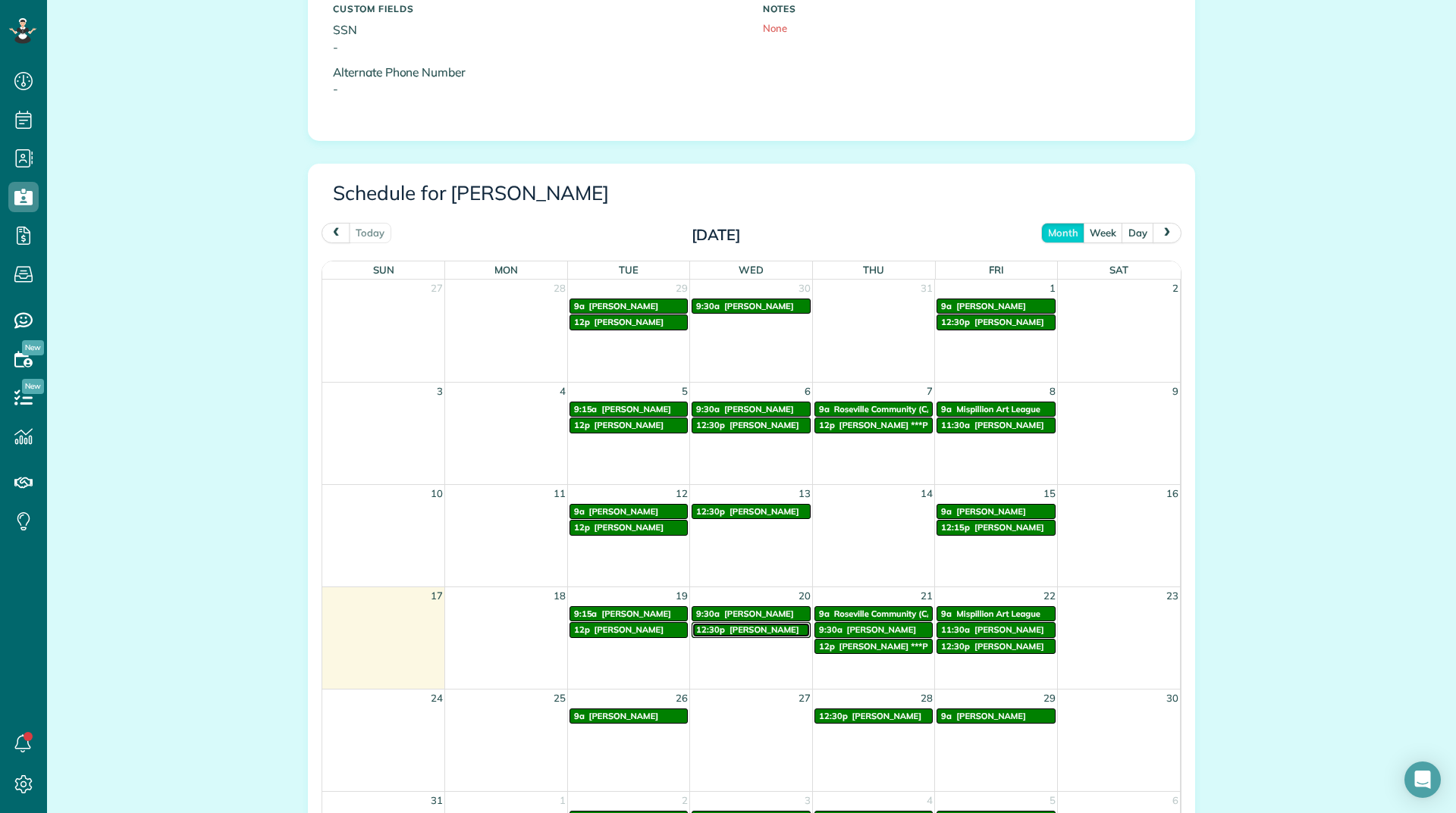
click at [742, 634] on span "[PERSON_NAME]" at bounding box center [764, 630] width 70 height 11
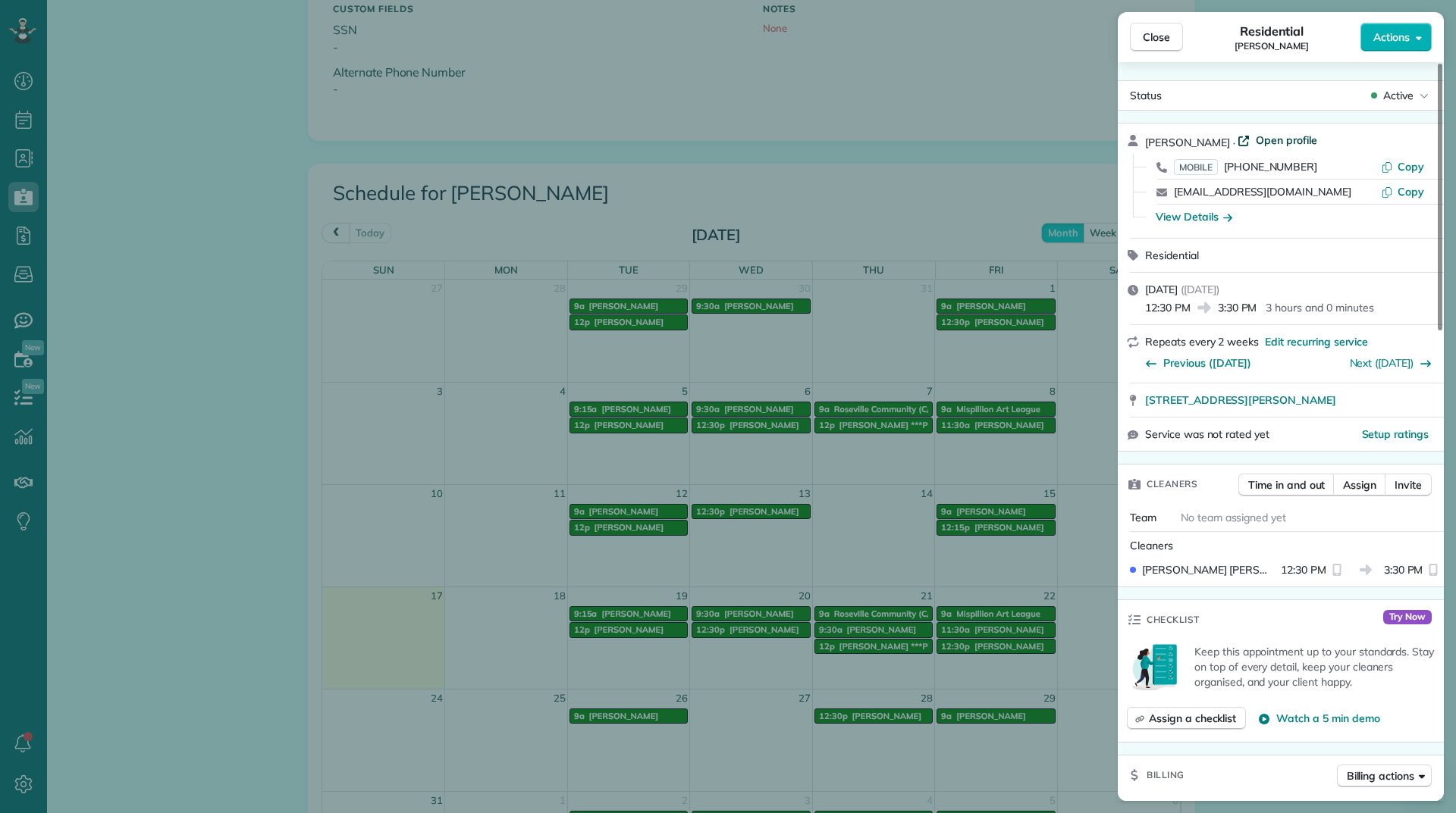
click at [1301, 138] on span "Open profile" at bounding box center [1286, 139] width 62 height 15
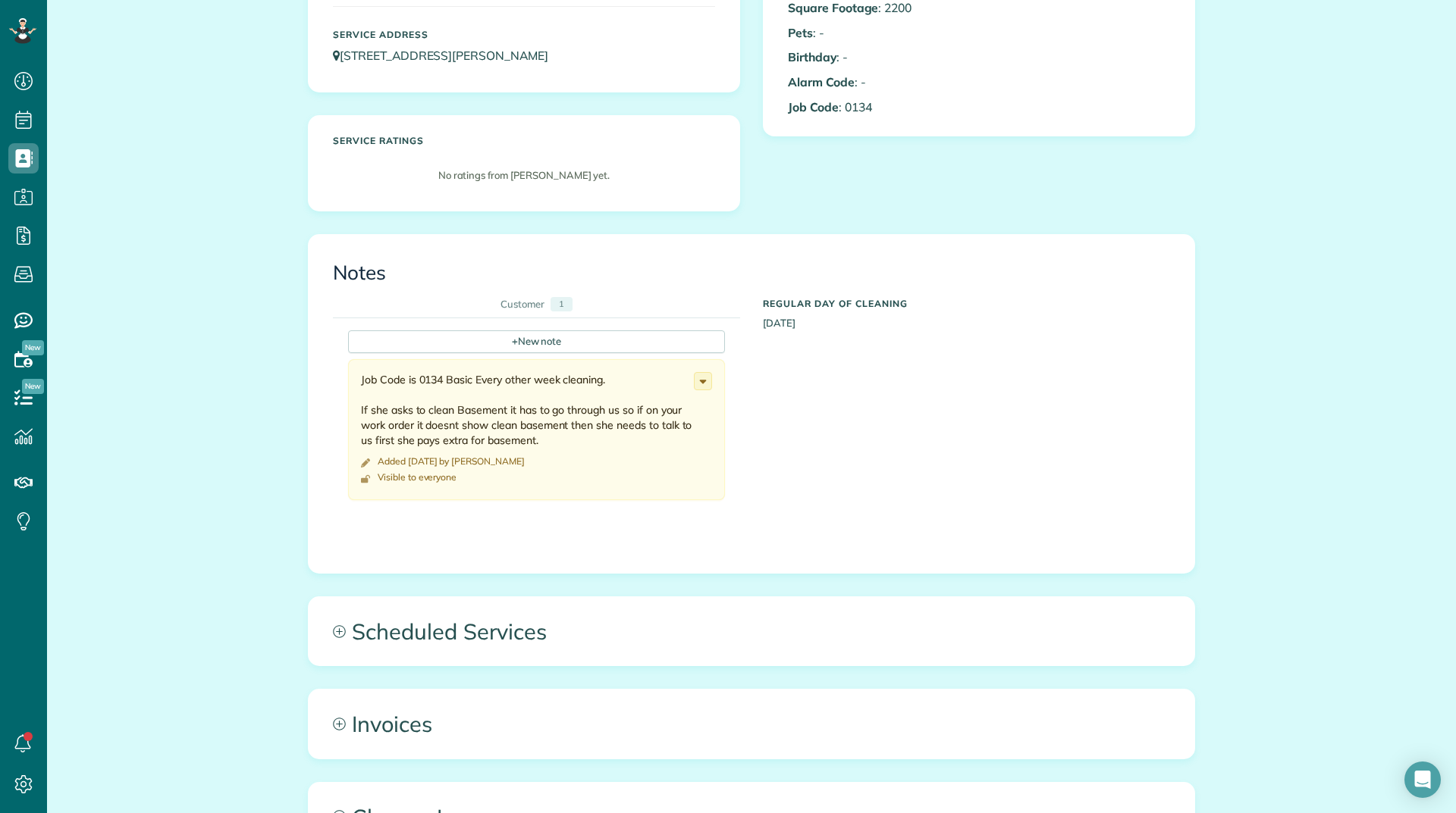
scroll to position [531, 0]
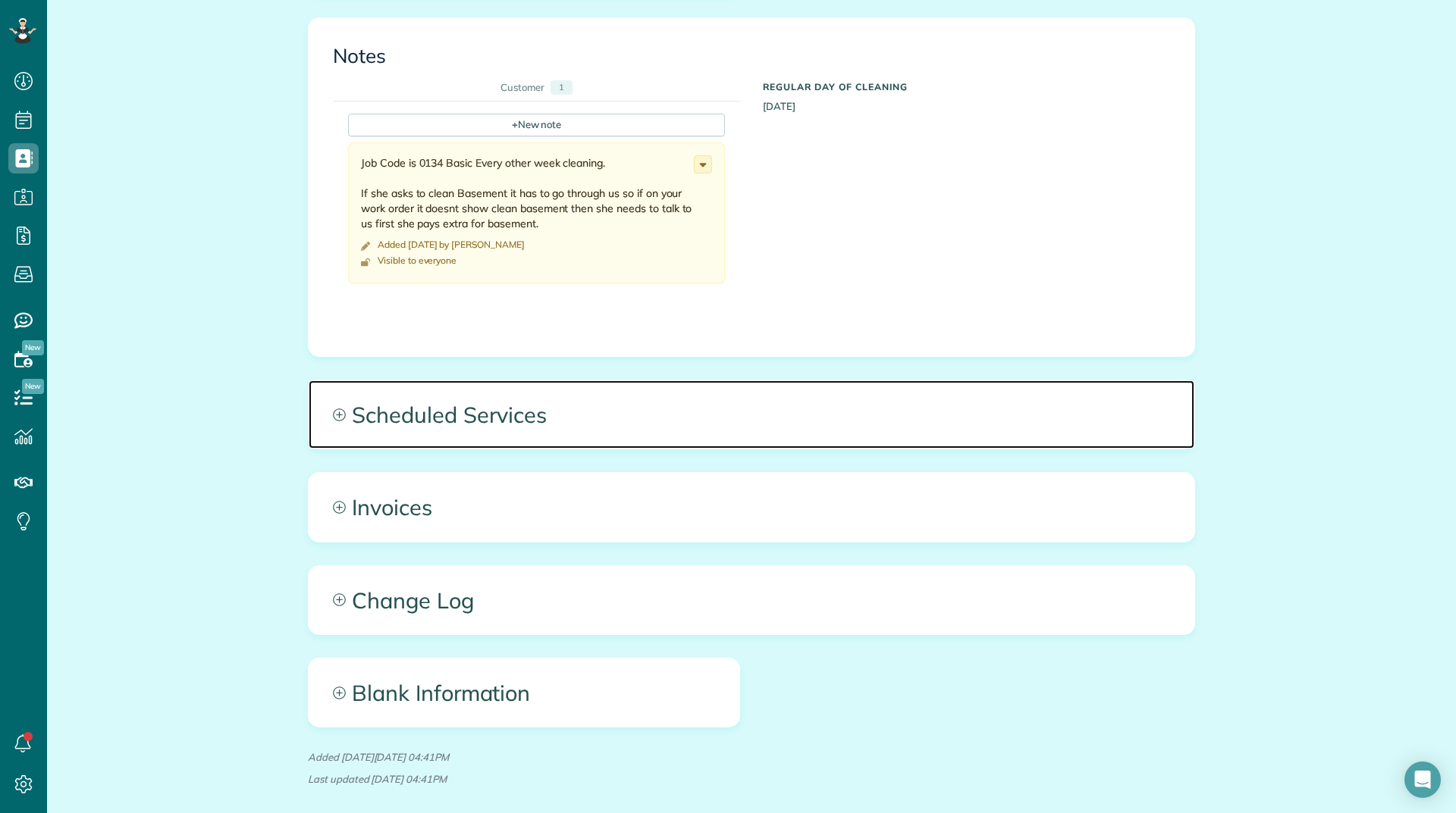
click at [470, 428] on span "Scheduled Services" at bounding box center [751, 414] width 886 height 68
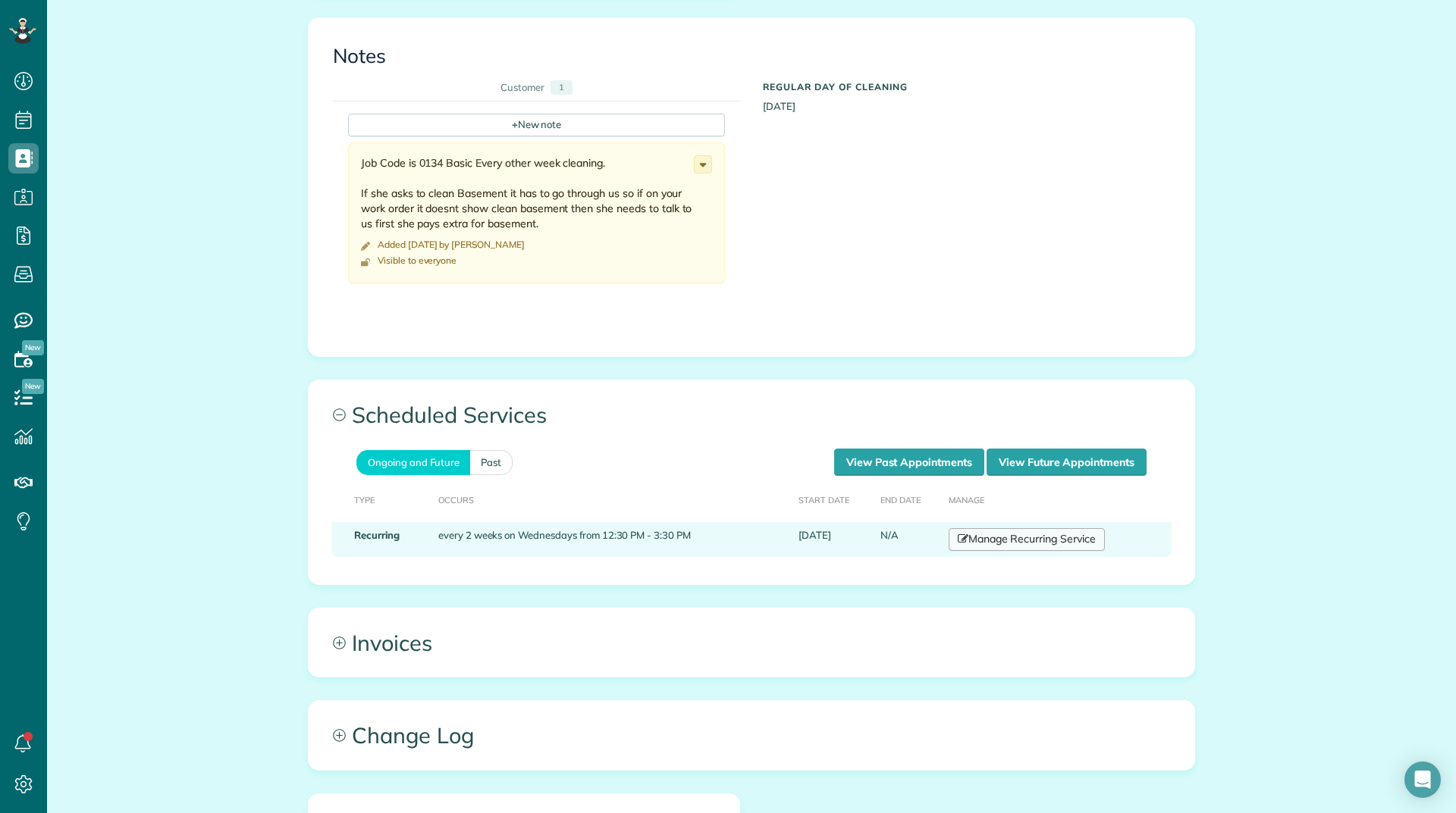
click at [1032, 539] on link "Manage Recurring Service" at bounding box center [1026, 539] width 156 height 23
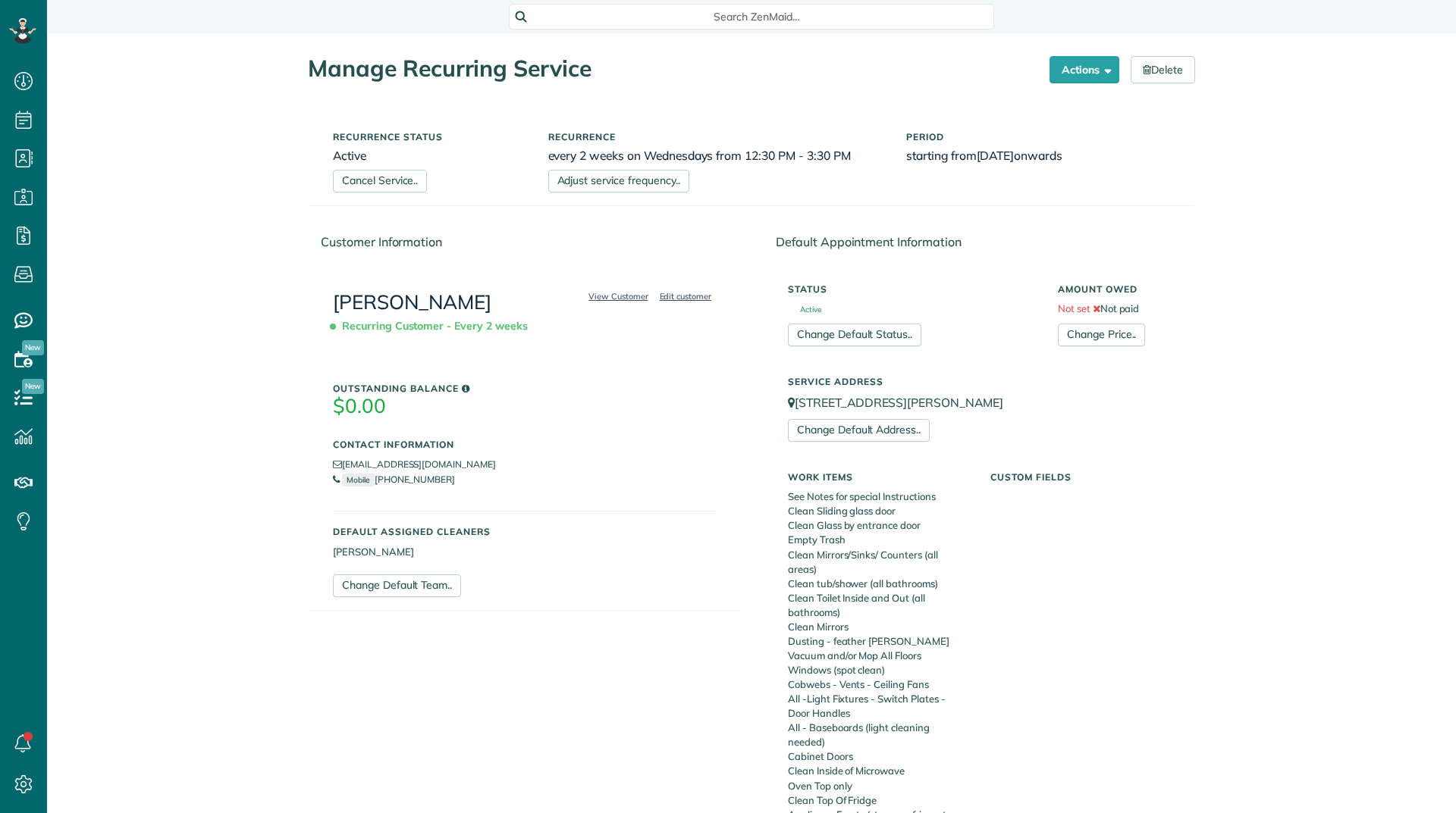
scroll to position [7, 7]
click at [561, 181] on link "Adjust service frequency.." at bounding box center [619, 181] width 141 height 23
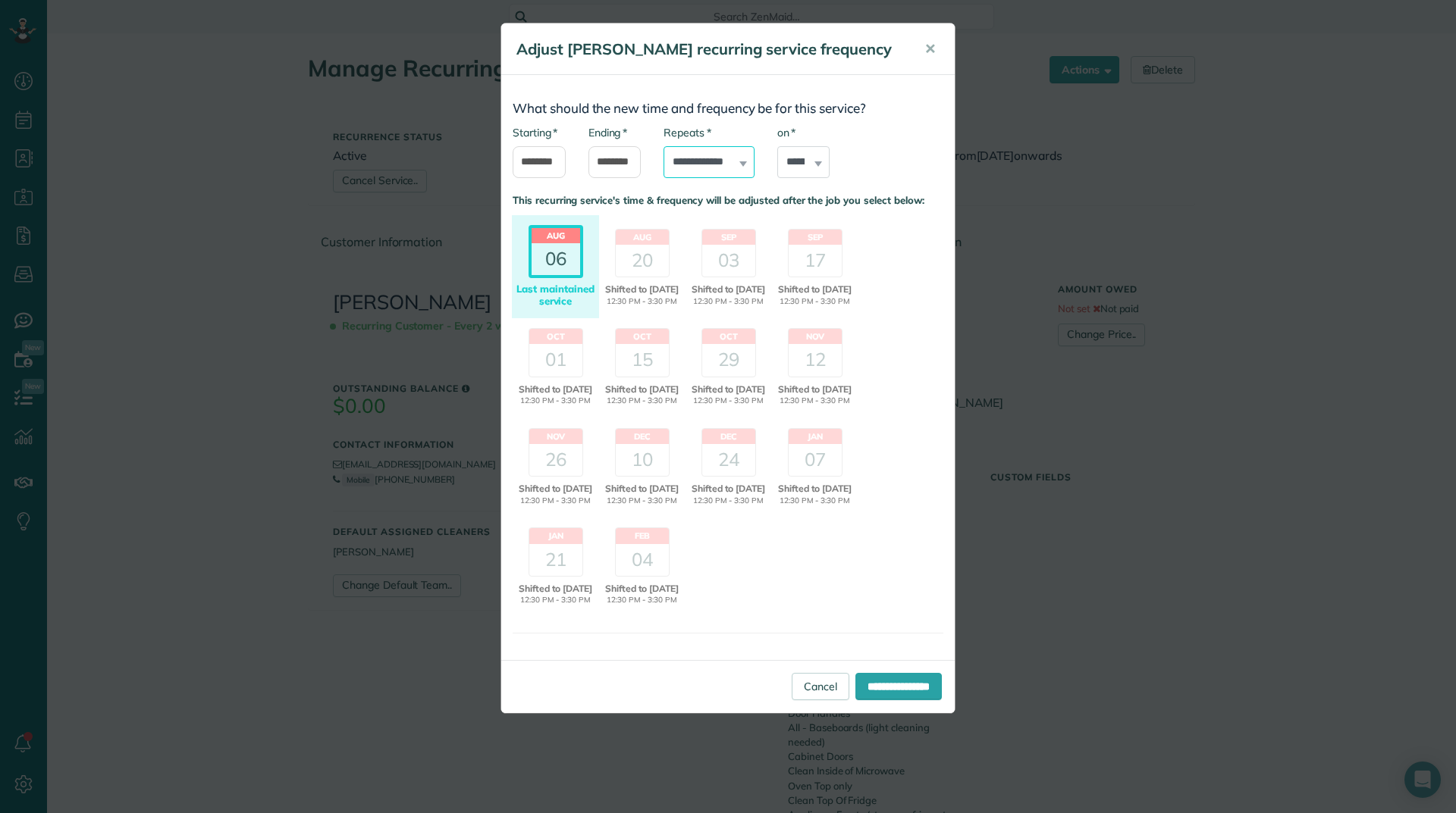
click at [721, 178] on select "**********" at bounding box center [708, 162] width 91 height 32
select select "*******"
click at [663, 167] on select "**********" at bounding box center [708, 162] width 91 height 32
click at [652, 271] on div "20" at bounding box center [642, 260] width 53 height 32
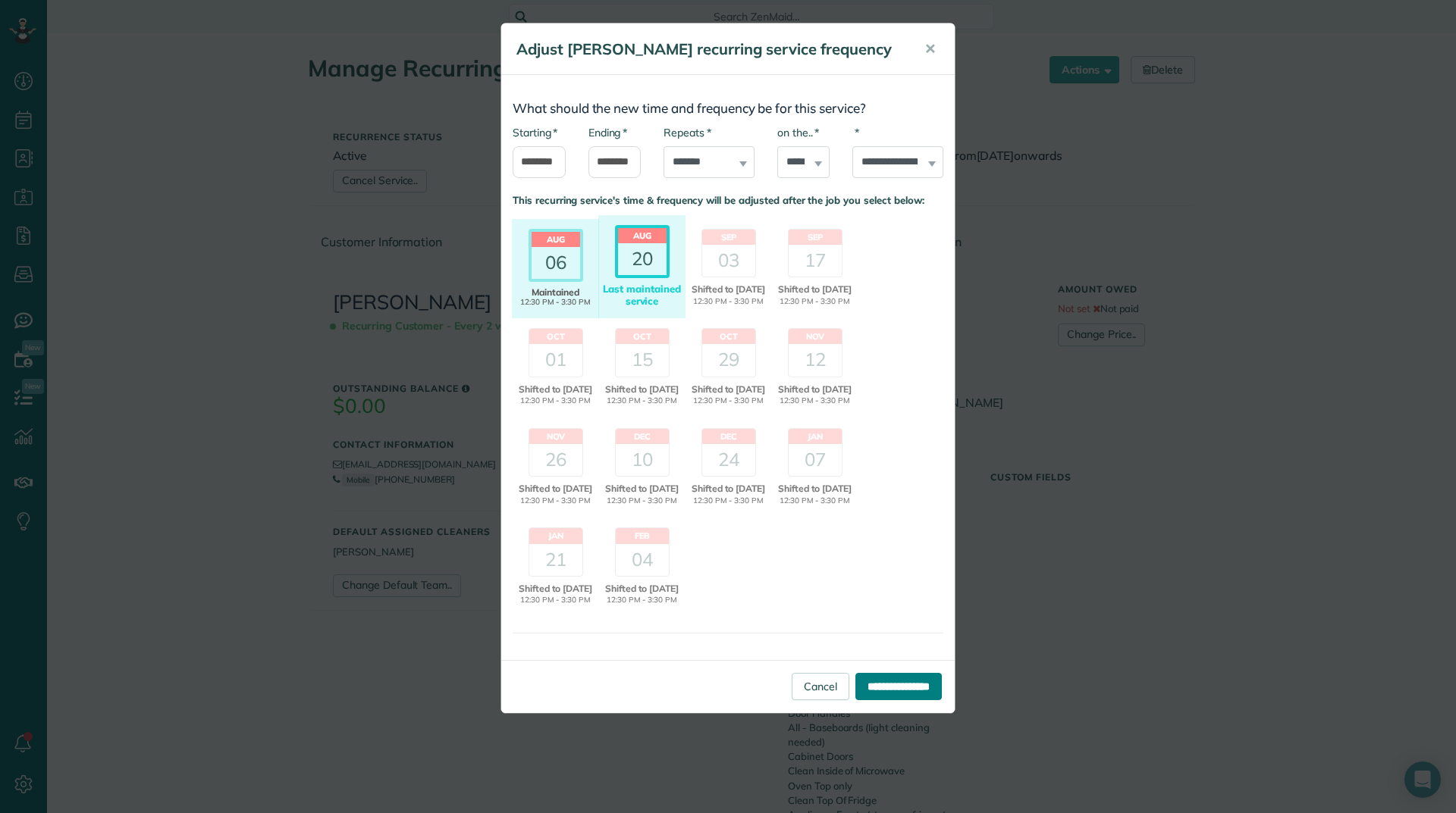
click at [888, 700] on input "**********" at bounding box center [899, 687] width 87 height 27
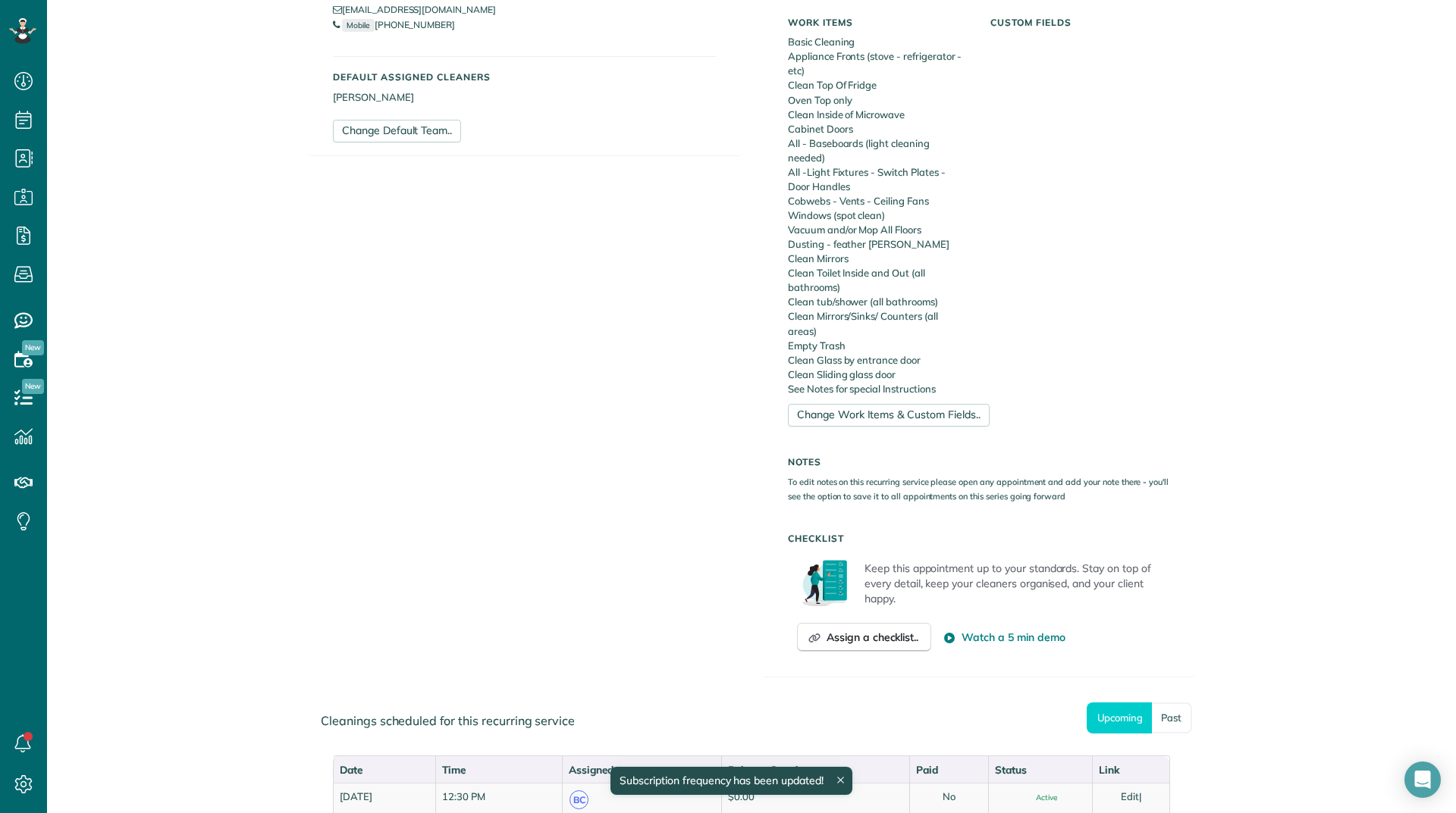
scroll to position [693, 0]
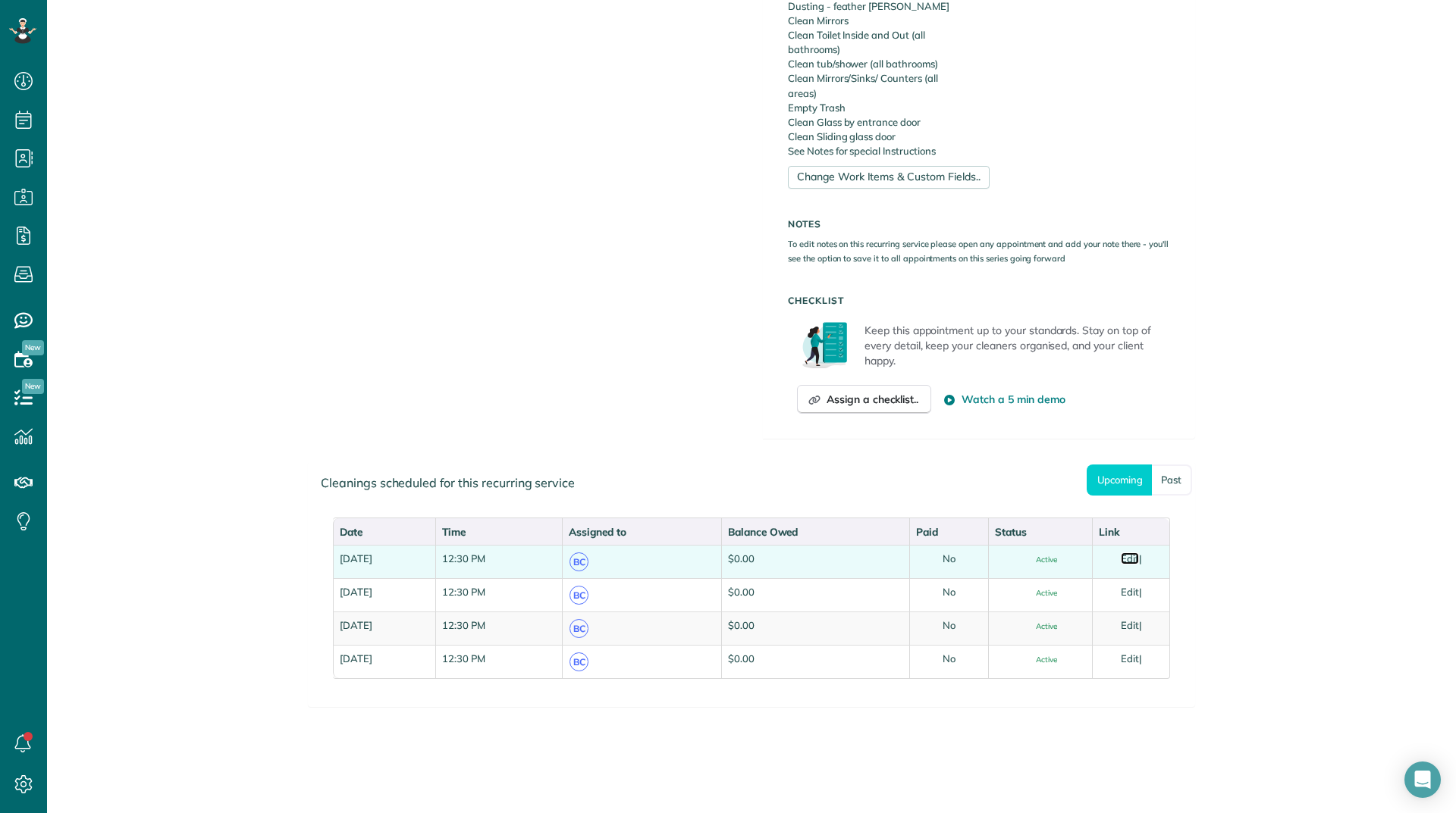
click at [1134, 561] on link "Edit" at bounding box center [1129, 559] width 19 height 12
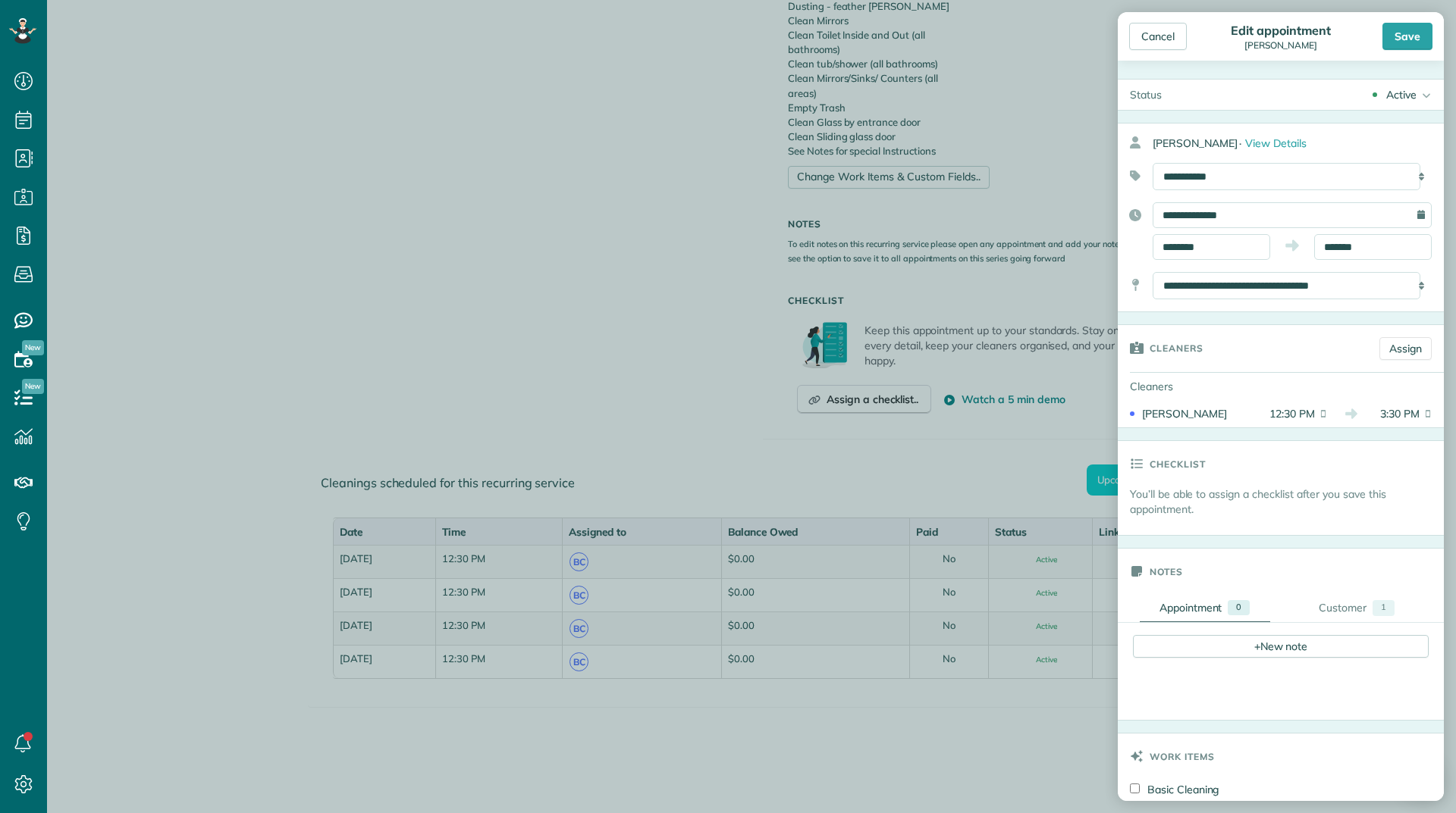
click at [1386, 97] on div "Active" at bounding box center [1401, 94] width 30 height 15
click at [1380, 164] on div "Cancelled" at bounding box center [1404, 169] width 48 height 11
click at [1400, 28] on div "Save" at bounding box center [1407, 36] width 50 height 27
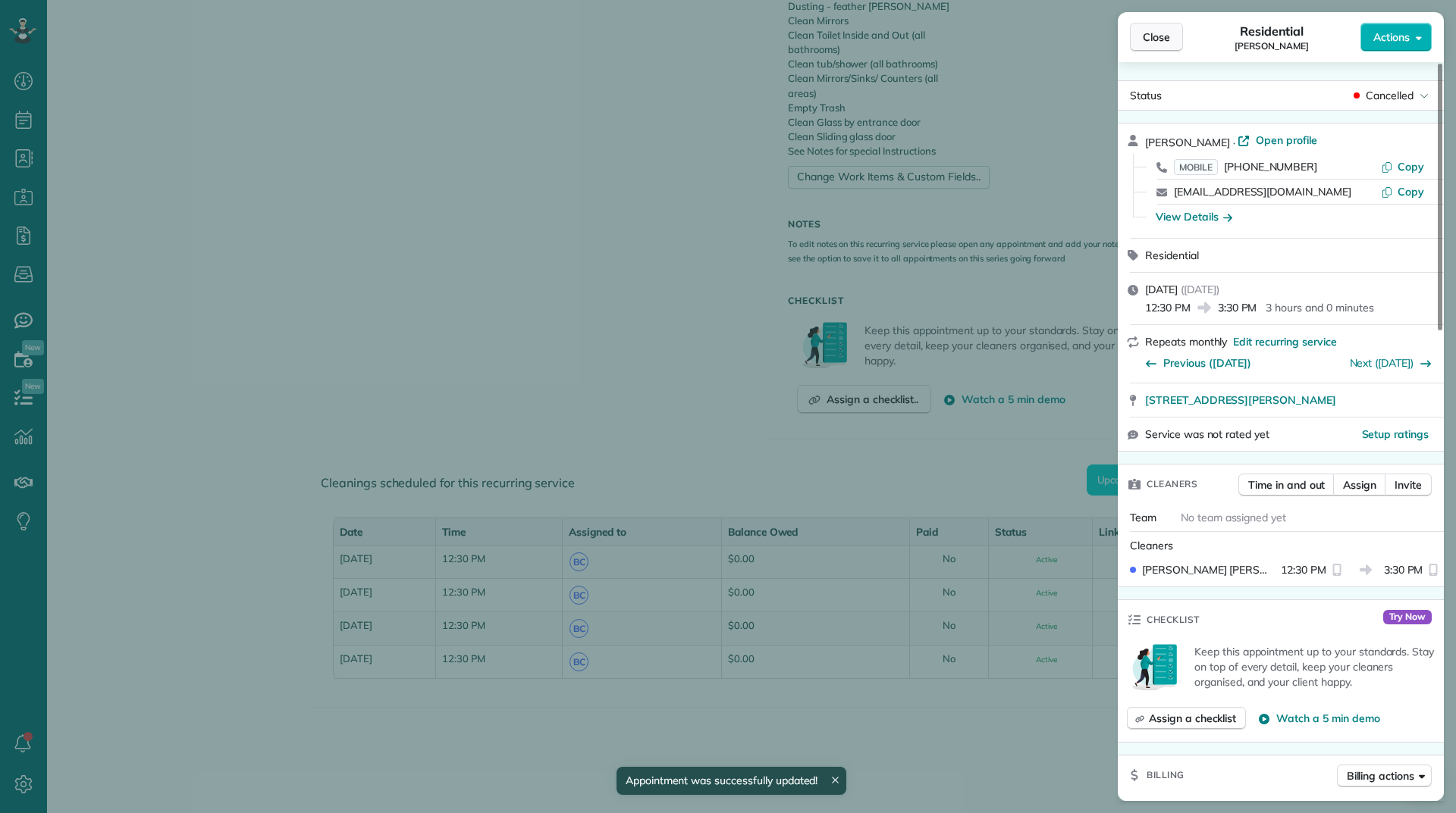
click at [1158, 39] on span "Close" at bounding box center [1156, 36] width 27 height 15
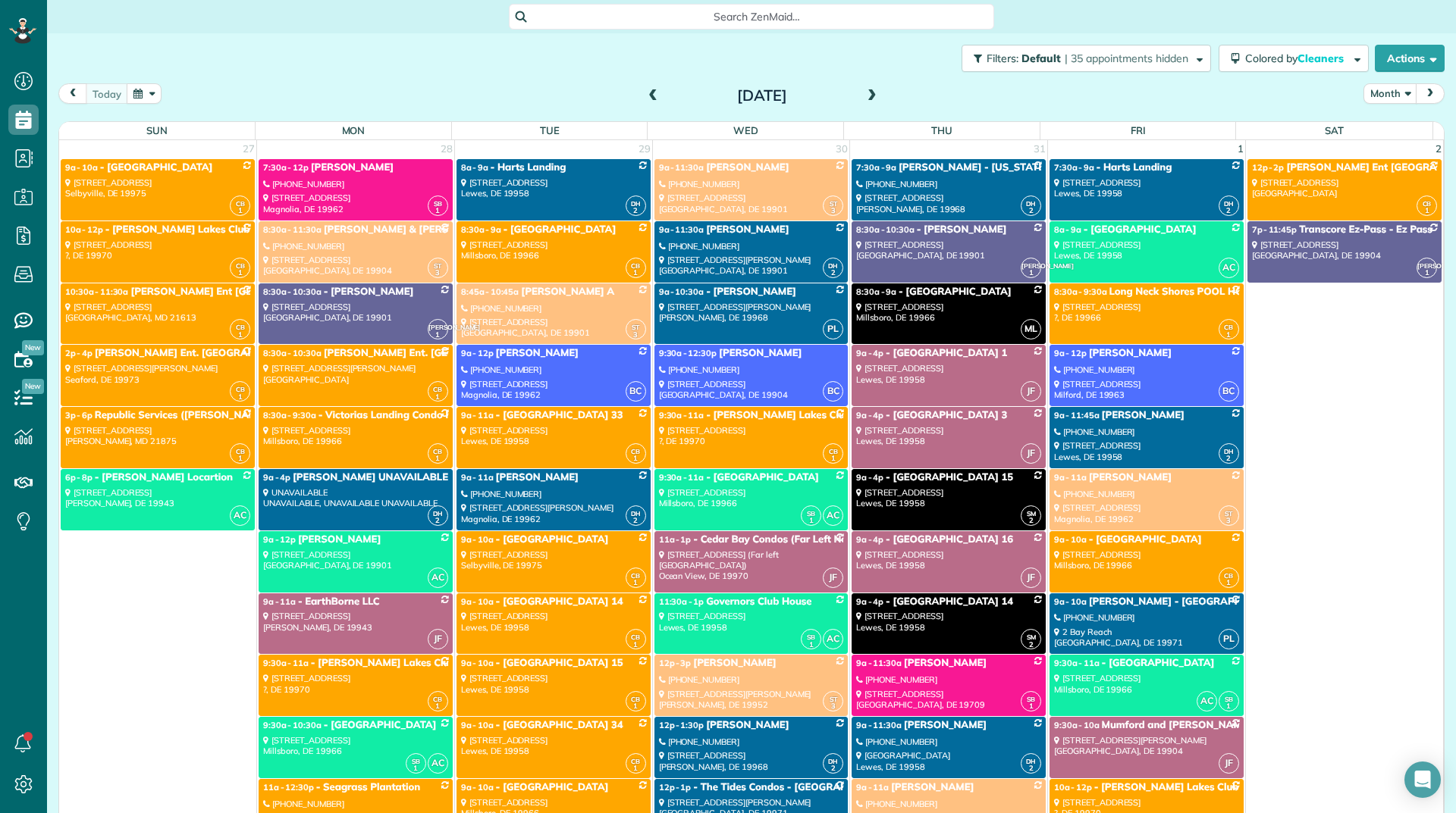
scroll to position [7, 7]
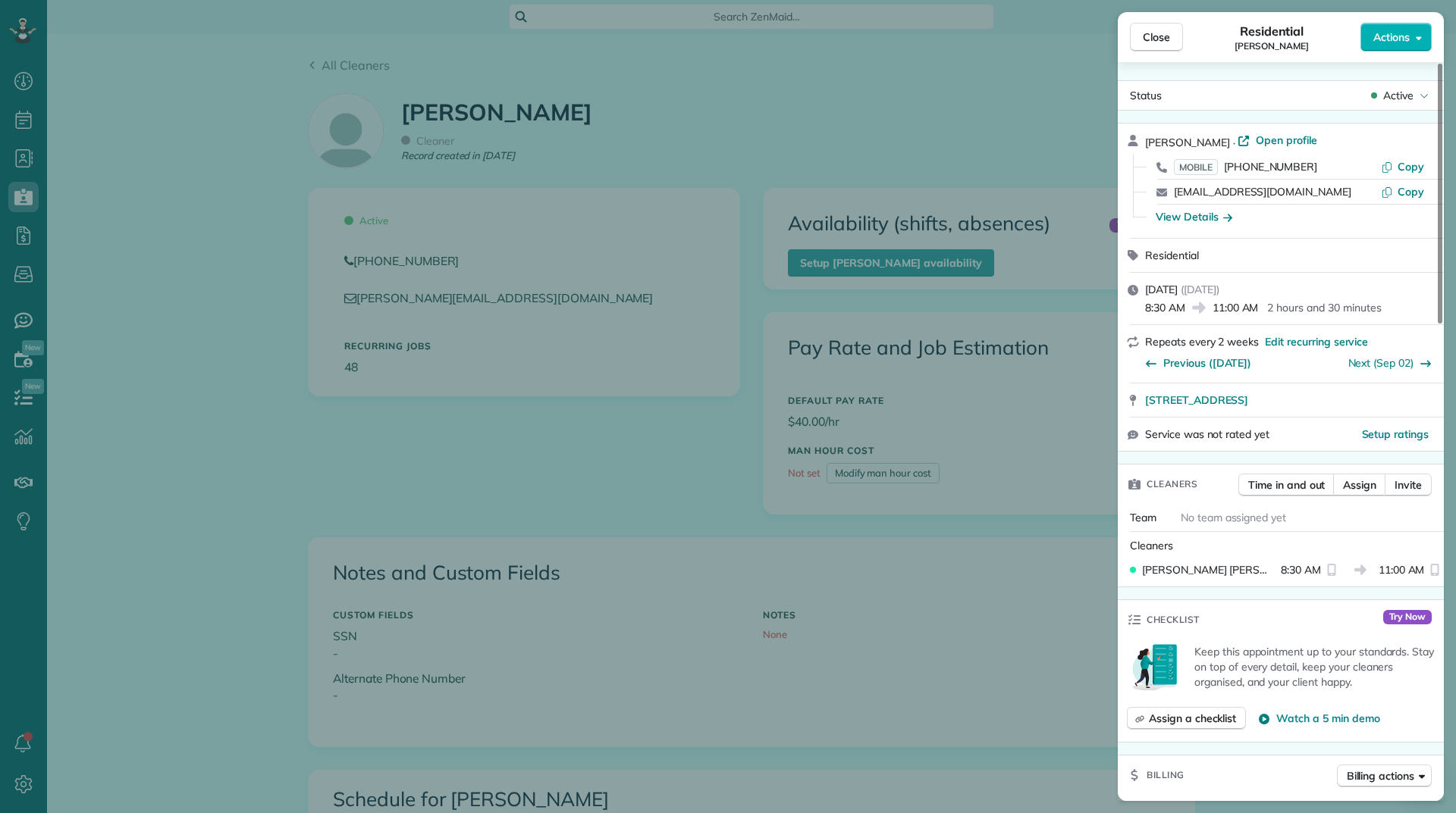
scroll to position [606, 0]
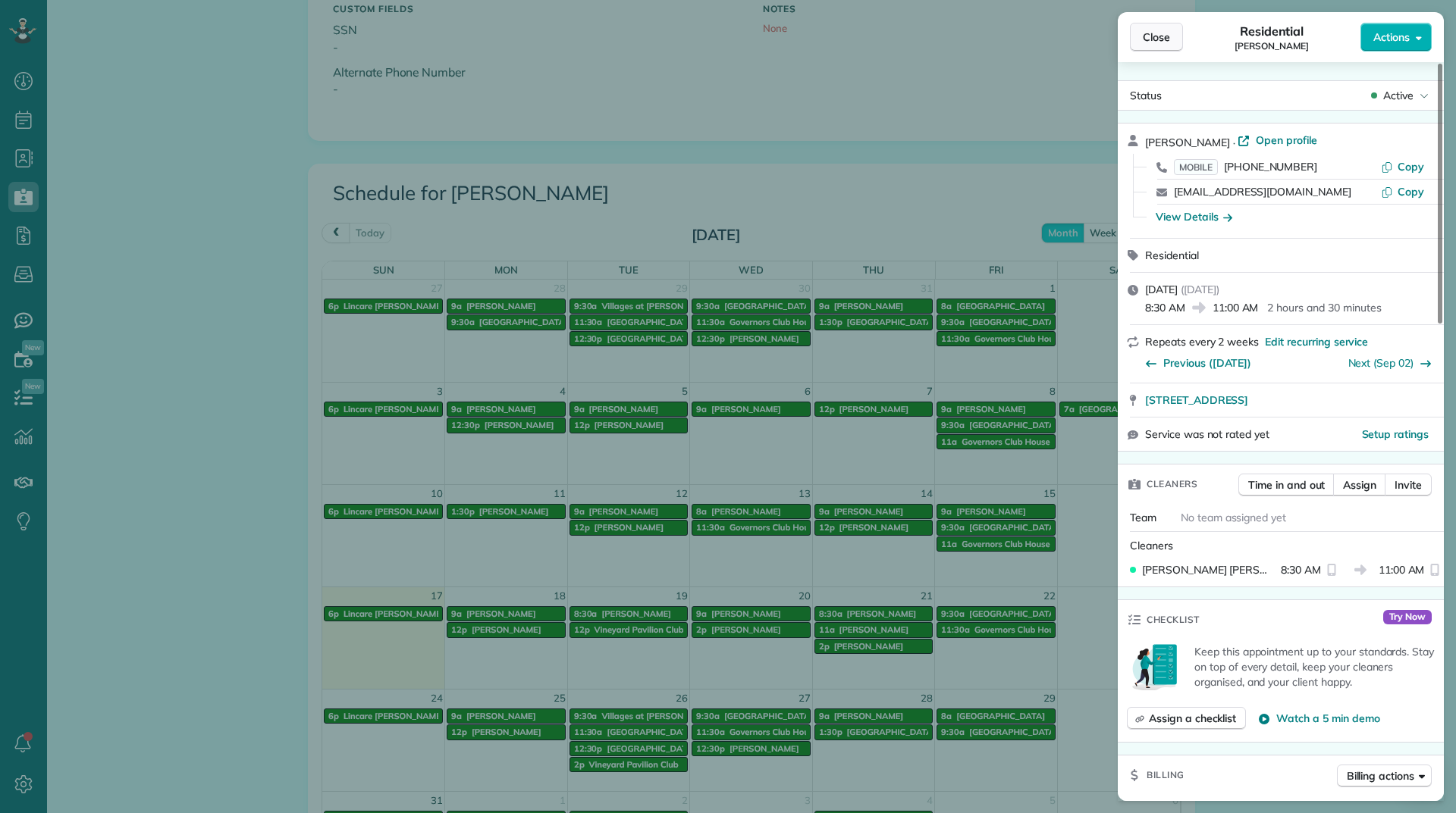
click at [1145, 36] on span "Close" at bounding box center [1156, 36] width 27 height 15
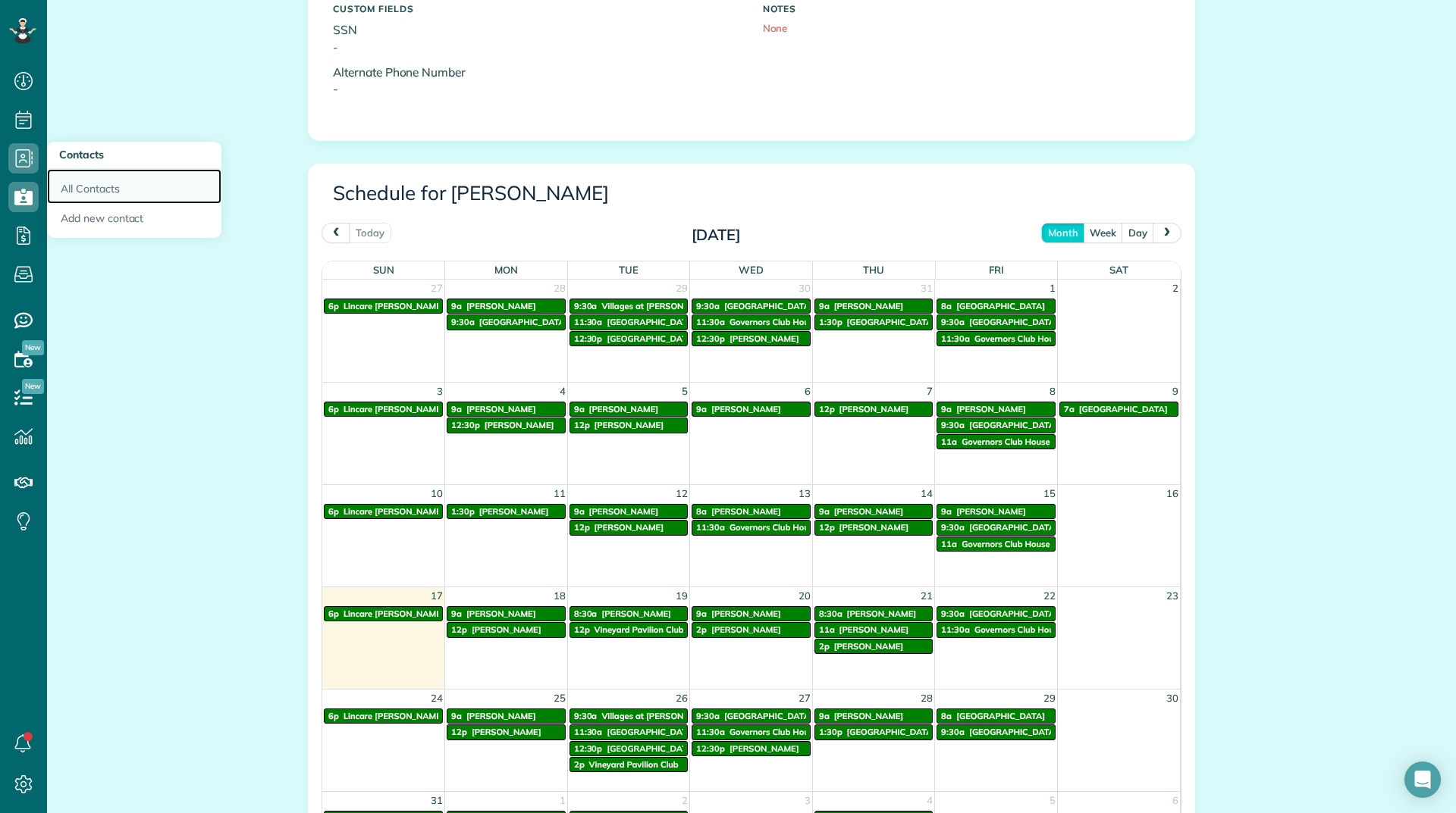
click at [88, 185] on link "All Contacts" at bounding box center [133, 185] width 174 height 34
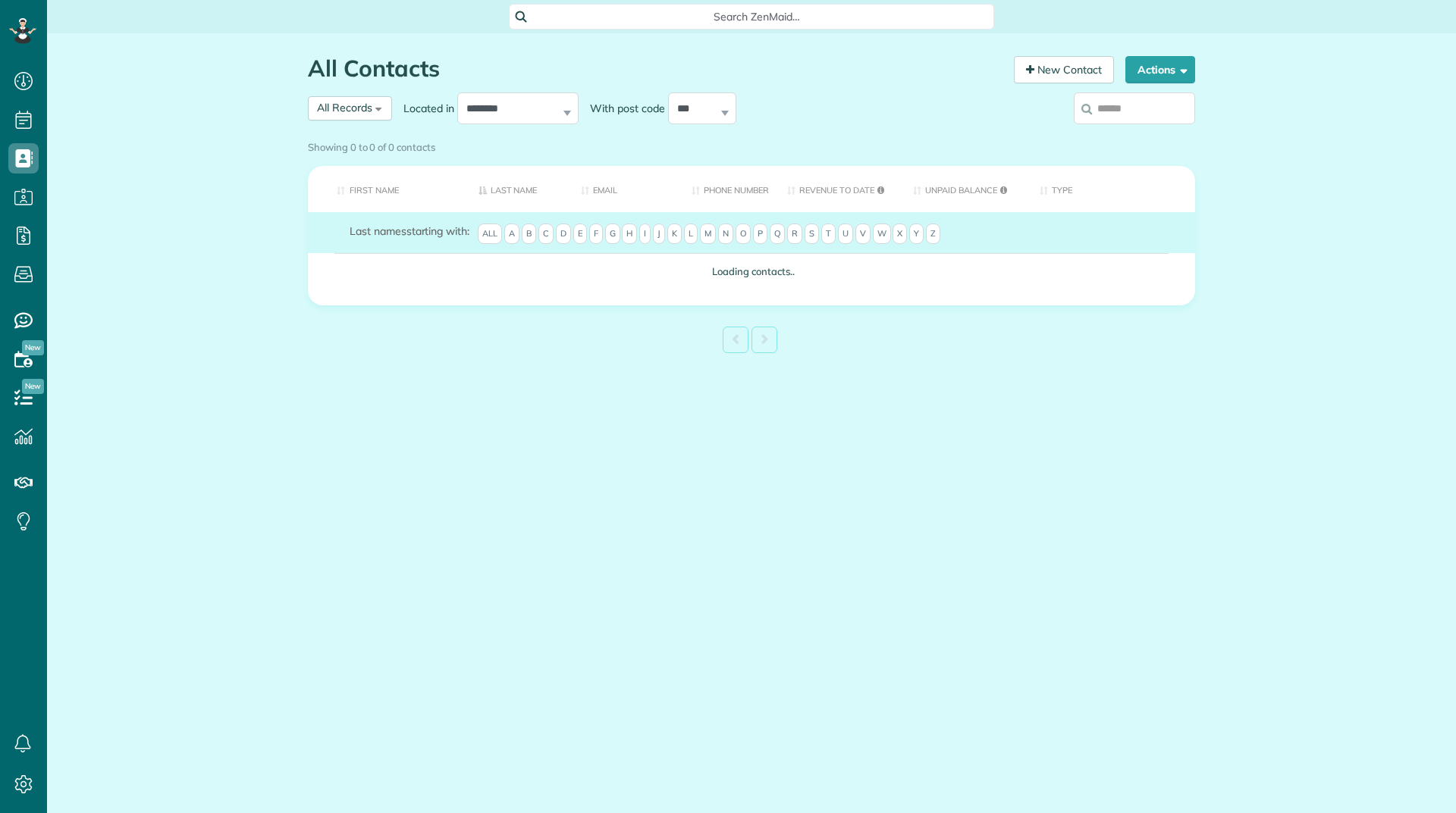
scroll to position [7, 7]
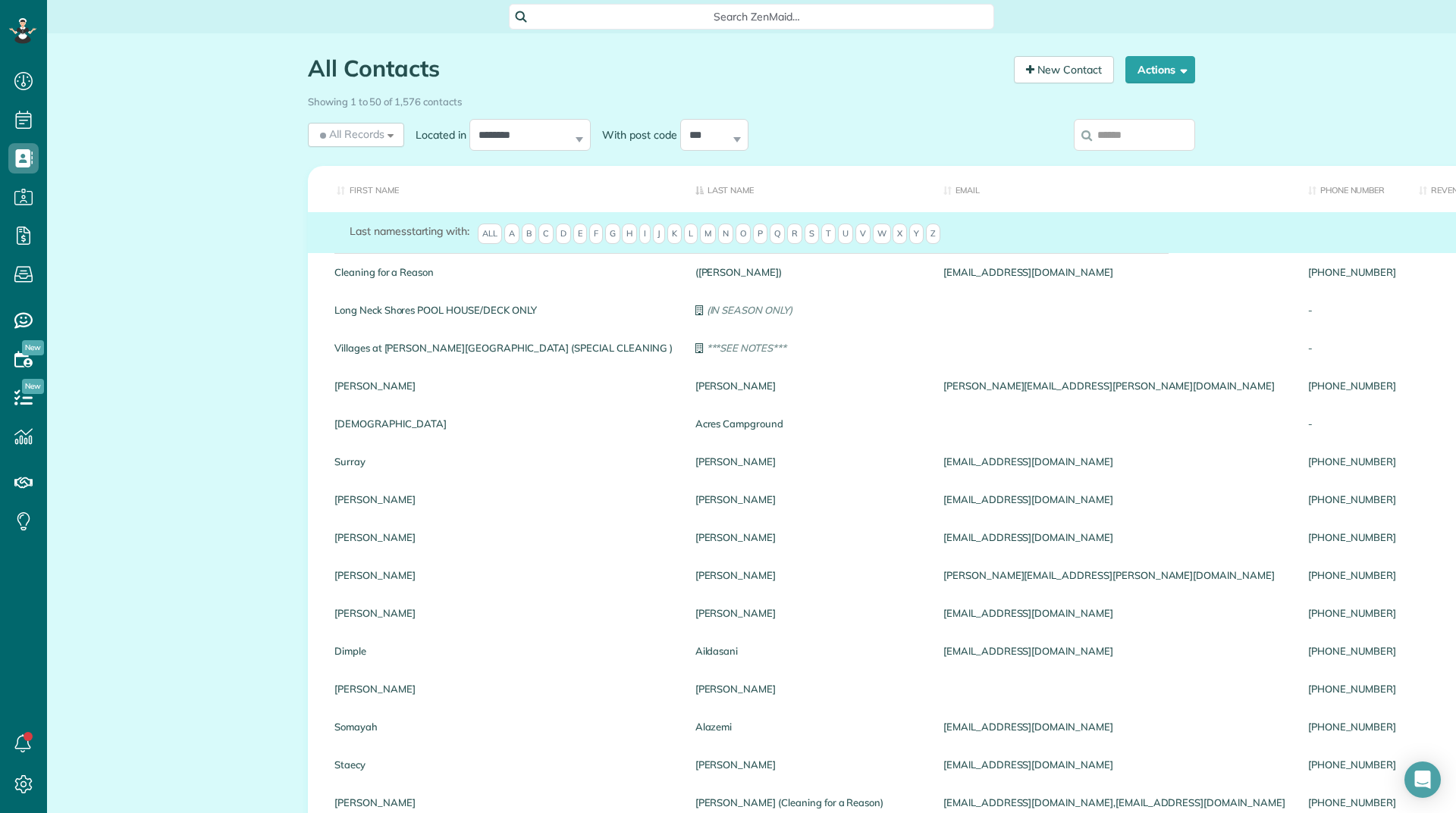
click at [1102, 133] on input "search" at bounding box center [1134, 135] width 121 height 32
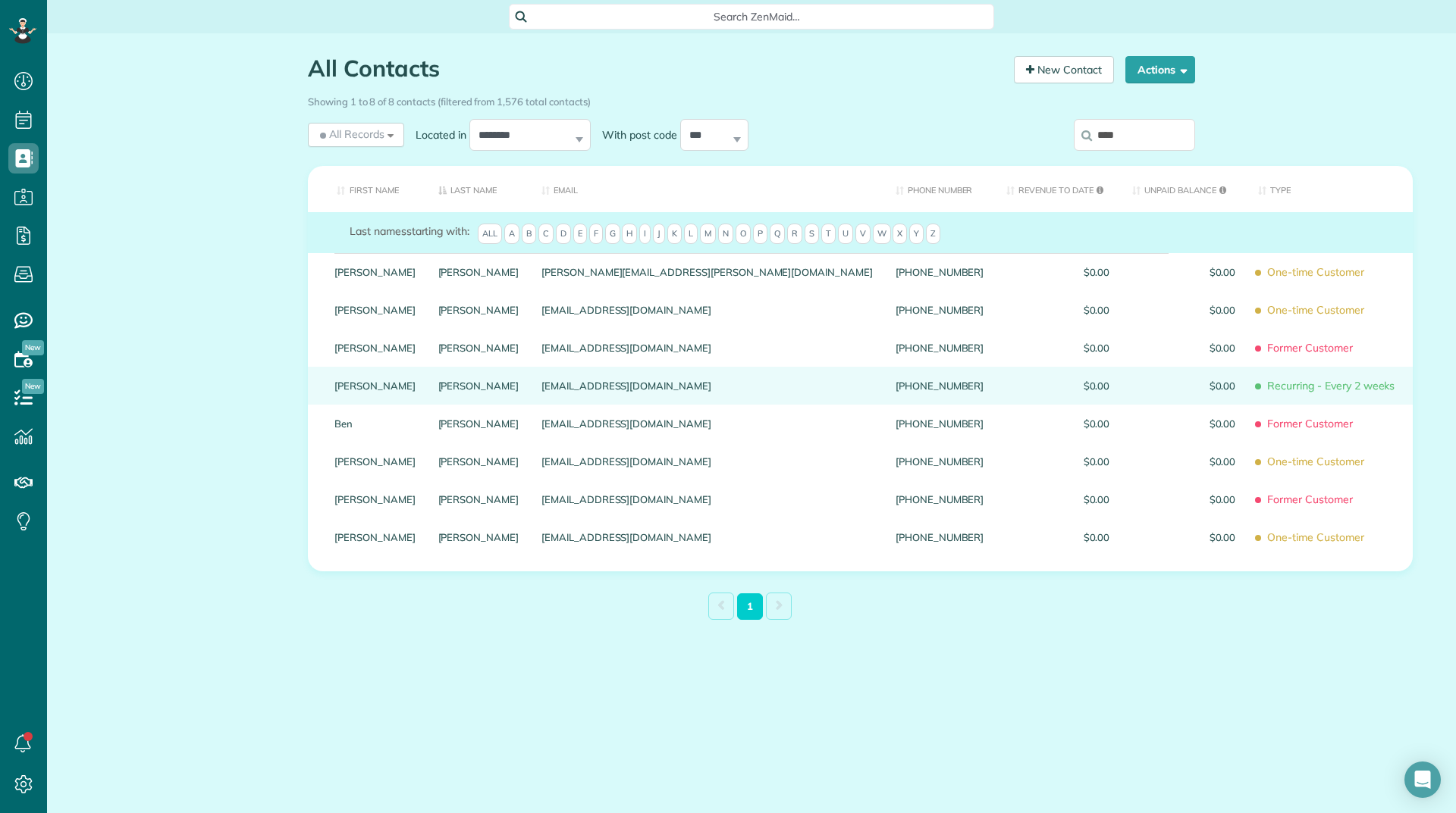
type input "****"
click at [356, 391] on link "[PERSON_NAME]" at bounding box center [375, 386] width 81 height 11
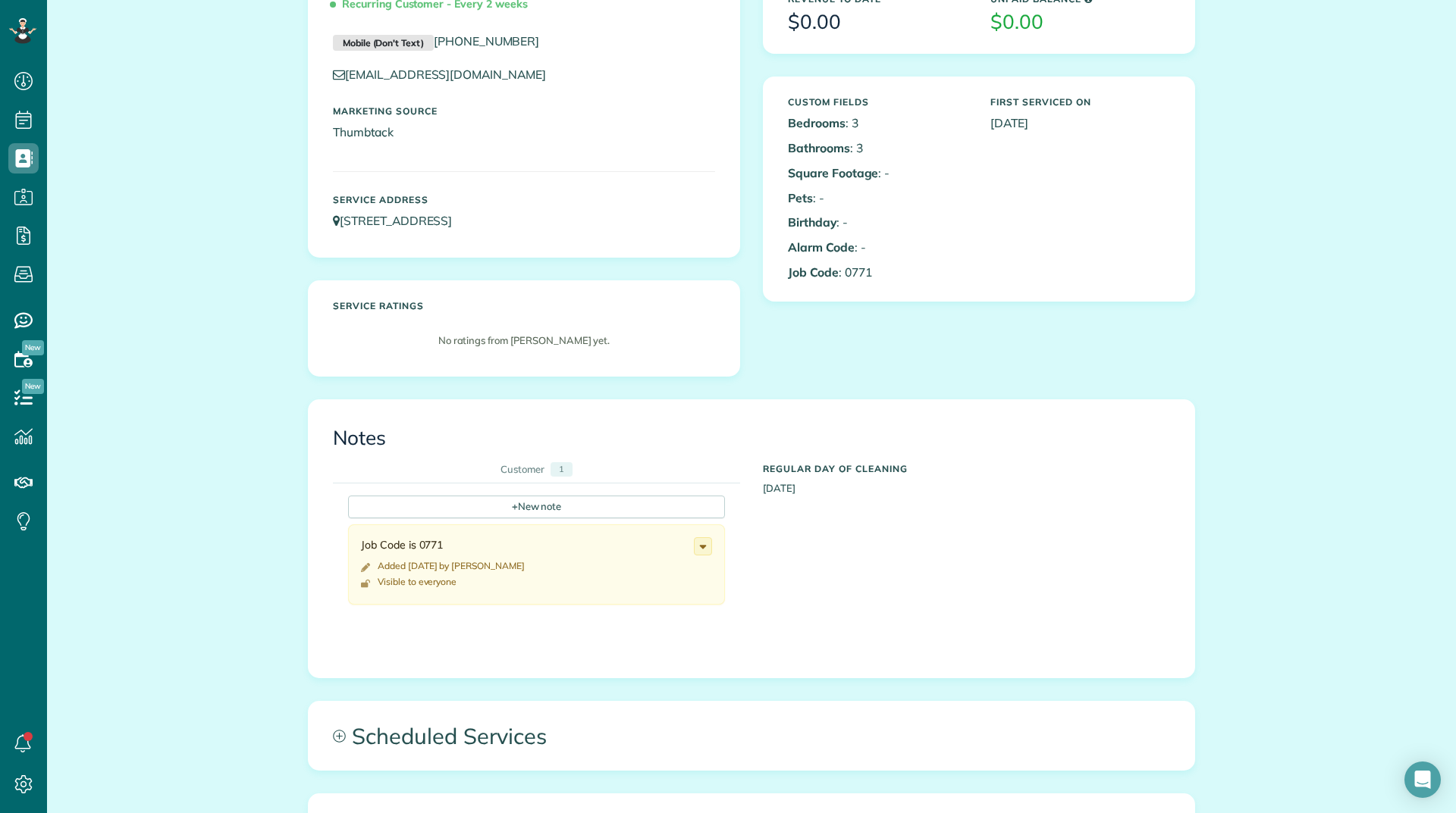
scroll to position [379, 0]
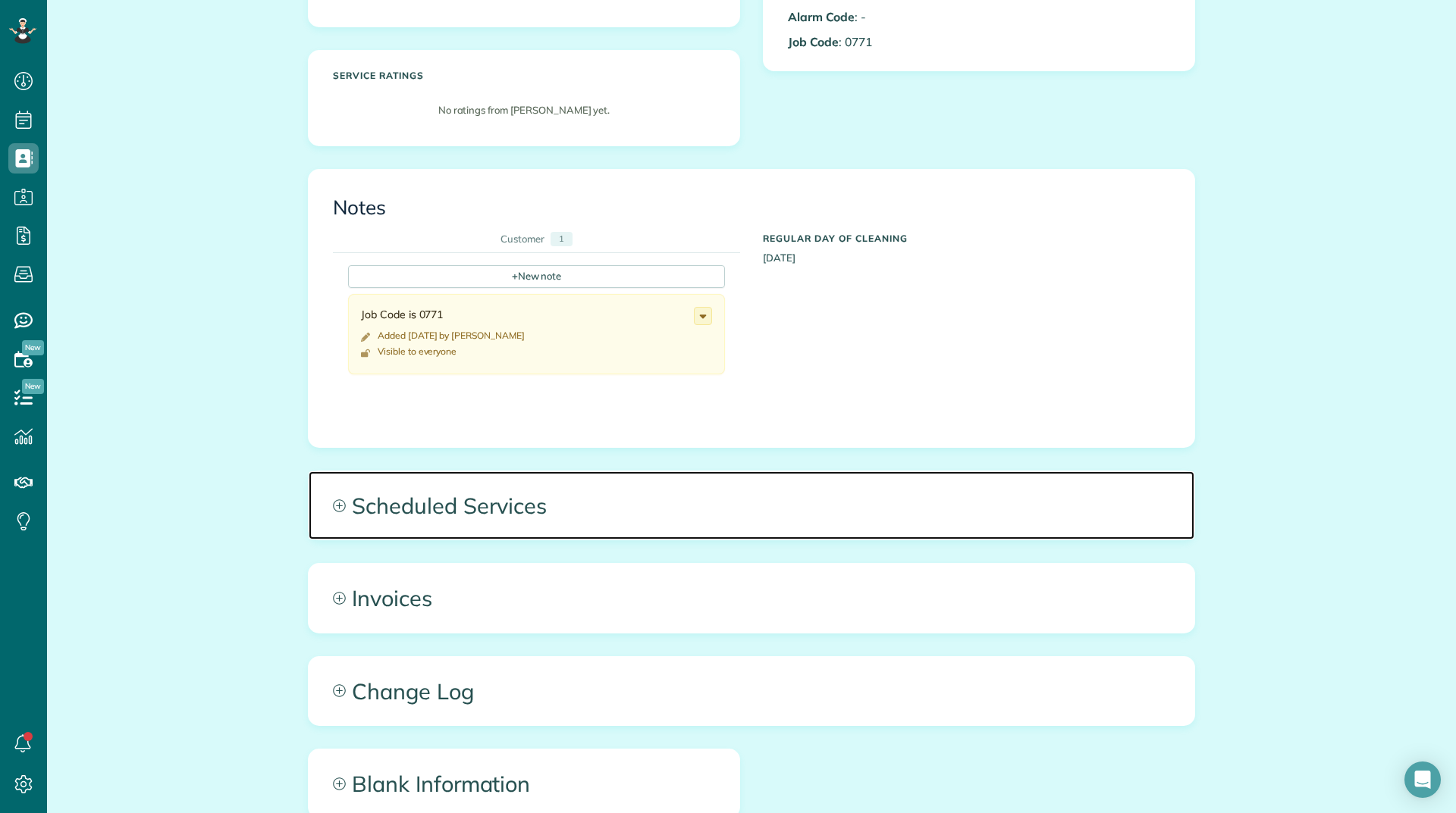
click at [498, 505] on span "Scheduled Services" at bounding box center [751, 505] width 886 height 68
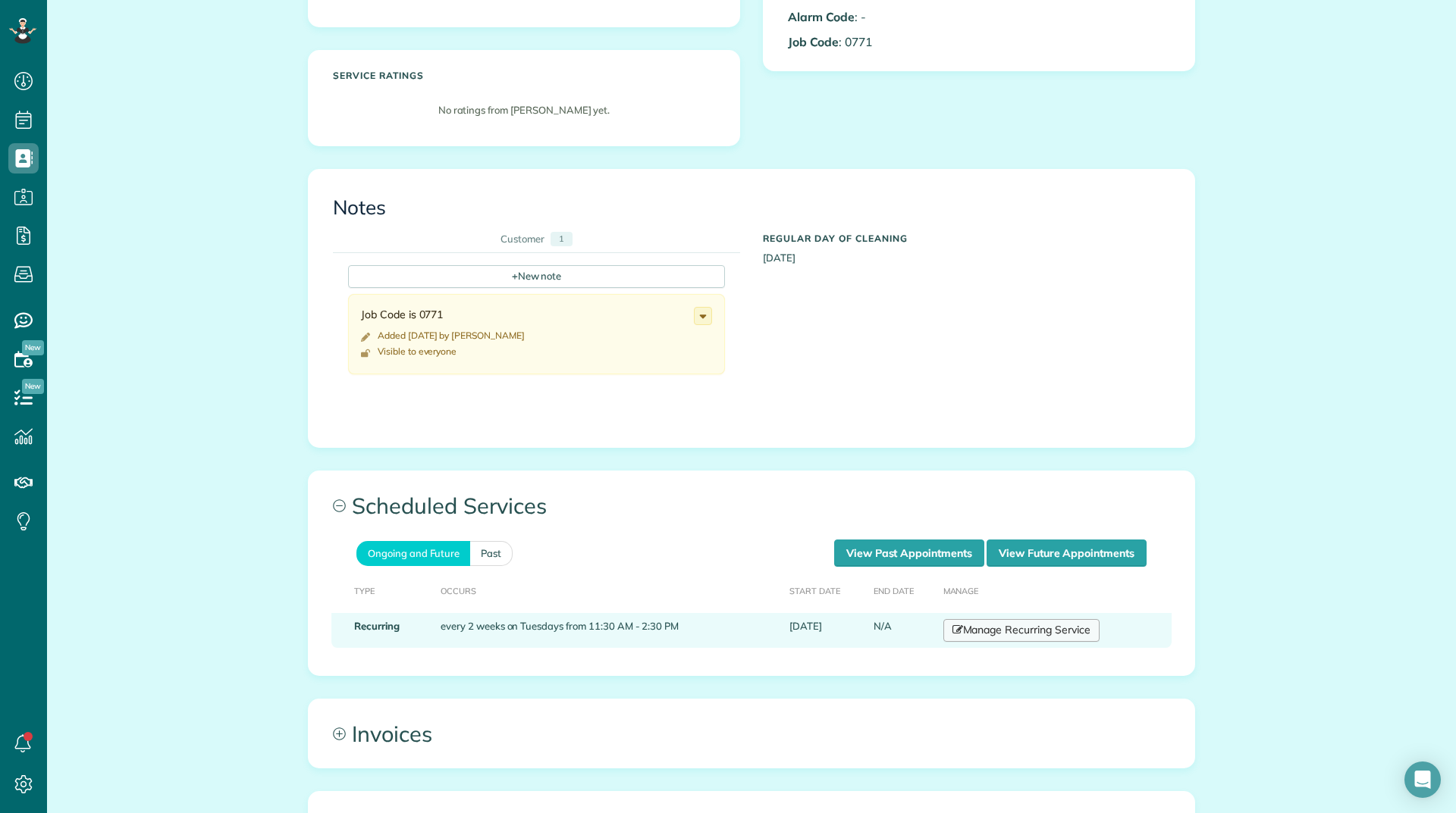
click at [961, 631] on link "Manage Recurring Service" at bounding box center [1021, 631] width 156 height 23
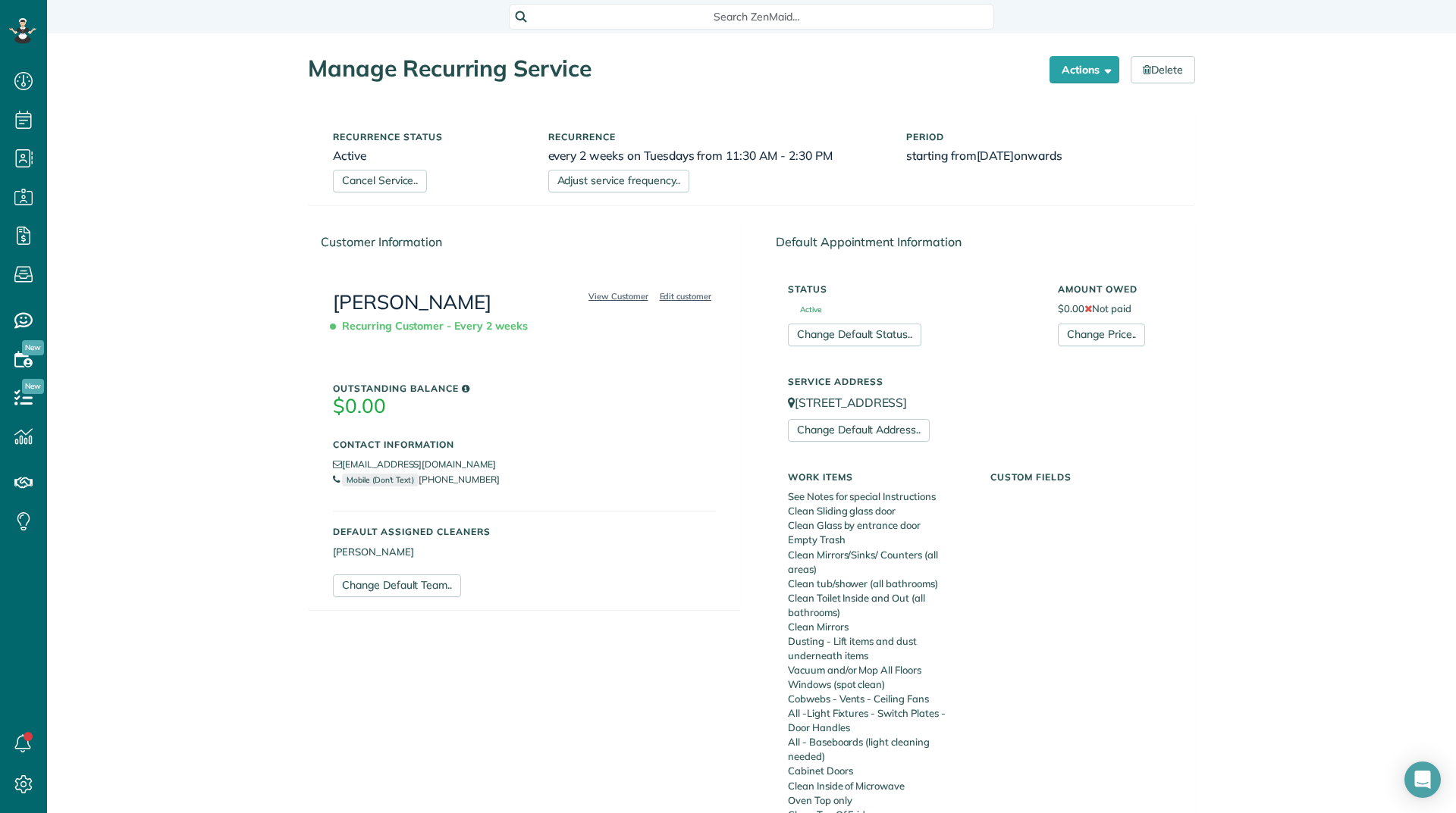
click at [488, 462] on li "[EMAIL_ADDRESS][DOMAIN_NAME]" at bounding box center [524, 464] width 383 height 15
copy ul "[EMAIL_ADDRESS][DOMAIN_NAME]"
